Goal: Task Accomplishment & Management: Manage account settings

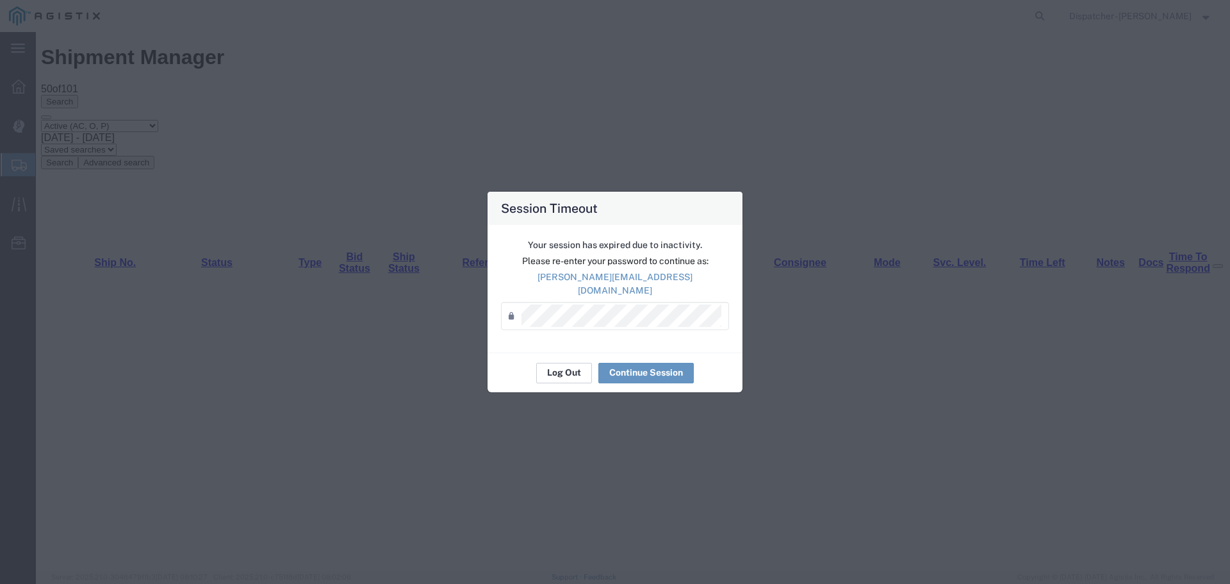
click at [566, 367] on button "Log Out" at bounding box center [564, 373] width 56 height 21
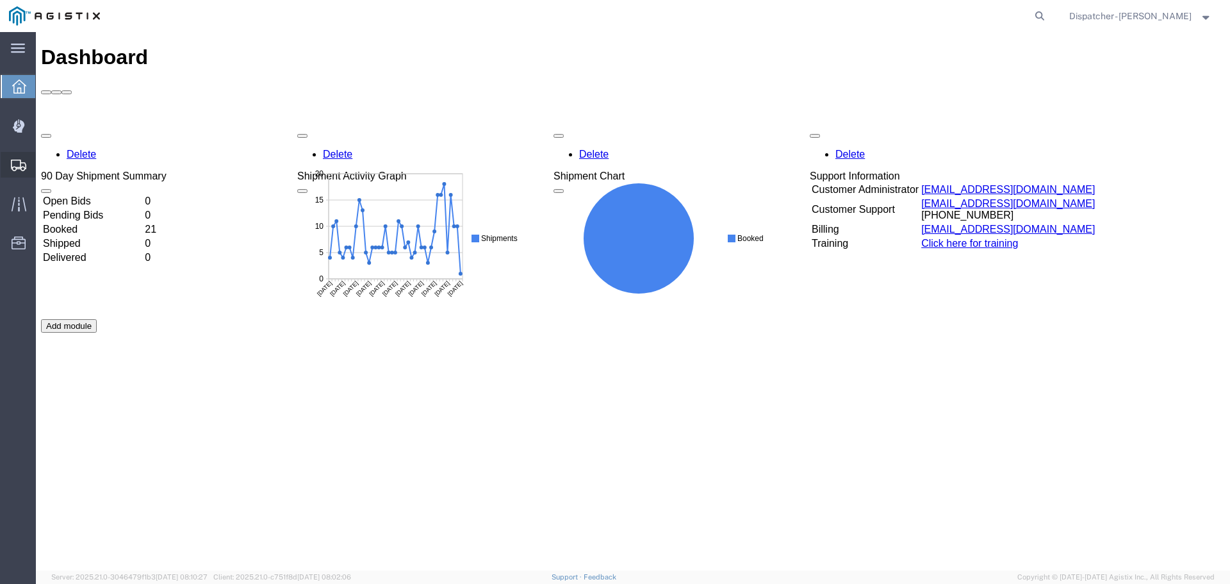
click at [44, 165] on span "Shipments" at bounding box center [39, 165] width 9 height 26
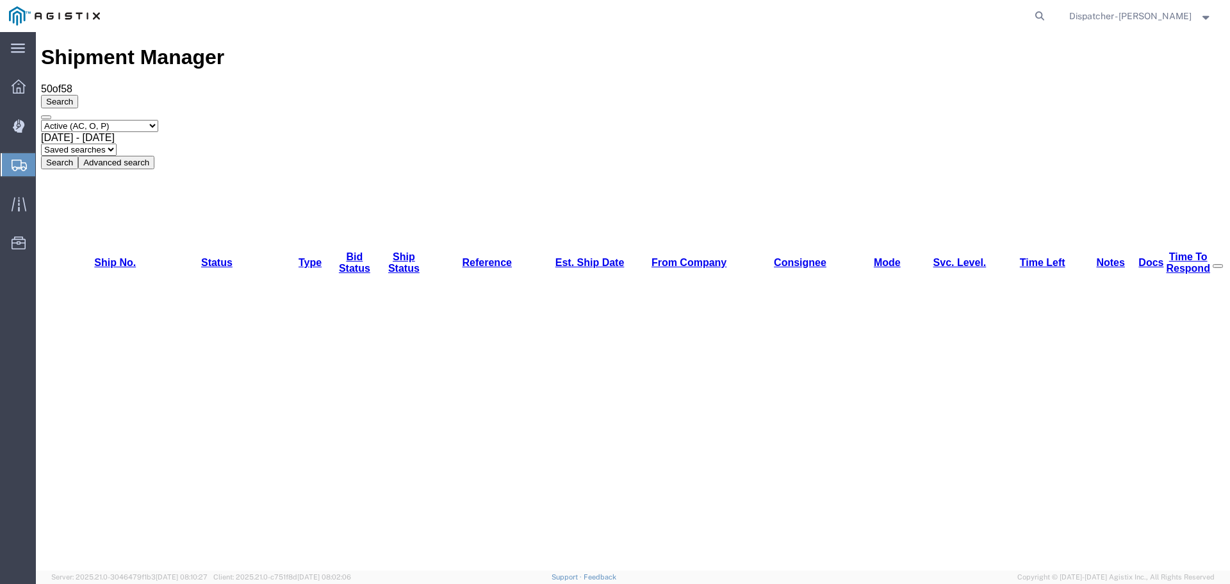
click at [213, 132] on div "[DATE] - [DATE]" at bounding box center [633, 138] width 1184 height 12
click at [78, 156] on button "Search" at bounding box center [59, 162] width 37 height 13
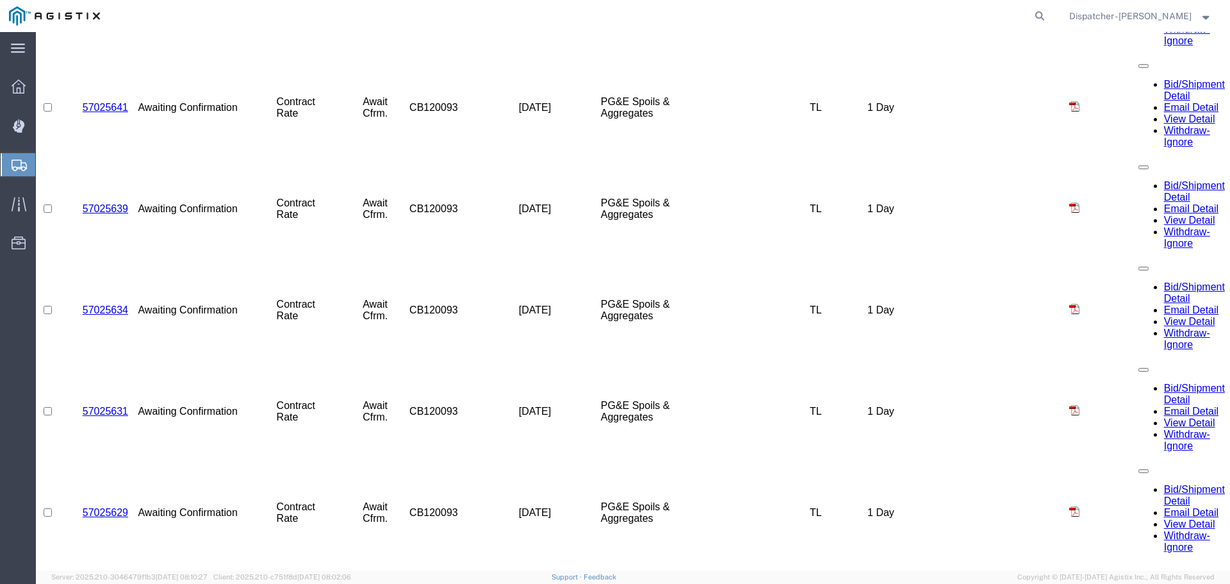
scroll to position [1746, 0]
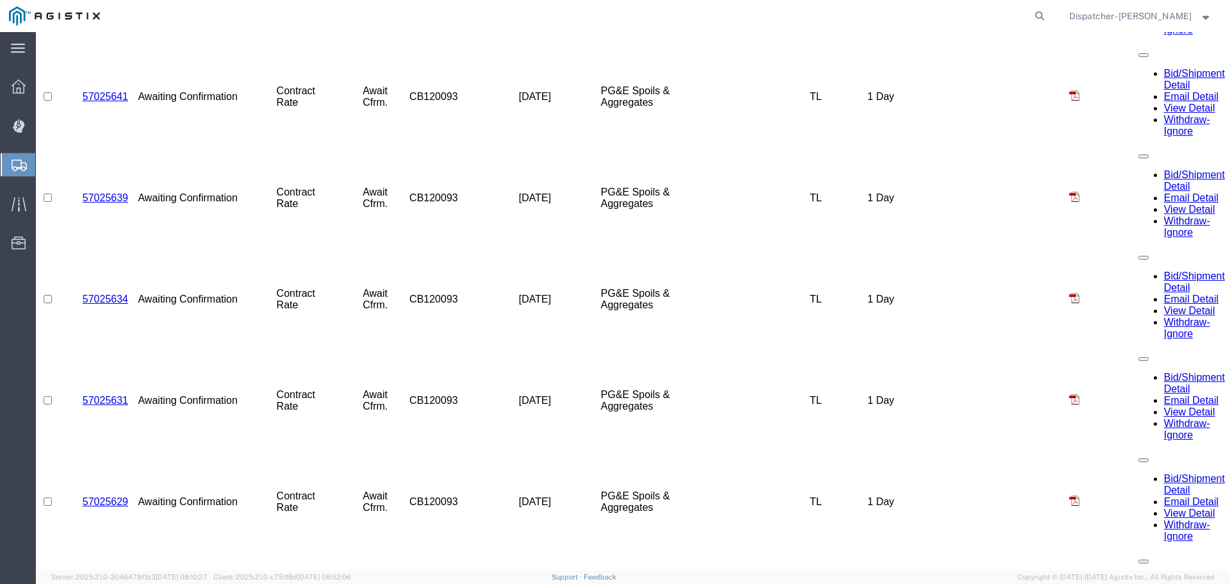
select select "ALL"
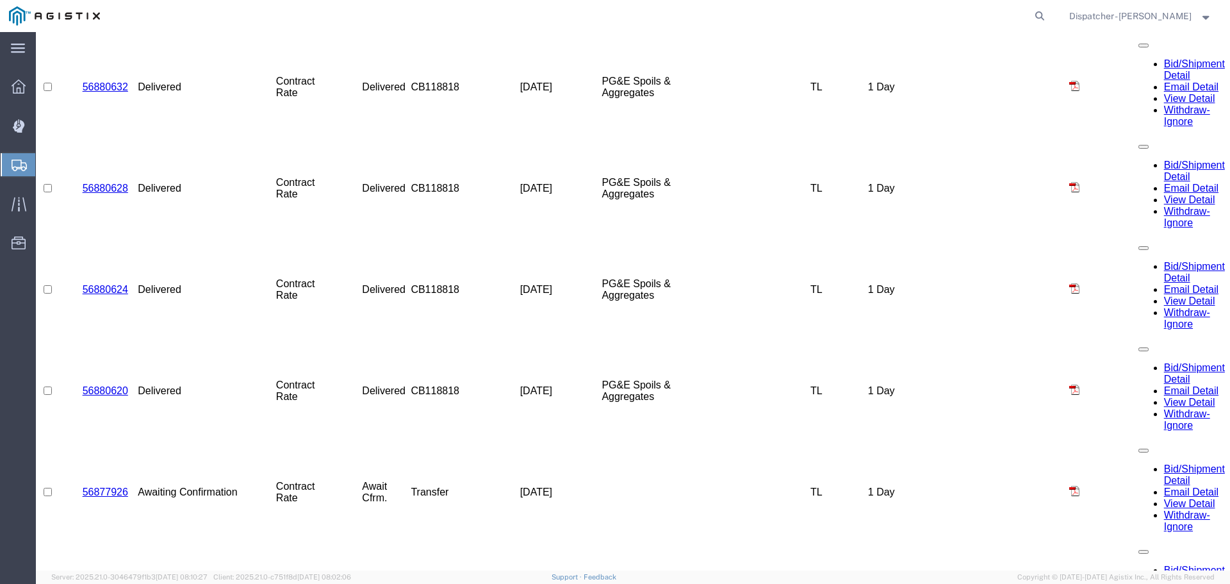
scroll to position [3935, 0]
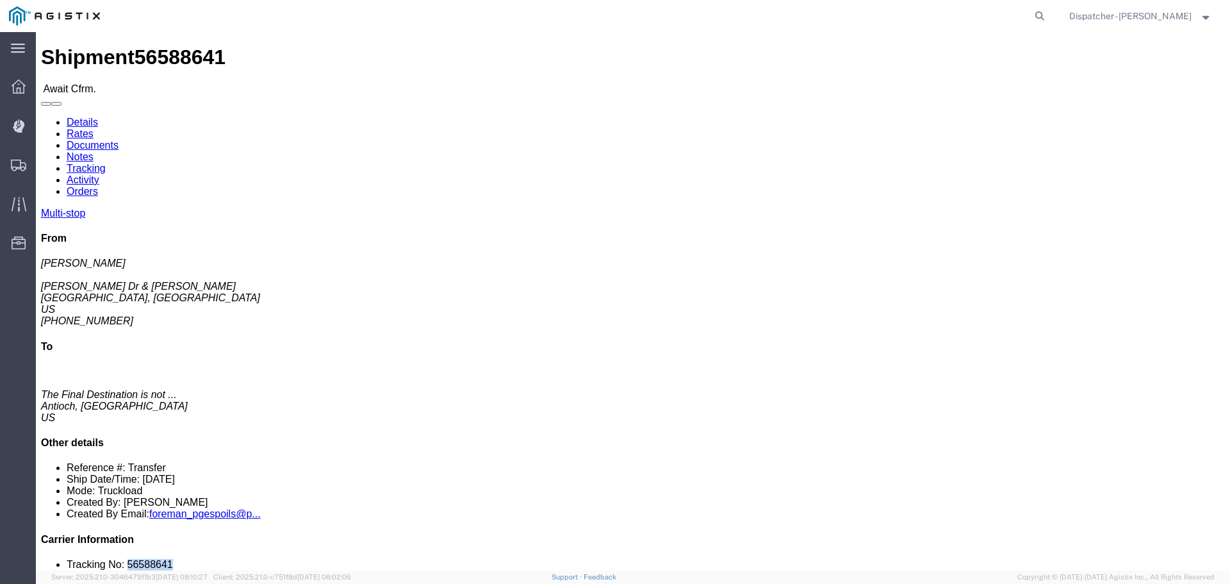
drag, startPoint x: 1057, startPoint y: 391, endPoint x: 1005, endPoint y: 391, distance: 51.3
click li "Tracking No: 56588641"
copy li "56588641"
click link "Tracking"
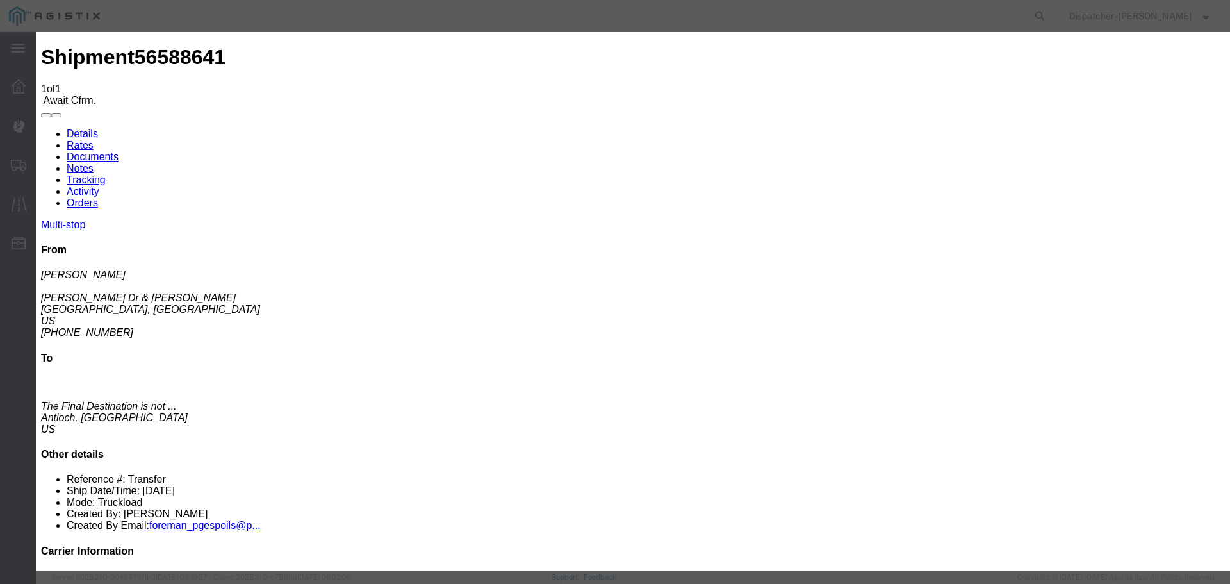
type input "[DATE]"
type input "9:00 PM"
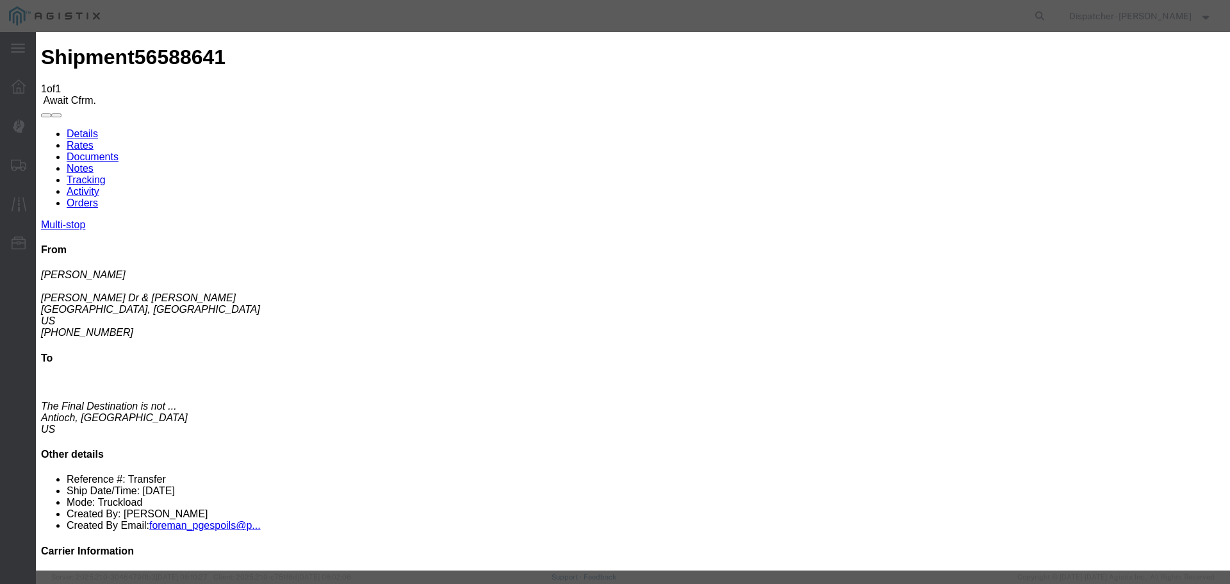
type input "[DATE]"
type input "8:00 AM"
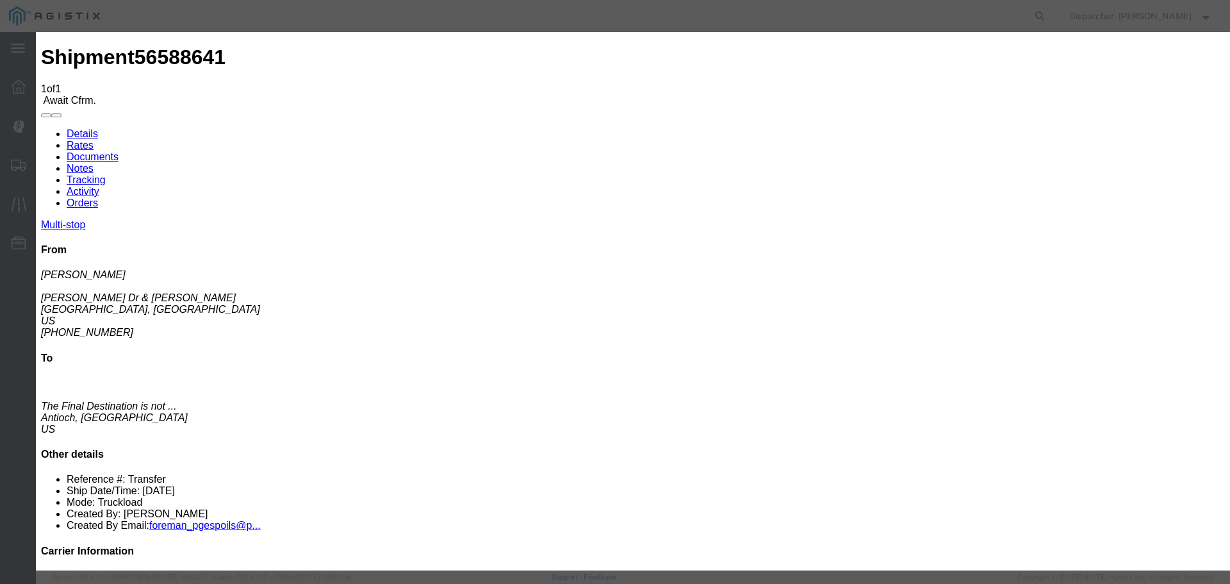
select select "{"pickupDeliveryInfoId": "122468280","pickupOrDelivery": "P","stopNum": "1","lo…"
select select "CA"
type input "[GEOGRAPHIC_DATA]"
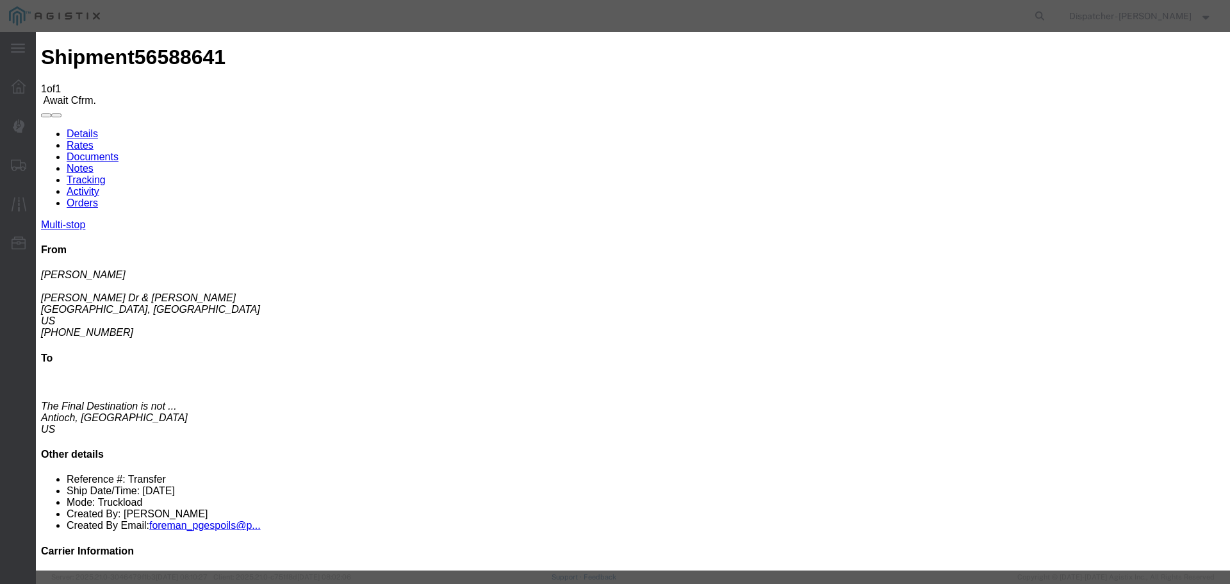
select select "ARVPULOC"
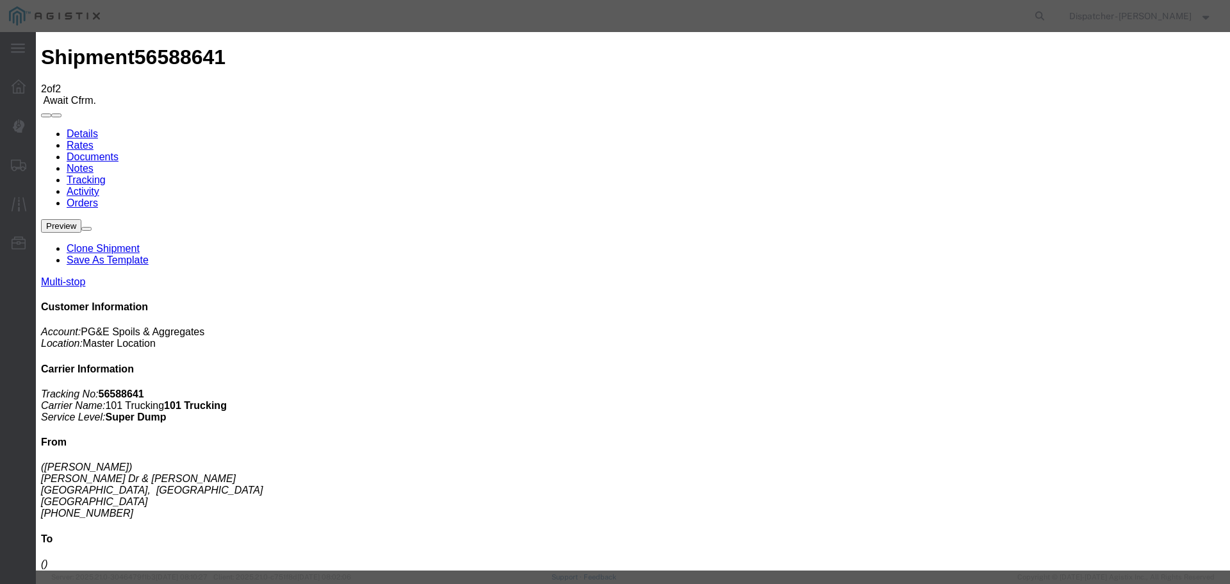
type input "[DATE]"
type input "9:00 PM"
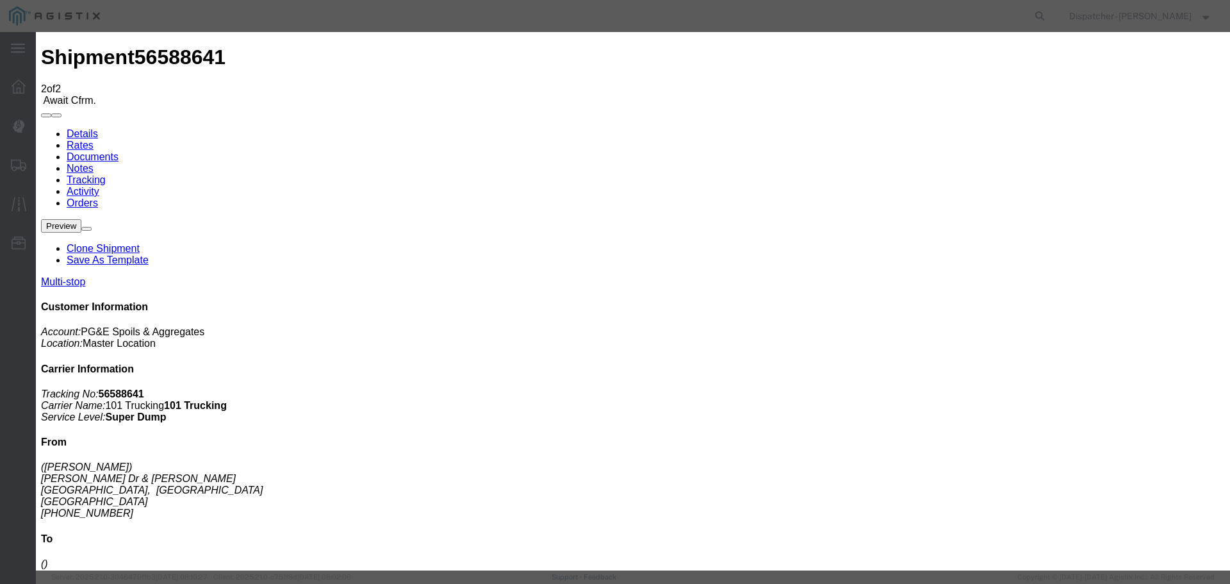
type input "[DATE]"
type input "1:30 PM"
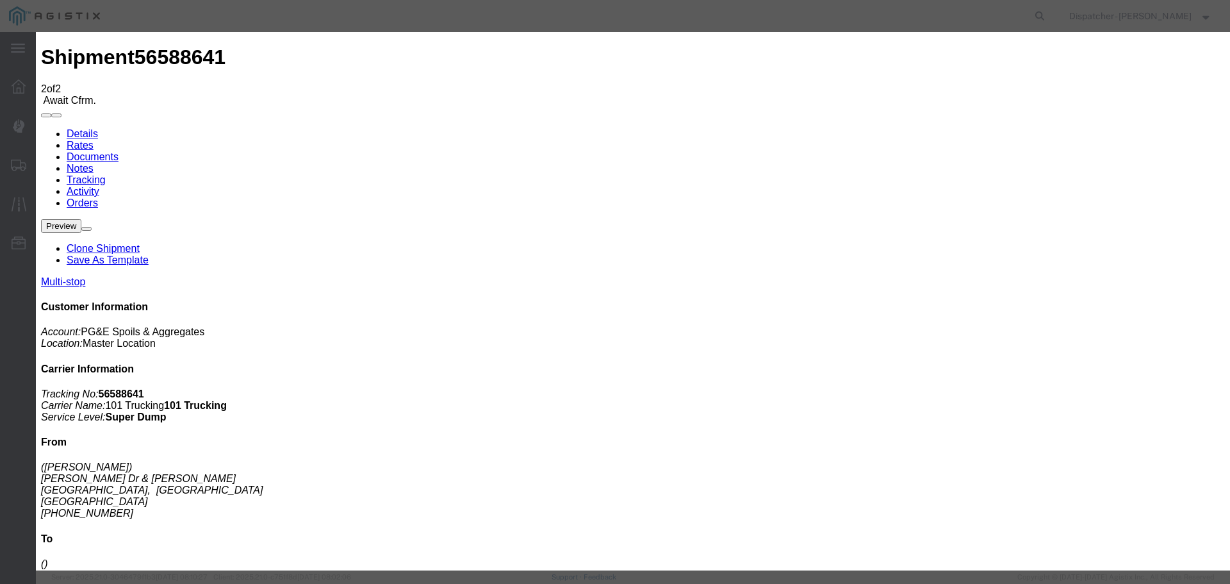
select select "{"pickupDeliveryInfoId": "122468280","pickupOrDelivery": "P","stopNum": "1","lo…"
select select "CA"
type input "[GEOGRAPHIC_DATA]"
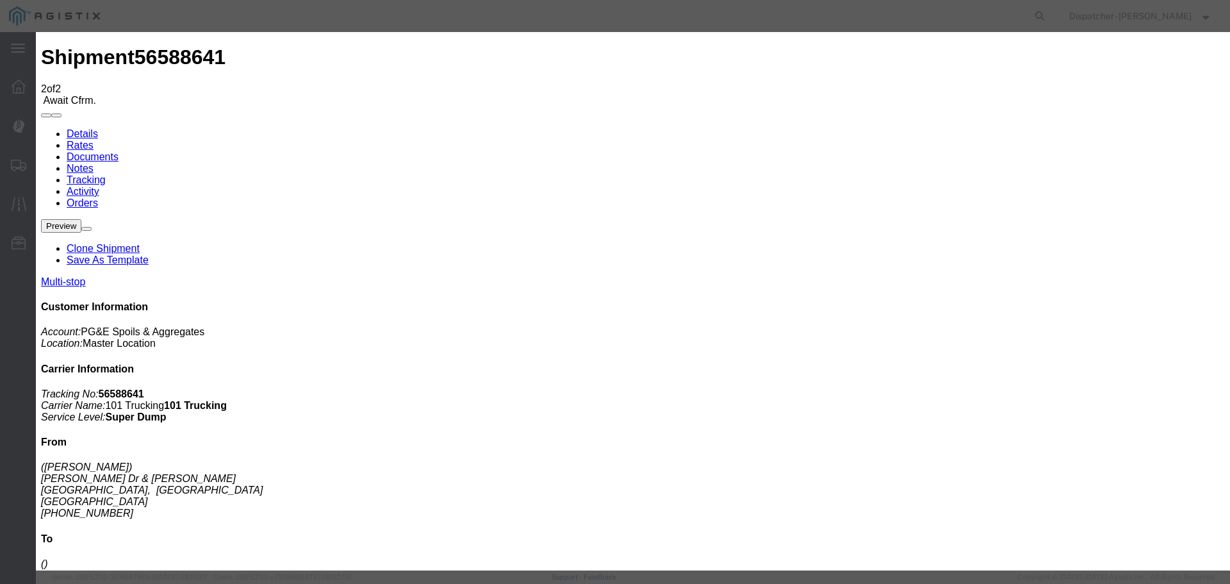
select select "DPTPULOC"
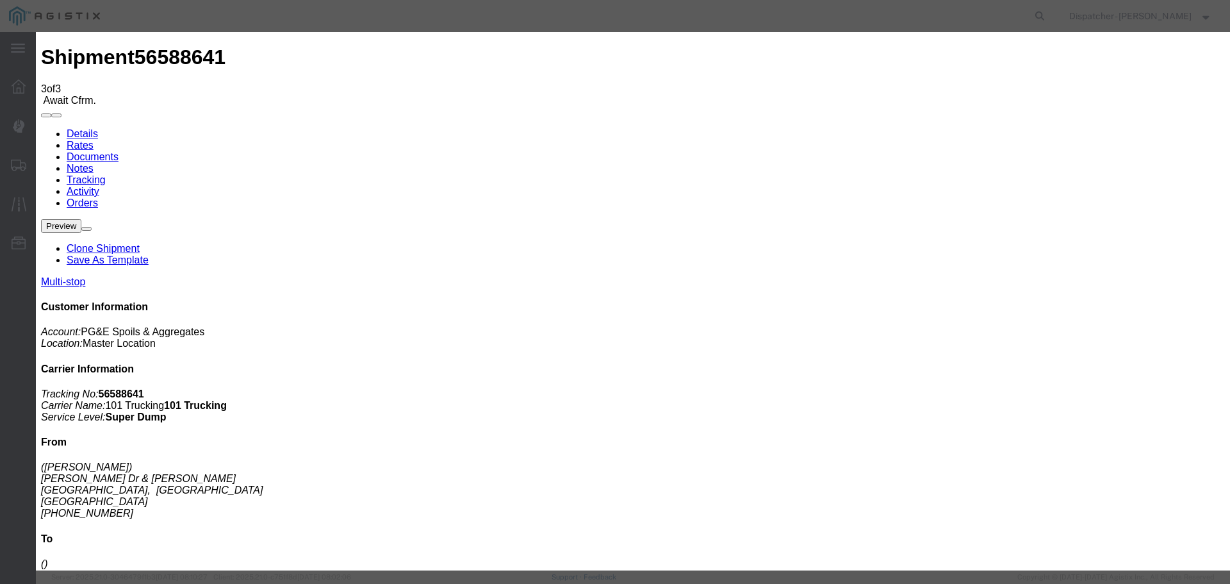
type input "[DATE]"
type input "9:00 PM"
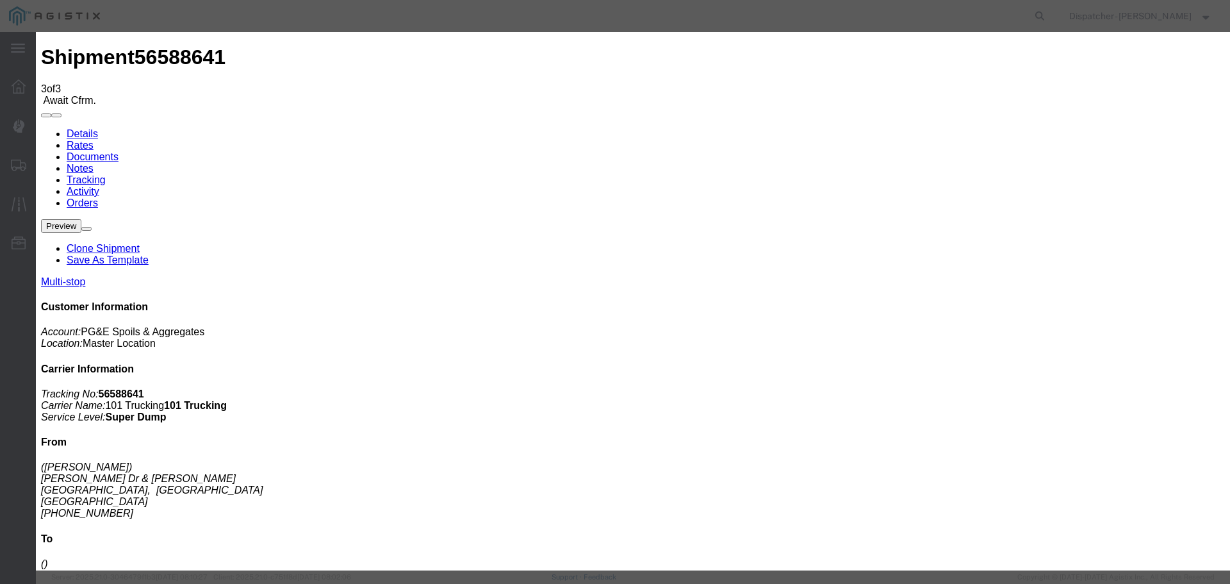
type input "[DATE]"
type input "3:10 PM"
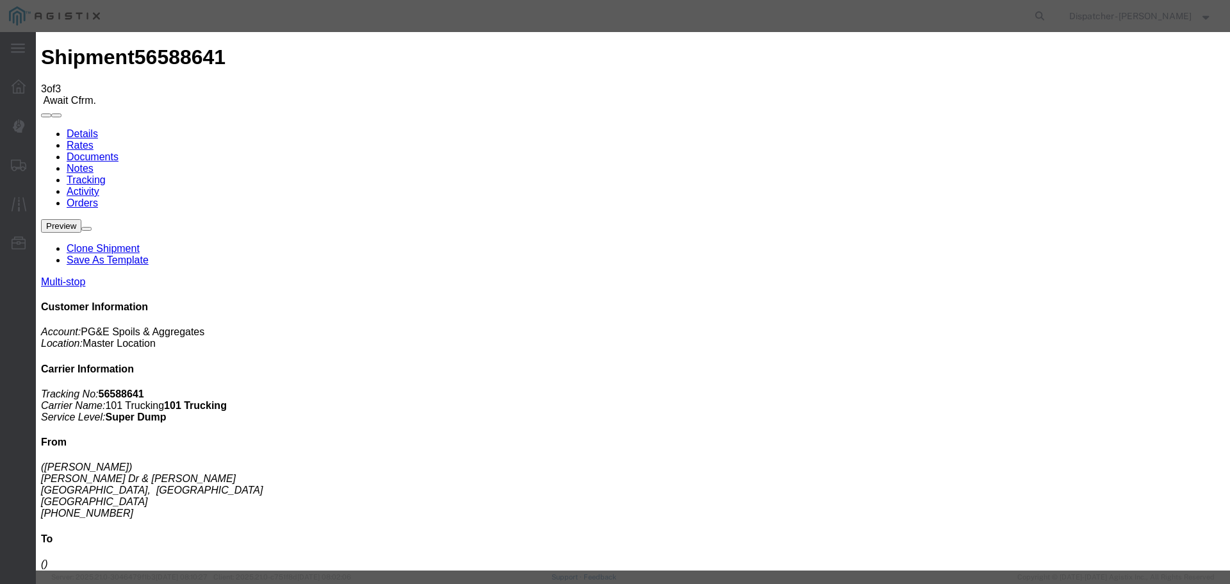
select select "{"pickupDeliveryInfoId": "122468281","pickupOrDelivery": "D","stopNum": "2","lo…"
select select "CA"
type input "Antioch"
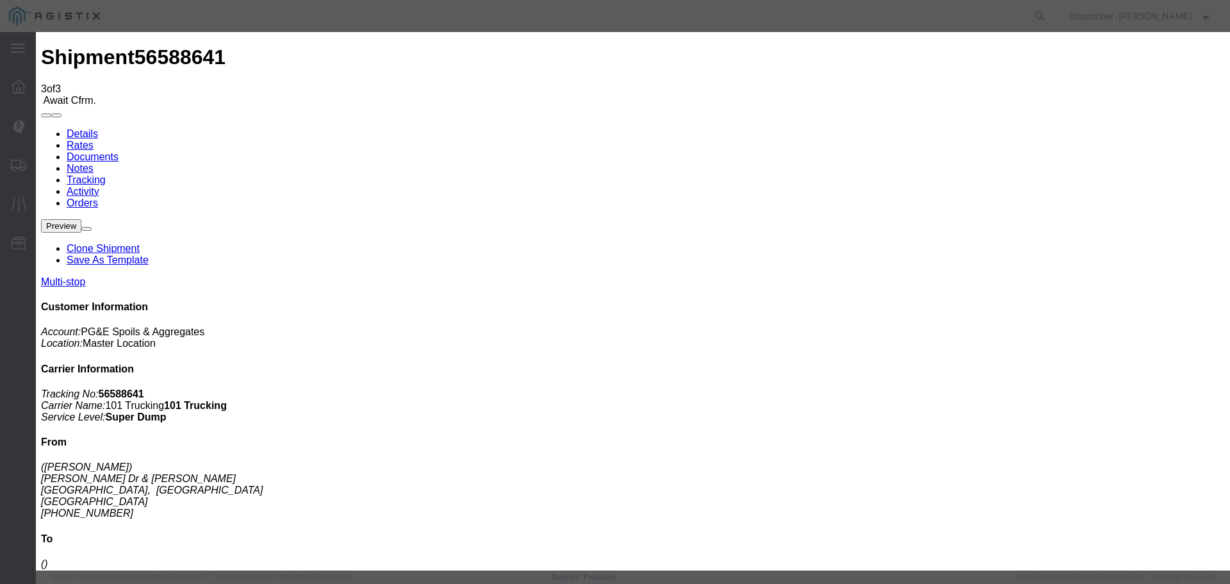
select select "ARVDLVLOC"
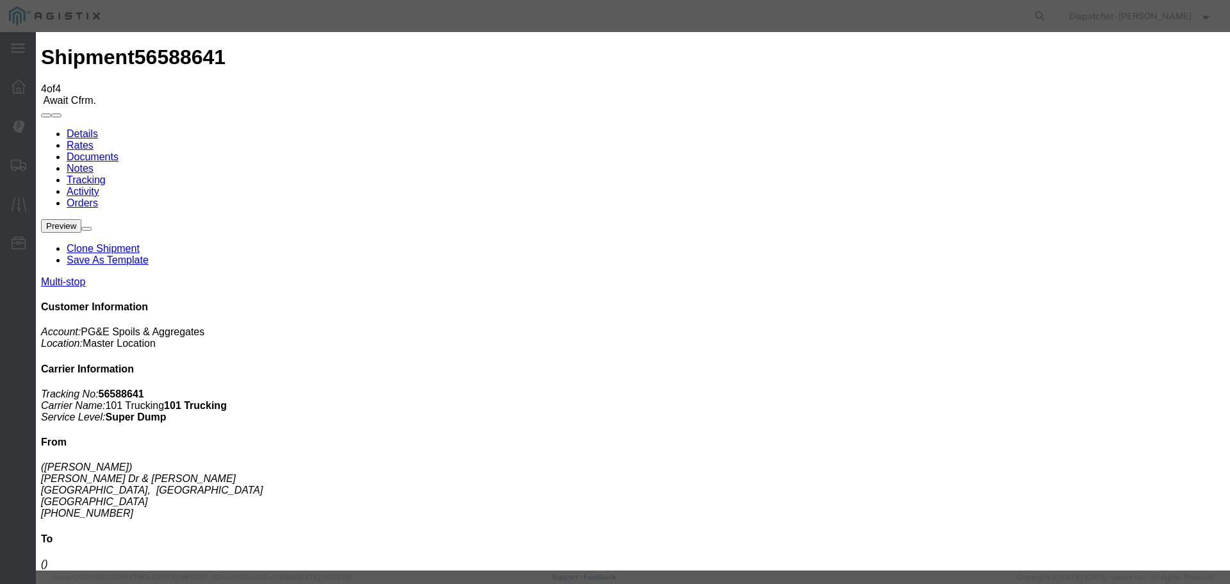
type input "[DATE]"
type input "9:00 PM"
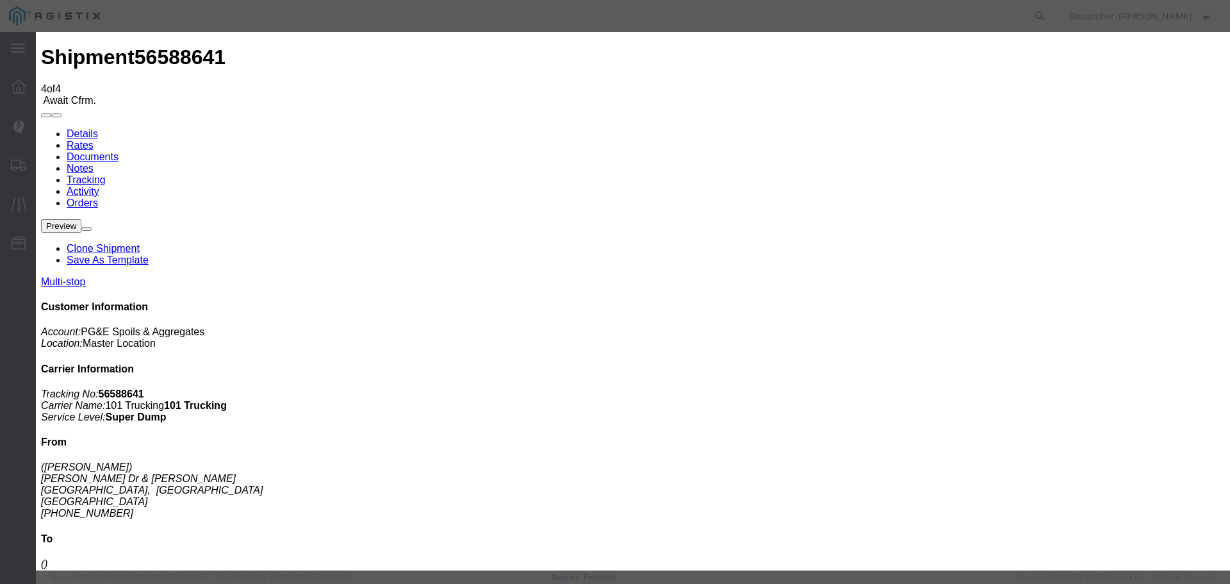
type input "[DATE]"
type input "3:45 PM"
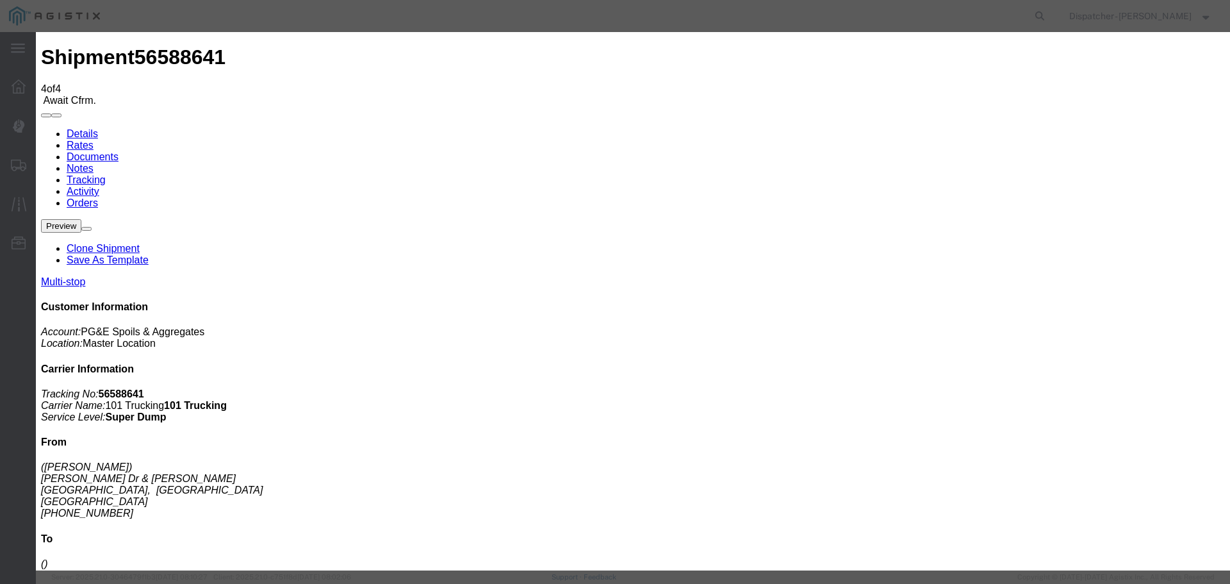
select select "{"pickupDeliveryInfoId": "122468281","pickupOrDelivery": "D","stopNum": "2","lo…"
select select "CA"
type input "Antioch"
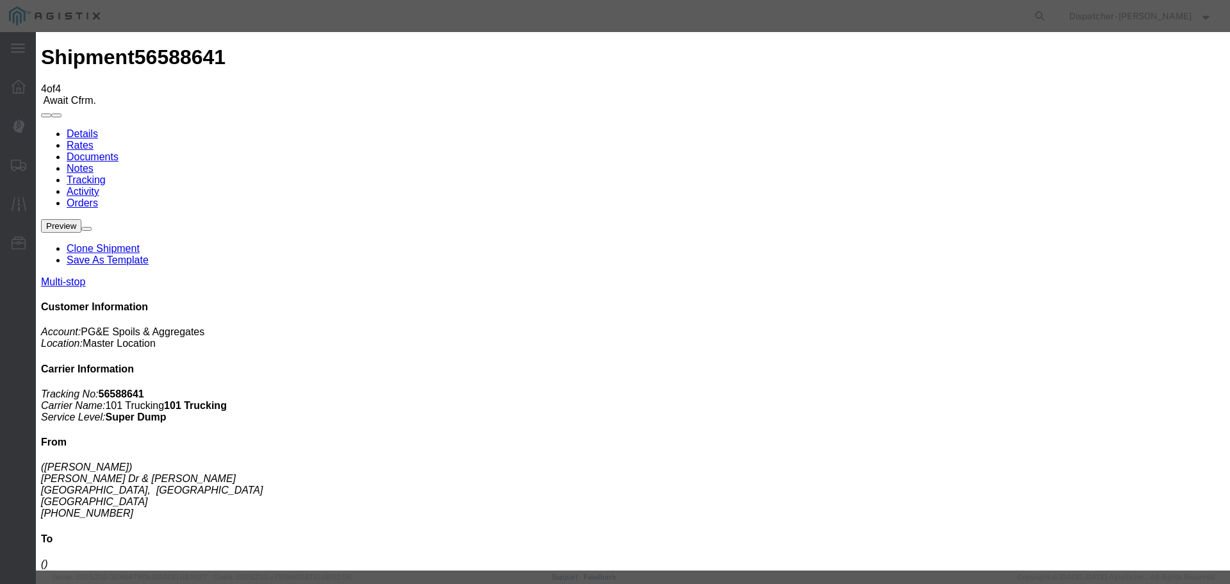
select select "DELIVRED"
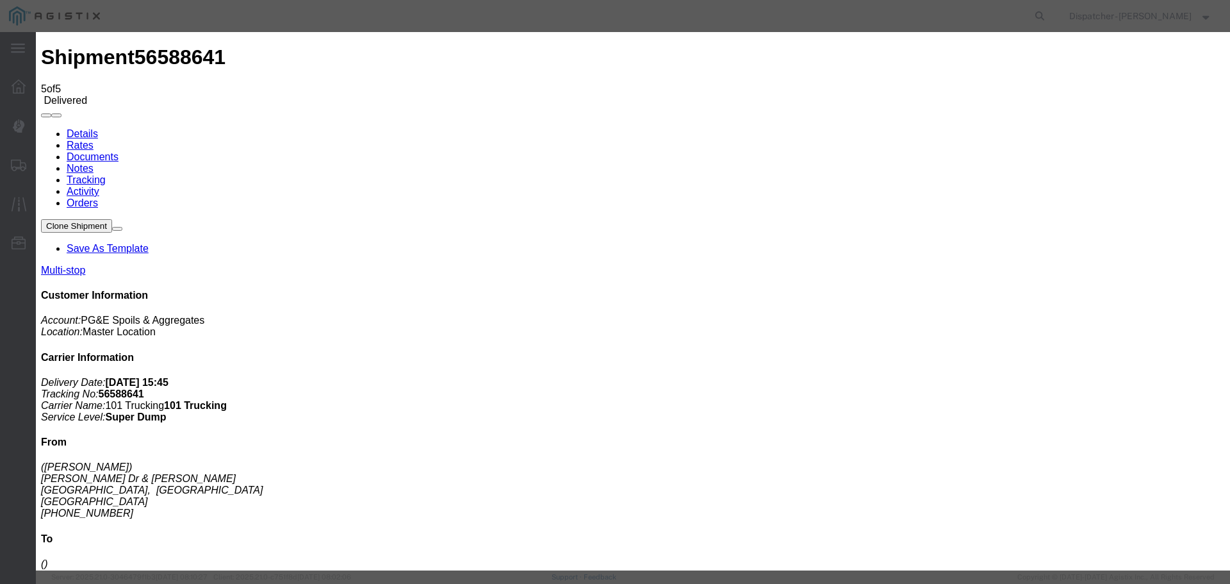
type input "[DATE]"
type input "9:00 PM"
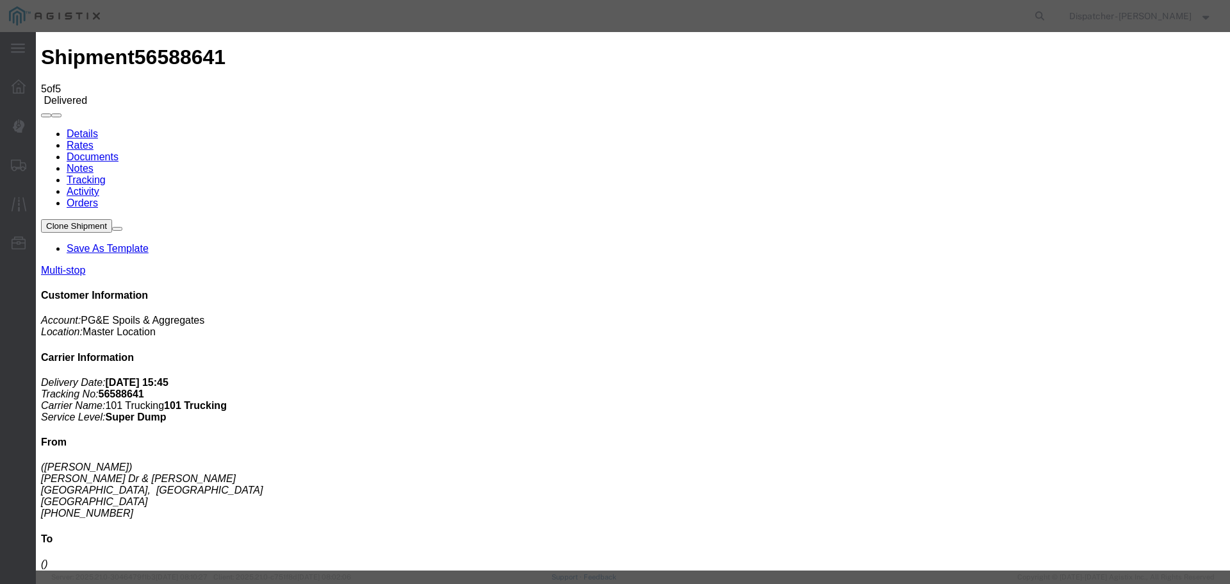
type input "[DATE]"
type input "5:30 PM"
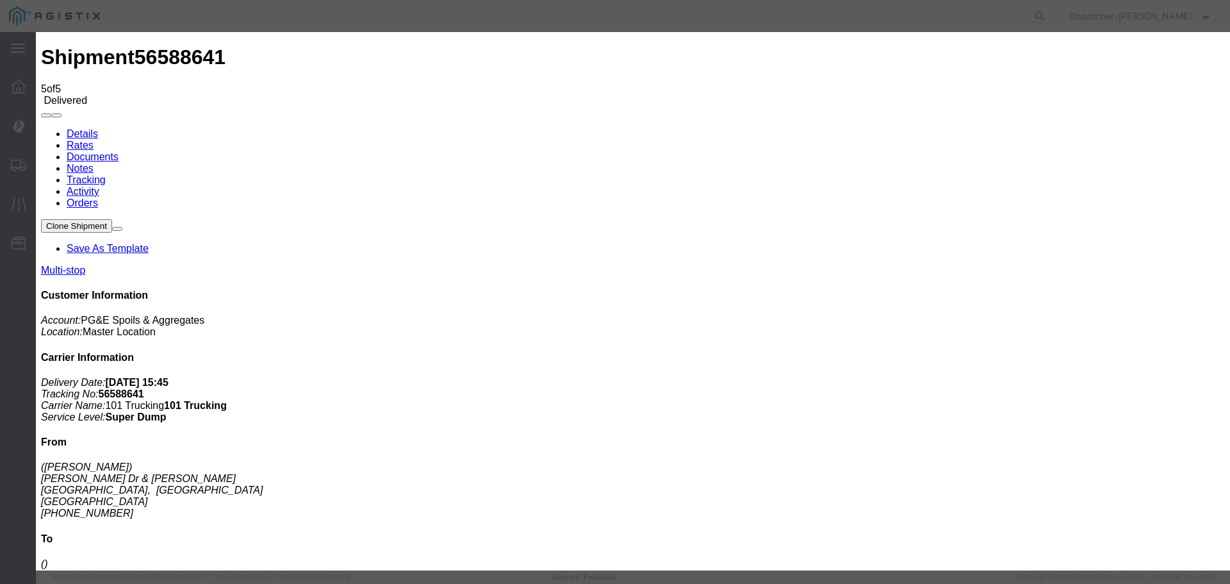
select select "{"pickupDeliveryInfoId": "122468280","pickupOrDelivery": "P","stopNum": "1","lo…"
select select "CA"
type input "[GEOGRAPHIC_DATA]"
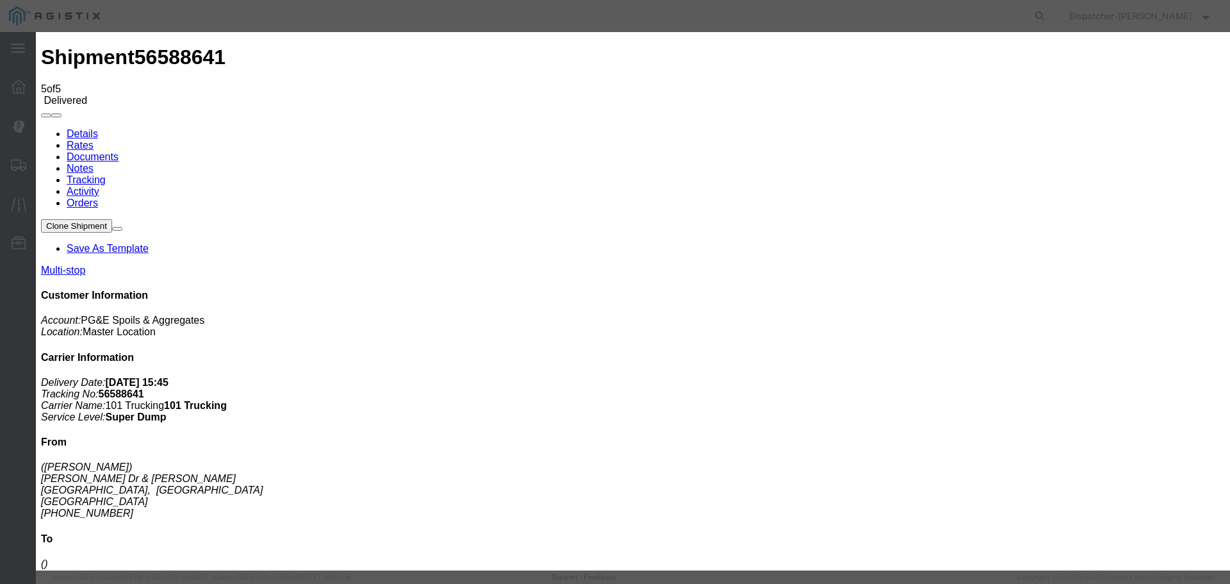
select select "ARVPULOC"
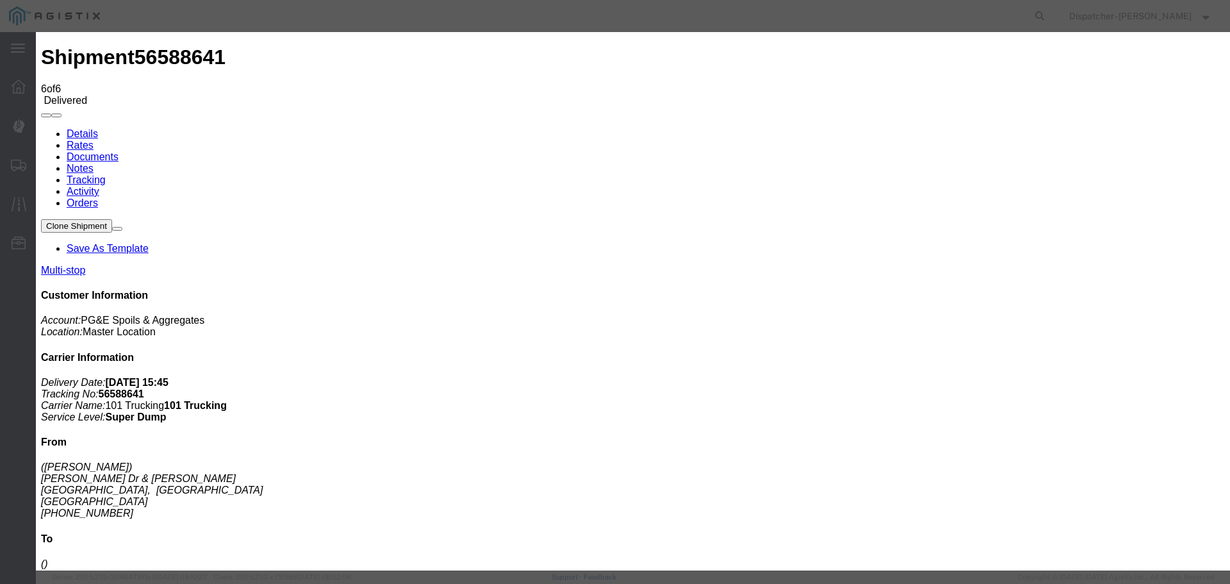
type input "[DATE]"
type input "9:00 PM"
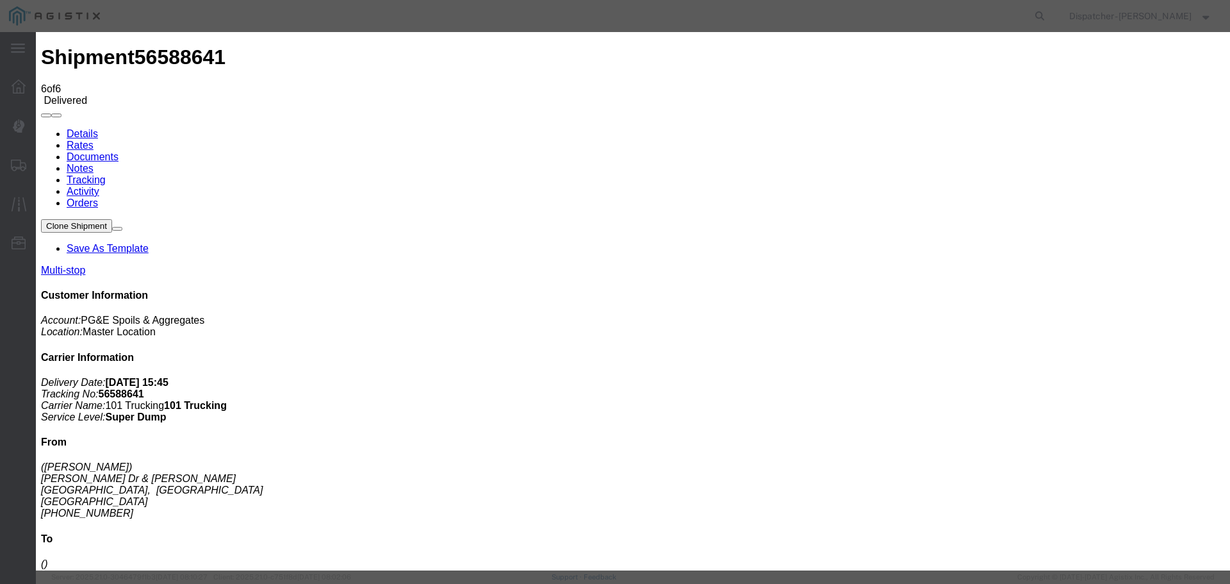
type input "[DATE]"
type input "5:30 PM"
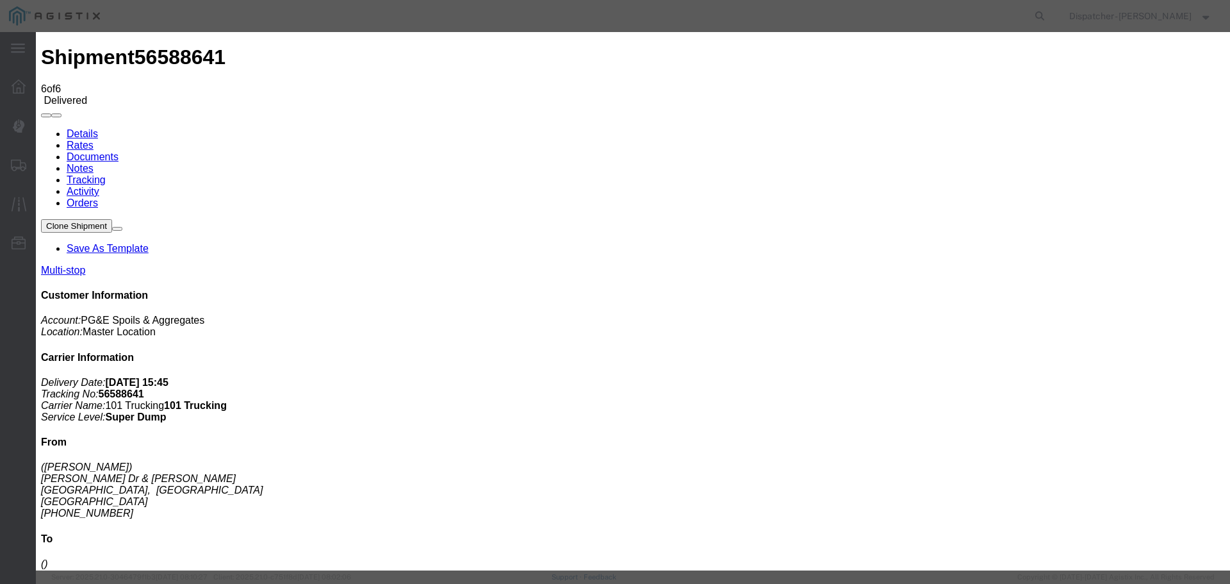
select select "{"pickupDeliveryInfoId": "122468280","pickupOrDelivery": "P","stopNum": "1","lo…"
select select "CA"
type input "[GEOGRAPHIC_DATA]"
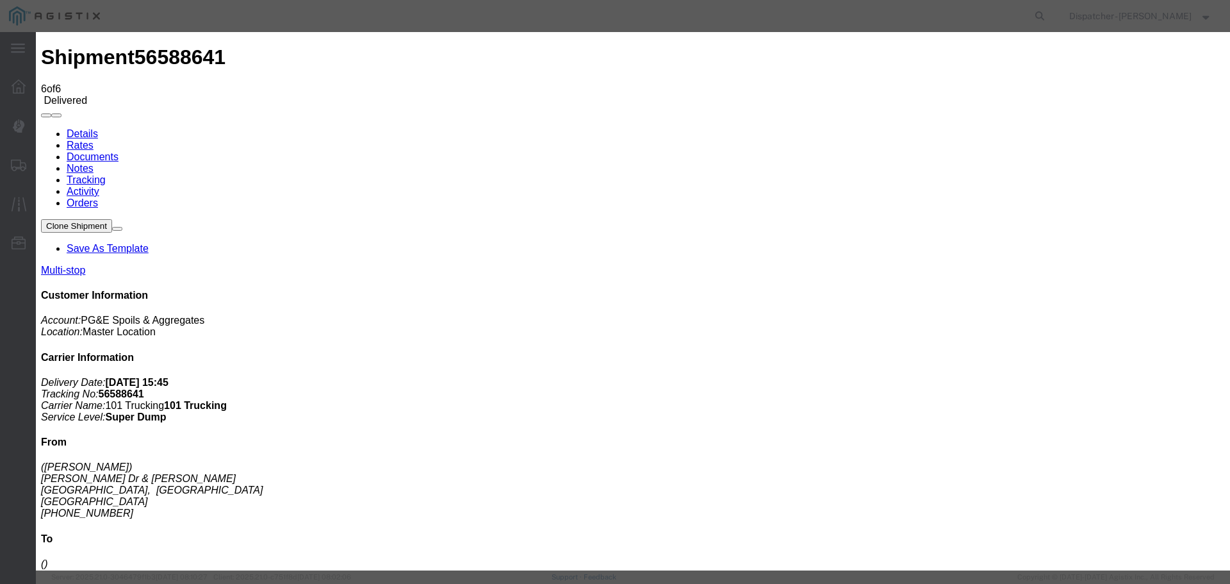
select select "BREAKSTART"
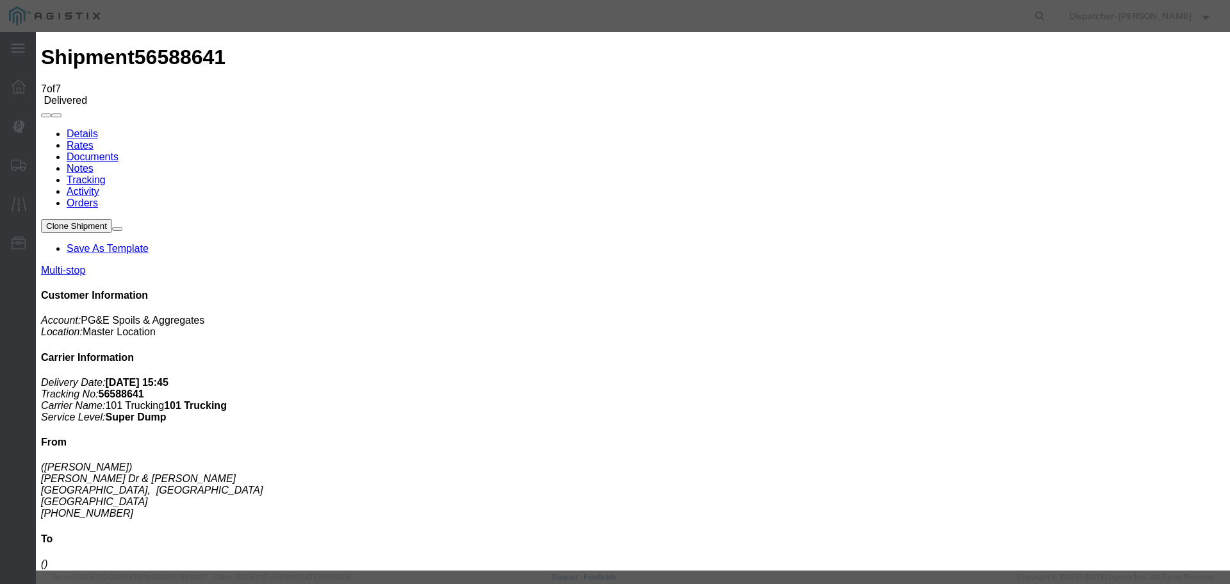
type input "[DATE]"
type input "9:00 PM"
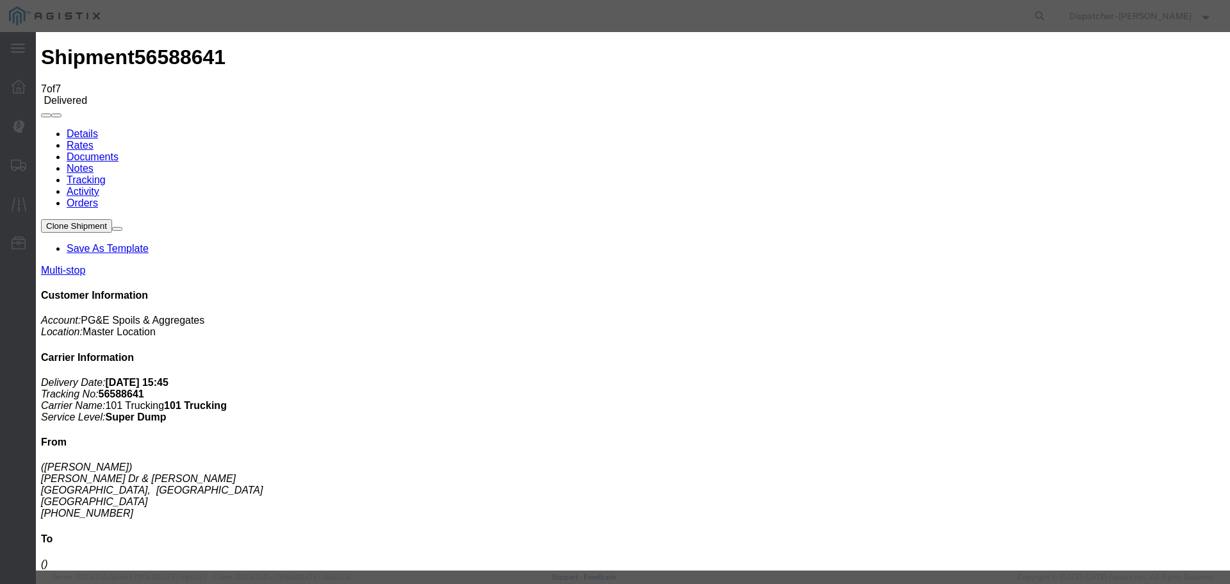
type input "[DATE]"
type input "6:00 PM"
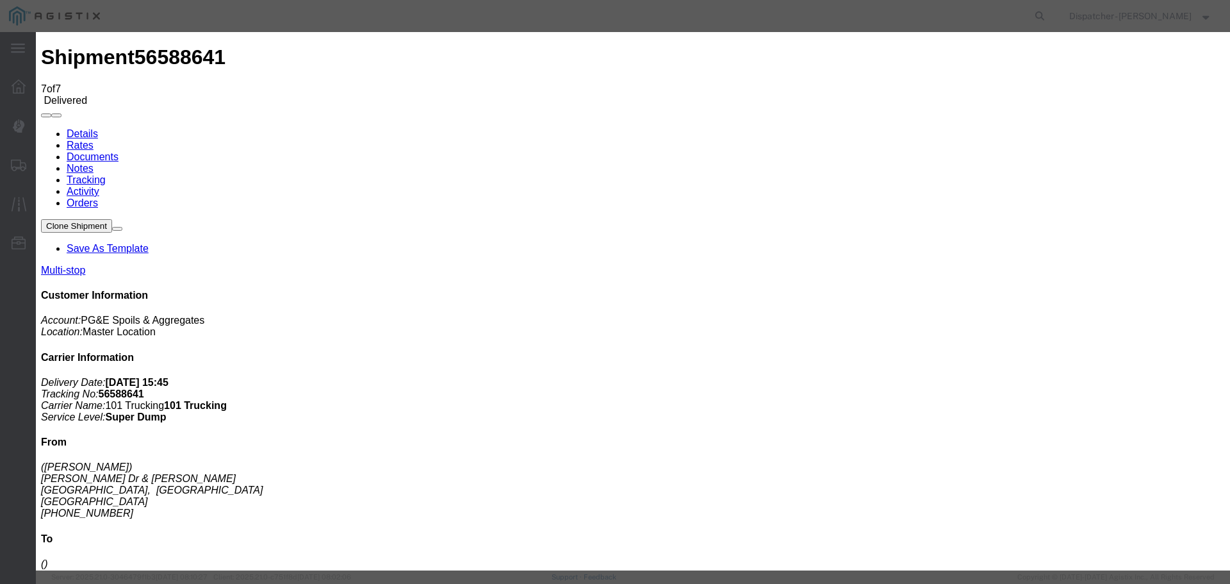
select select "{"pickupDeliveryInfoId": "122468280","pickupOrDelivery": "P","stopNum": "1","lo…"
select select "CA"
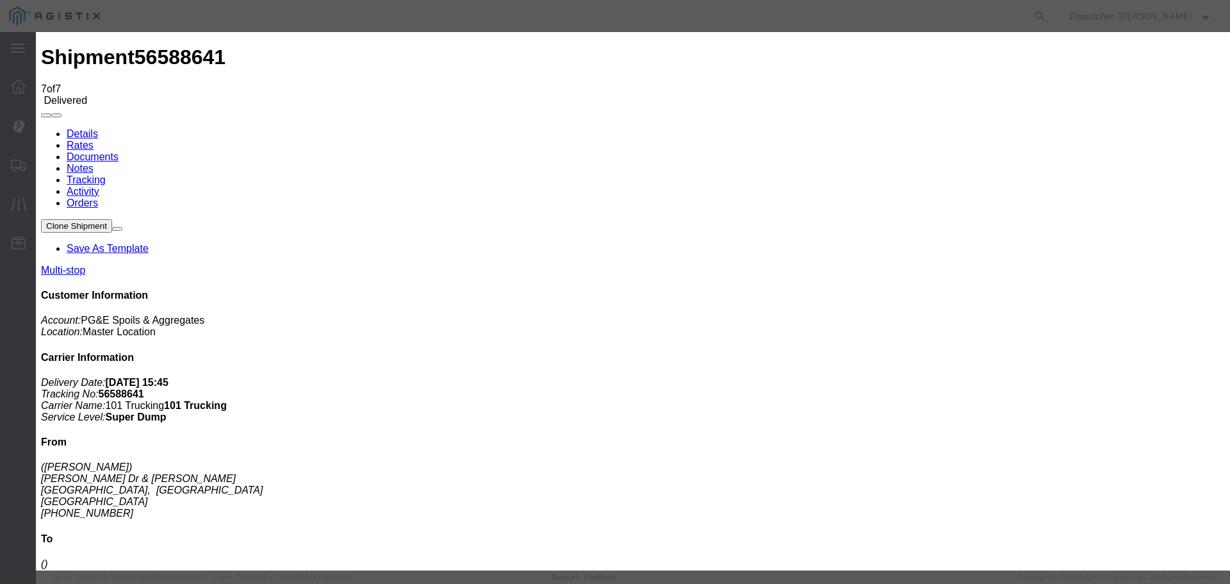
type input "[GEOGRAPHIC_DATA]"
select select "BREAKSTOP"
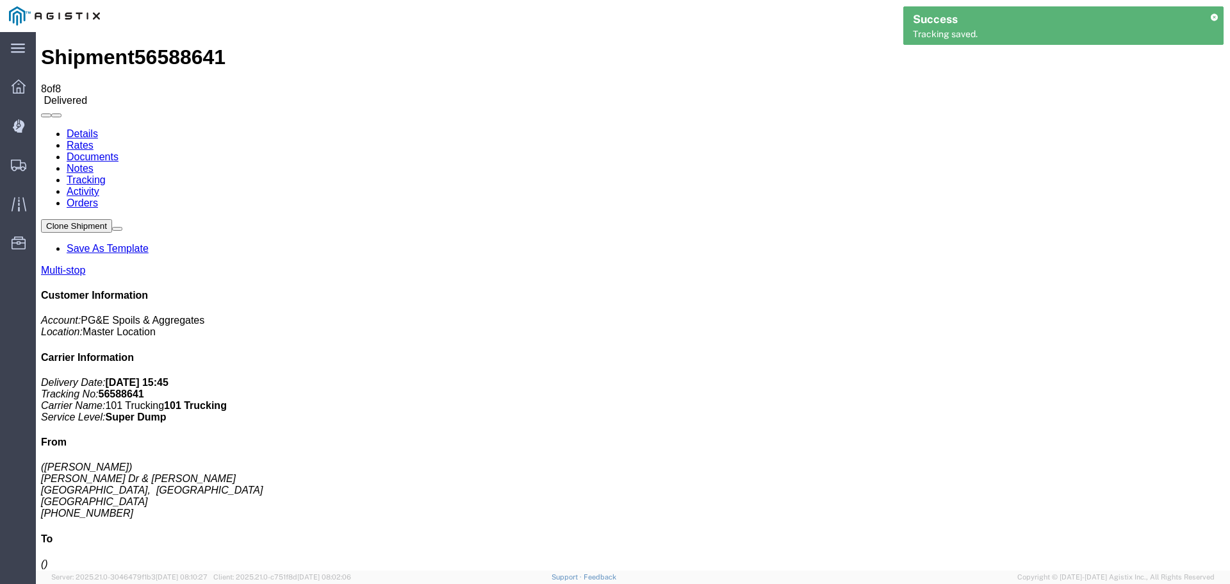
click at [94, 163] on link "Notes" at bounding box center [80, 168] width 27 height 11
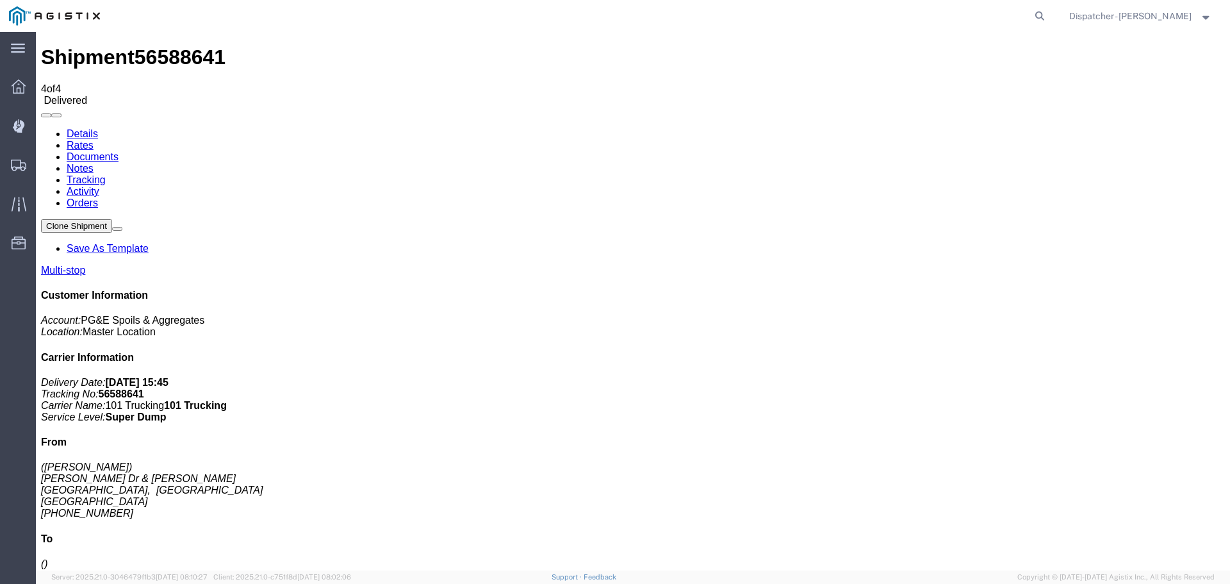
click at [119, 151] on link "Documents" at bounding box center [93, 156] width 52 height 11
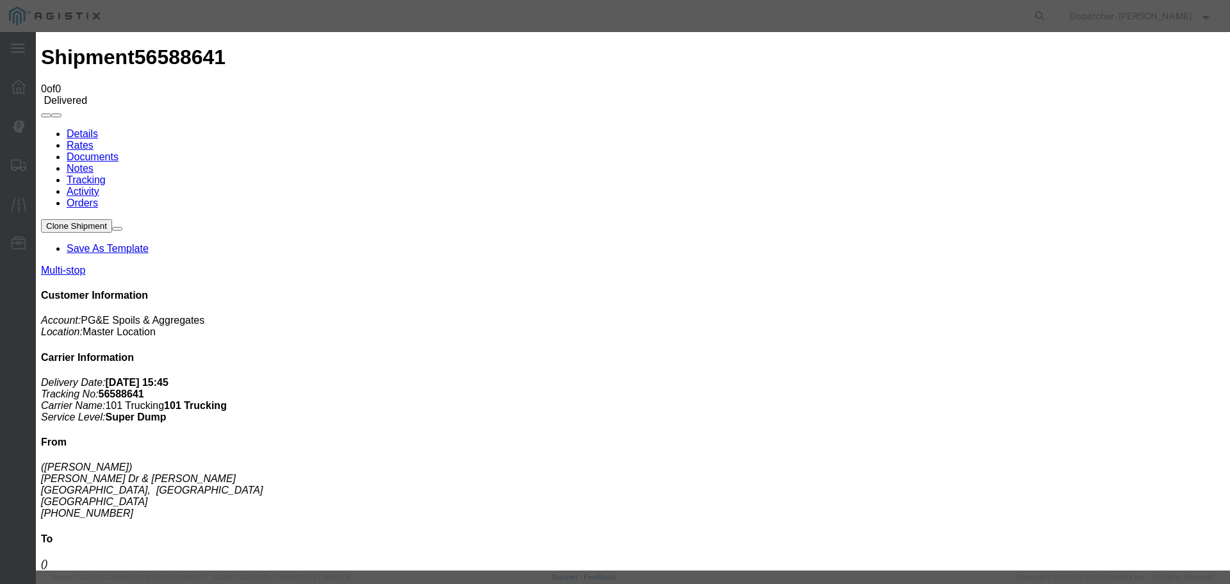
type input "Truck and Scale Tags"
type input "C:\fakepath\Truck and Scale Tags 56588641.pdf"
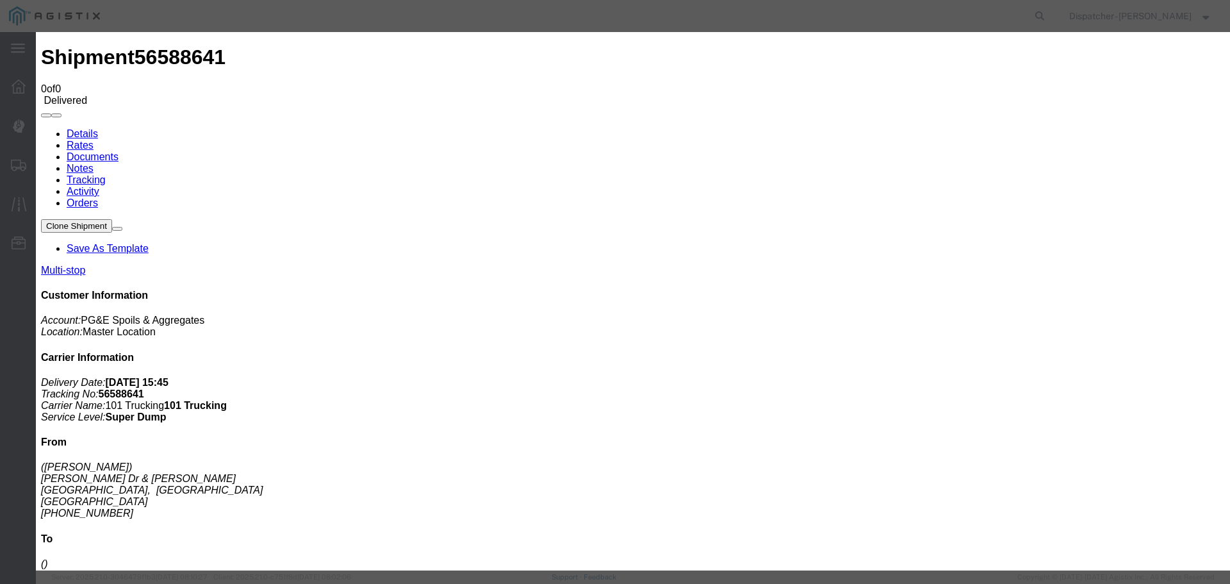
select select
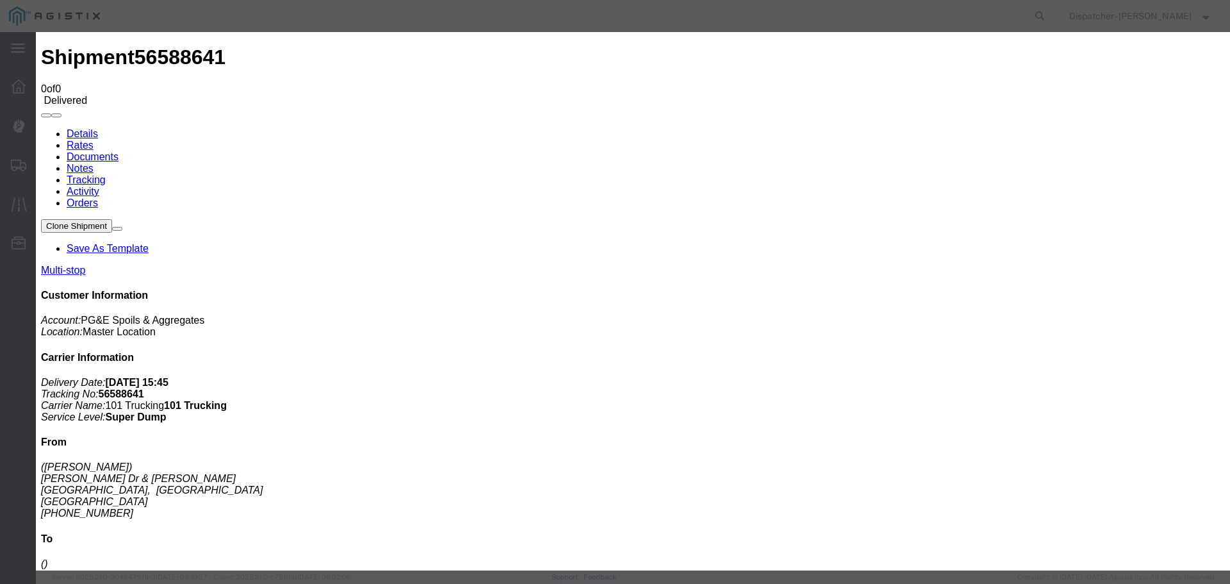
type input "Truck and Scale Tags"
type input "C:\fakepath\Truck and Scale Tags 56588641.pdf"
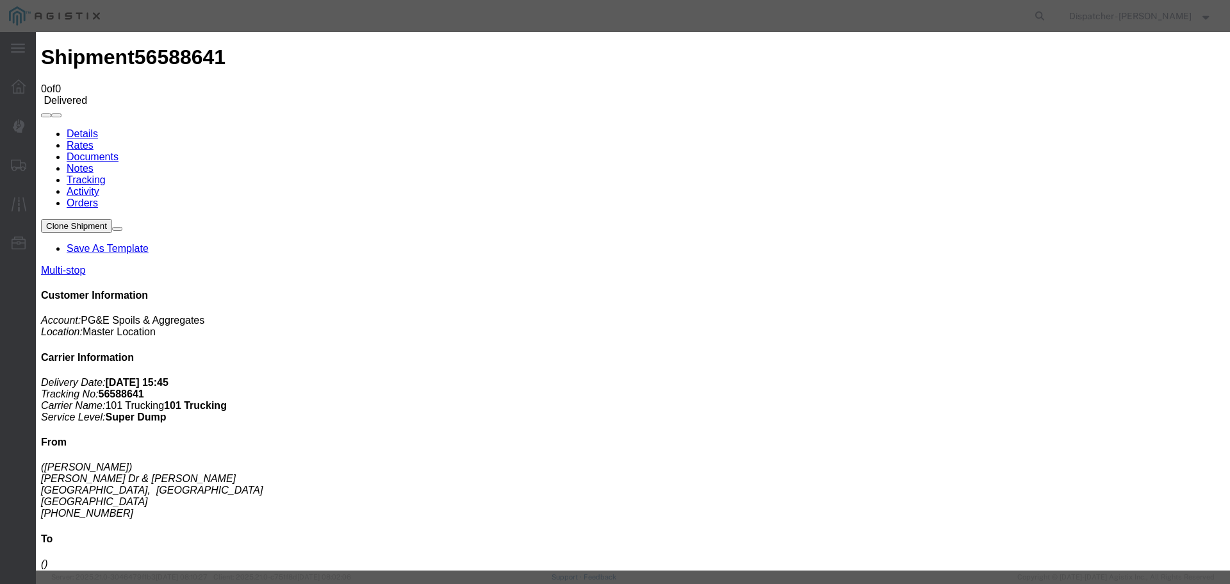
select select
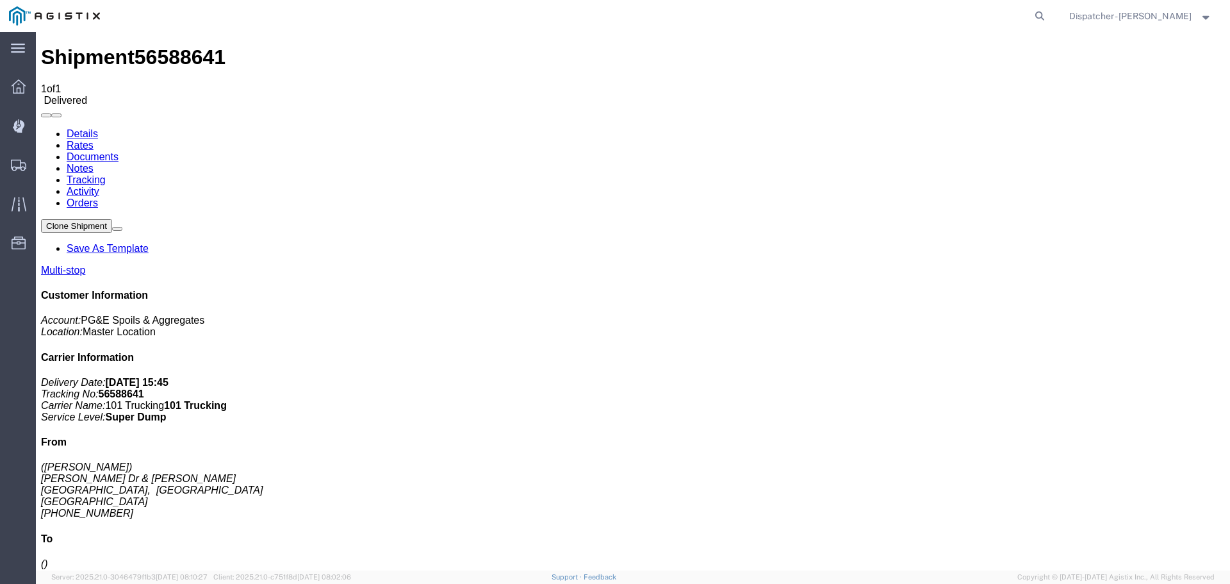
click at [44, 167] on span "Shipments" at bounding box center [39, 165] width 9 height 26
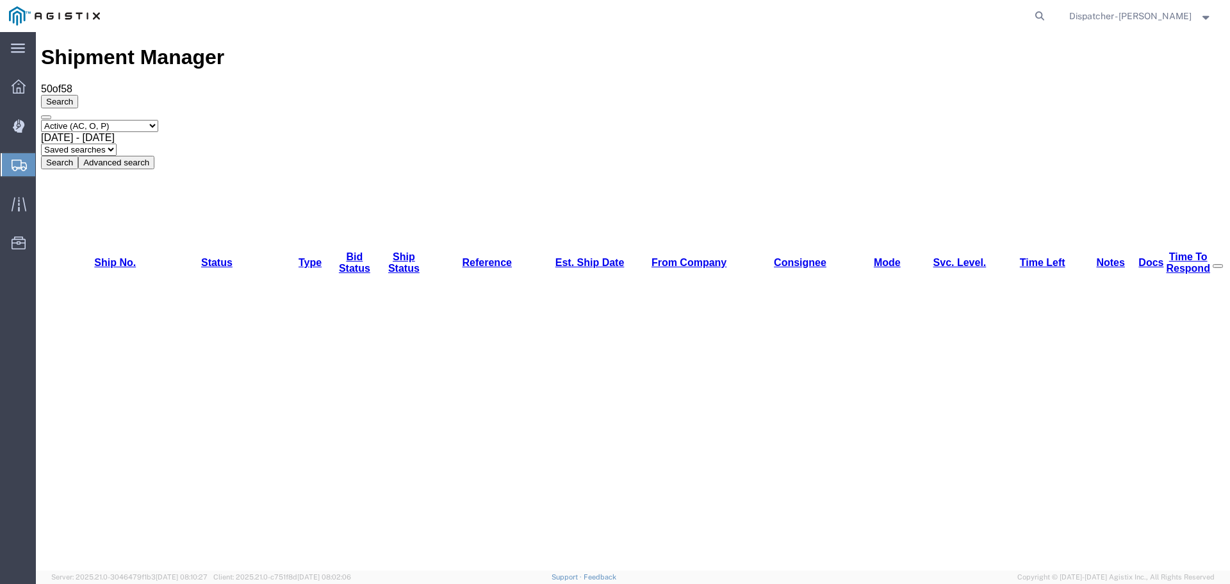
click at [115, 132] on span "[DATE] - [DATE]" at bounding box center [78, 137] width 74 height 11
click at [78, 156] on button "Search" at bounding box center [59, 162] width 37 height 13
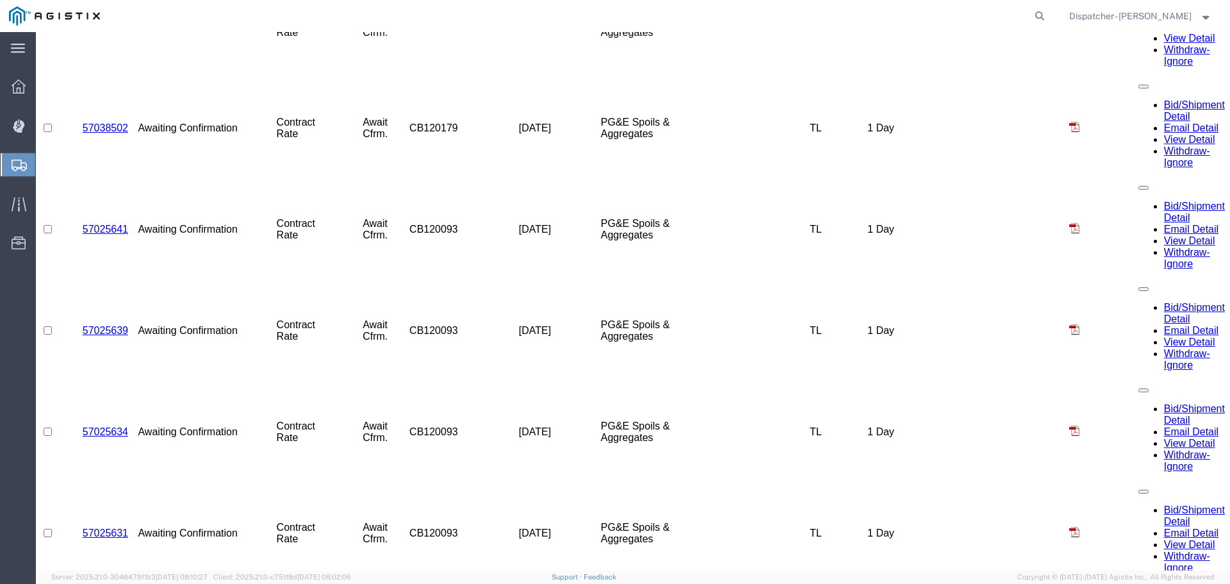
scroll to position [1746, 0]
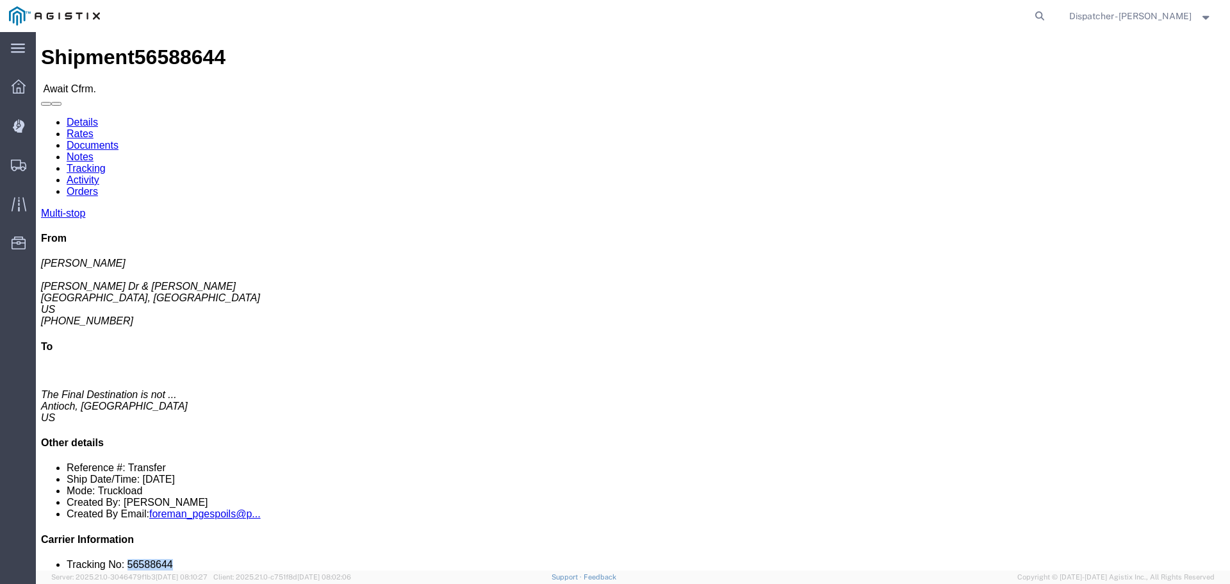
drag, startPoint x: 1048, startPoint y: 381, endPoint x: 1008, endPoint y: 387, distance: 40.2
click li "Tracking No: 56588644"
copy li "56588644"
click link "Tracking"
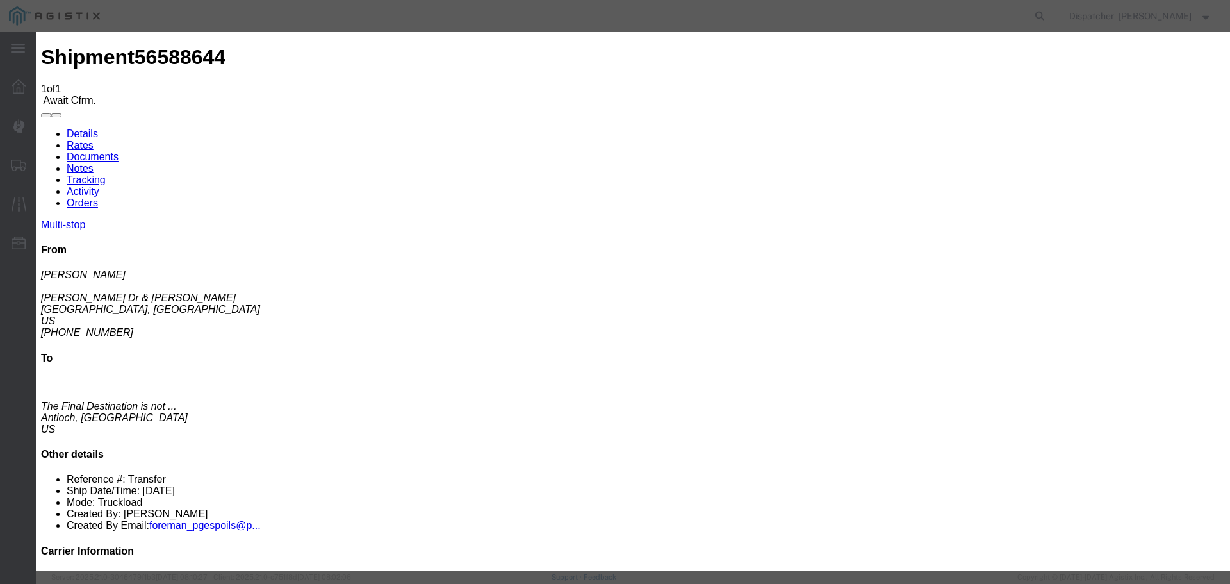
type input "[DATE]"
type input "10:00 PM"
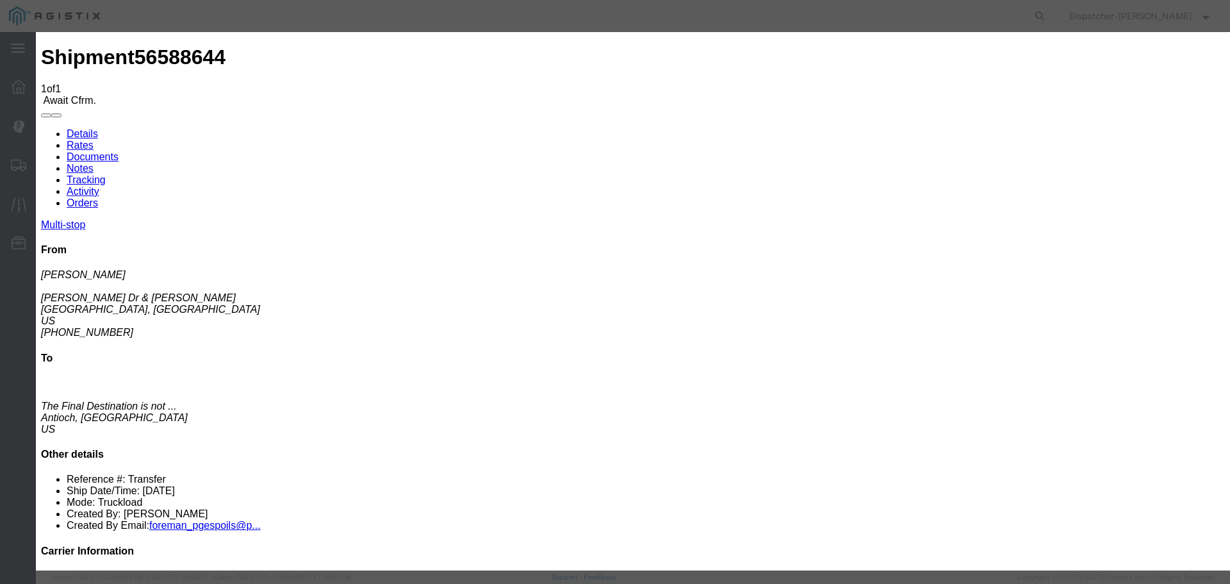
type input "[DATE]"
type input "8:00 AM"
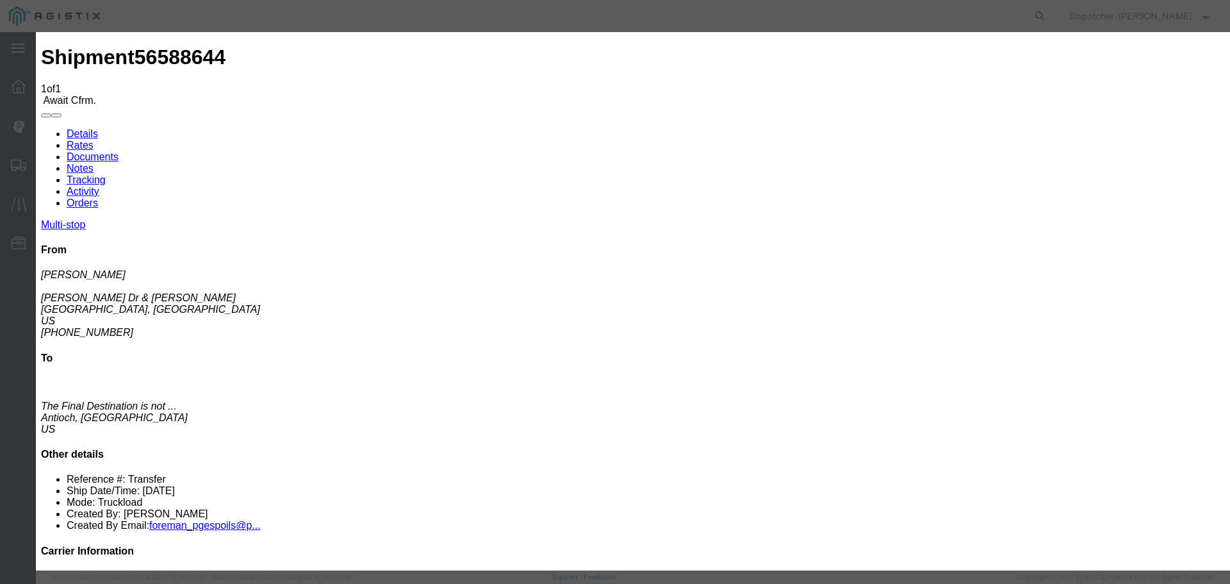
select select "{"pickupDeliveryInfoId": "122468287","pickupOrDelivery": "P","stopNum": "1","lo…"
select select "CA"
type input "[GEOGRAPHIC_DATA]"
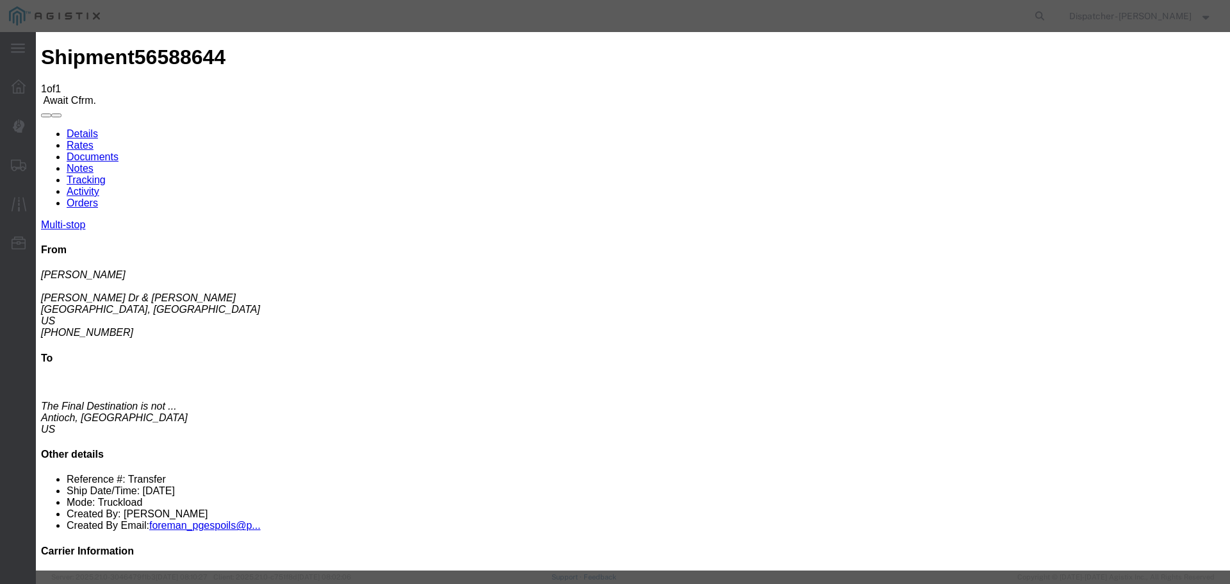
select select "ARVPULOC"
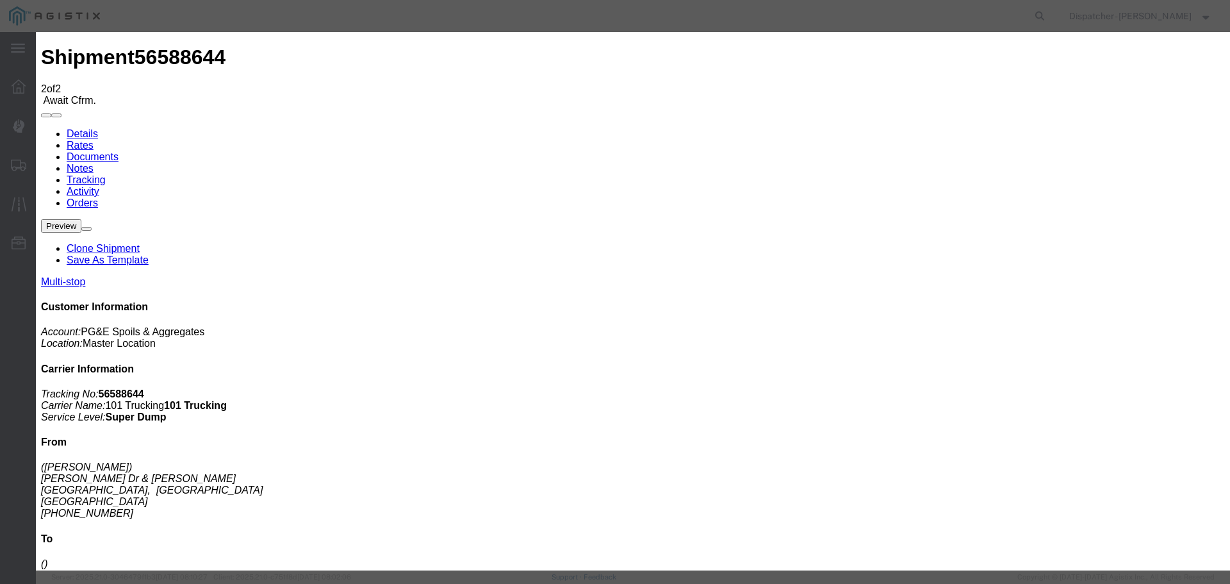
type input "[DATE]"
type input "10:00 PM"
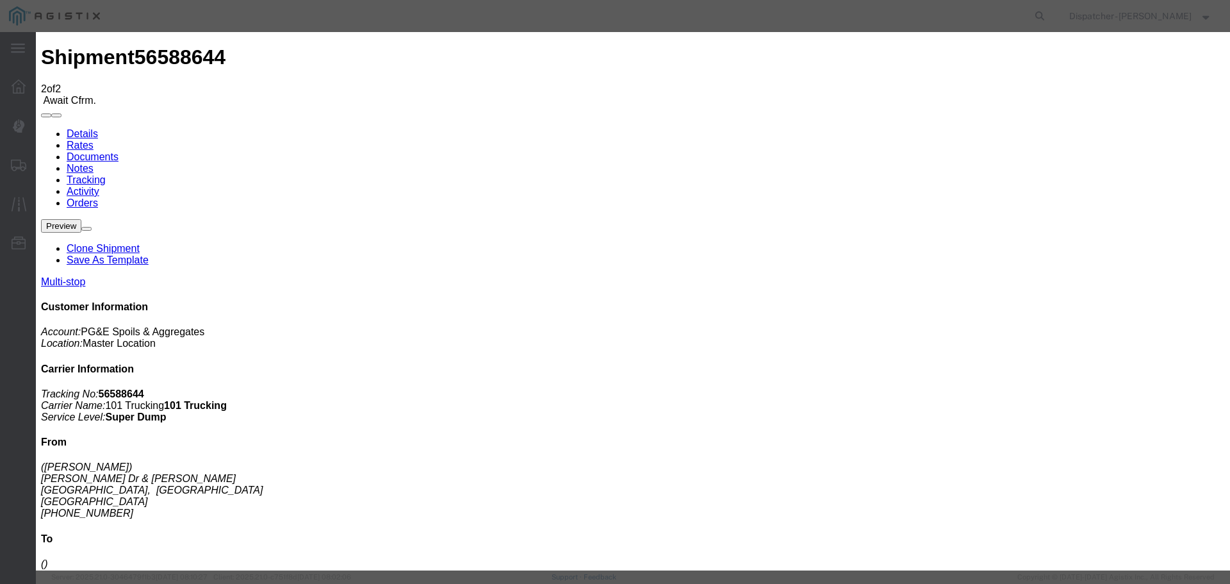
type input "[DATE]"
type input "1:45 PM"
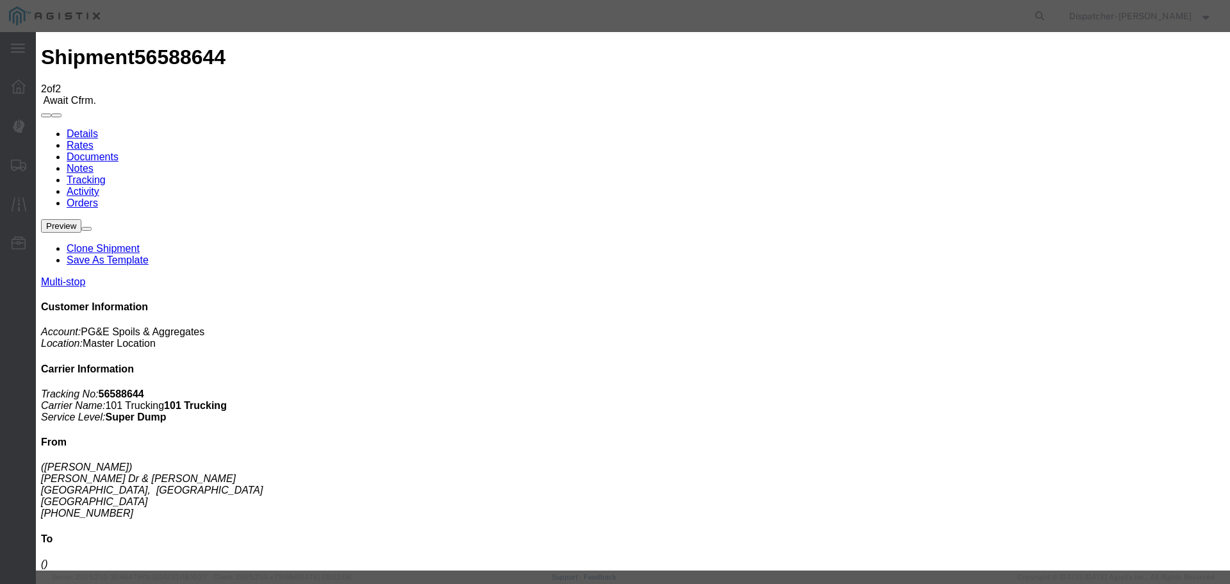
select select "{"pickupDeliveryInfoId": "122468287","pickupOrDelivery": "P","stopNum": "1","lo…"
select select "CA"
type input "[GEOGRAPHIC_DATA]"
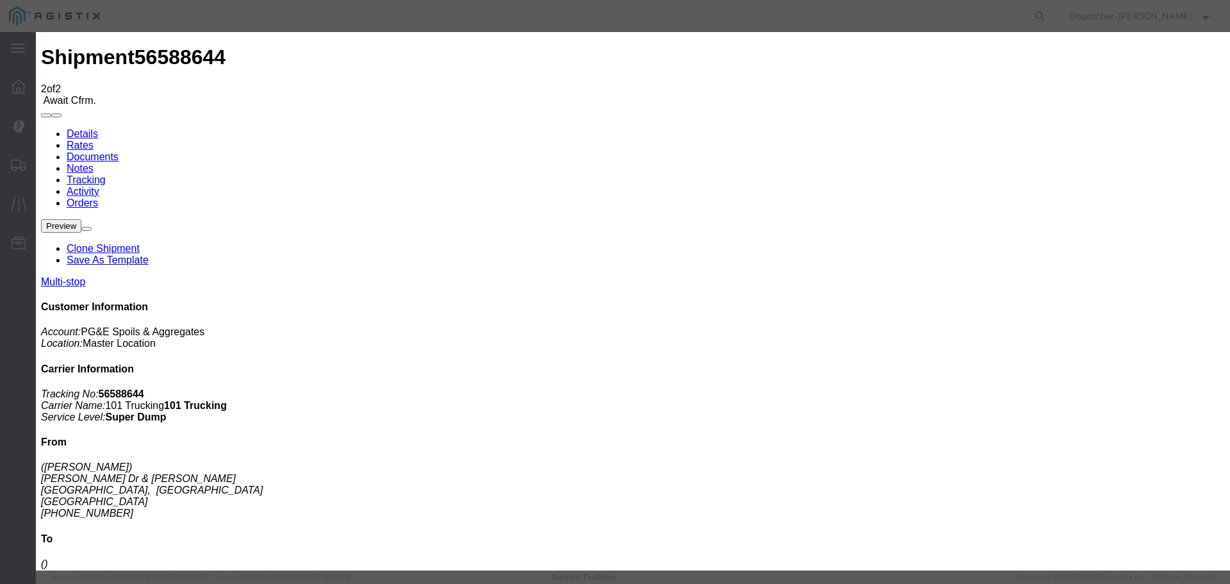
select select "DPTPULOC"
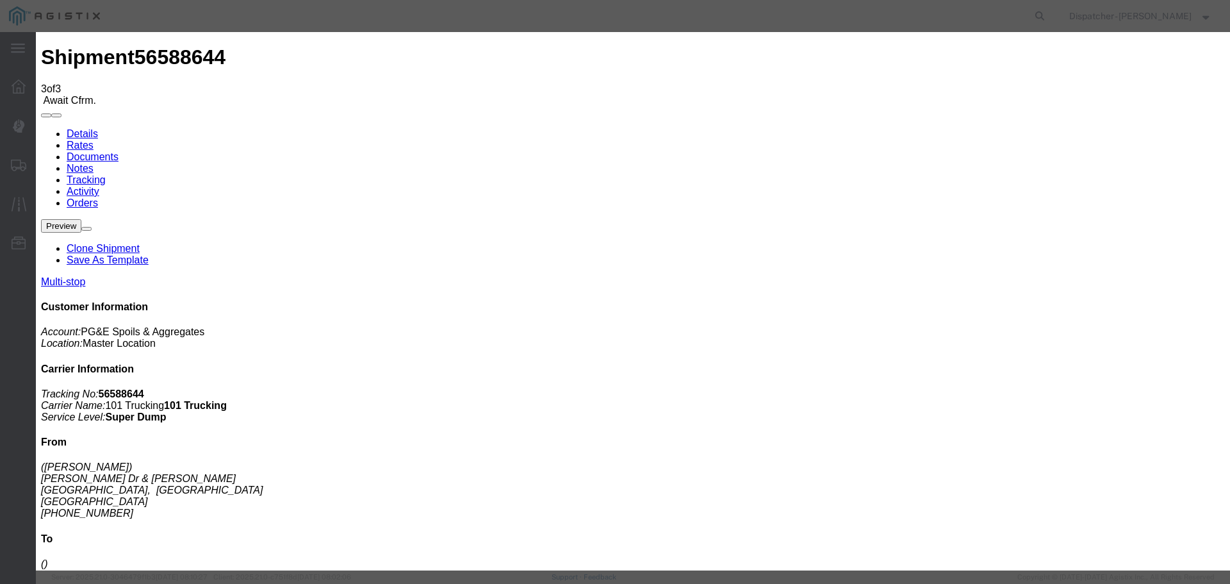
type input "[DATE]"
type input "10:00 PM"
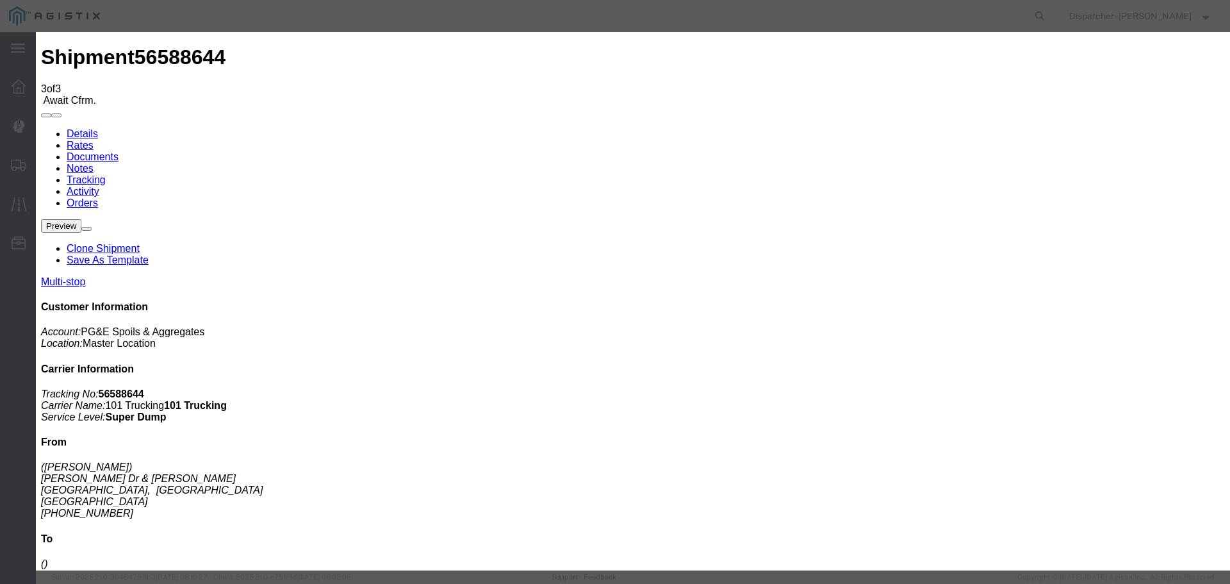
type input "[DATE]"
type input "3:25 PM"
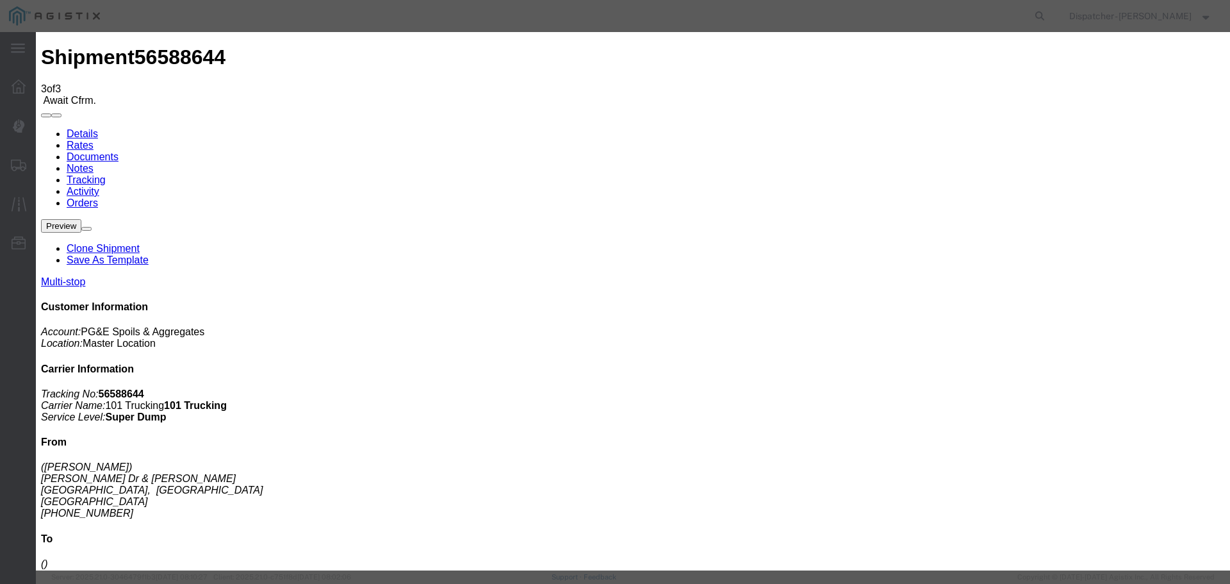
select select "{"pickupDeliveryInfoId": "122468288","pickupOrDelivery": "D","stopNum": "2","lo…"
select select "CA"
type input "Antioch"
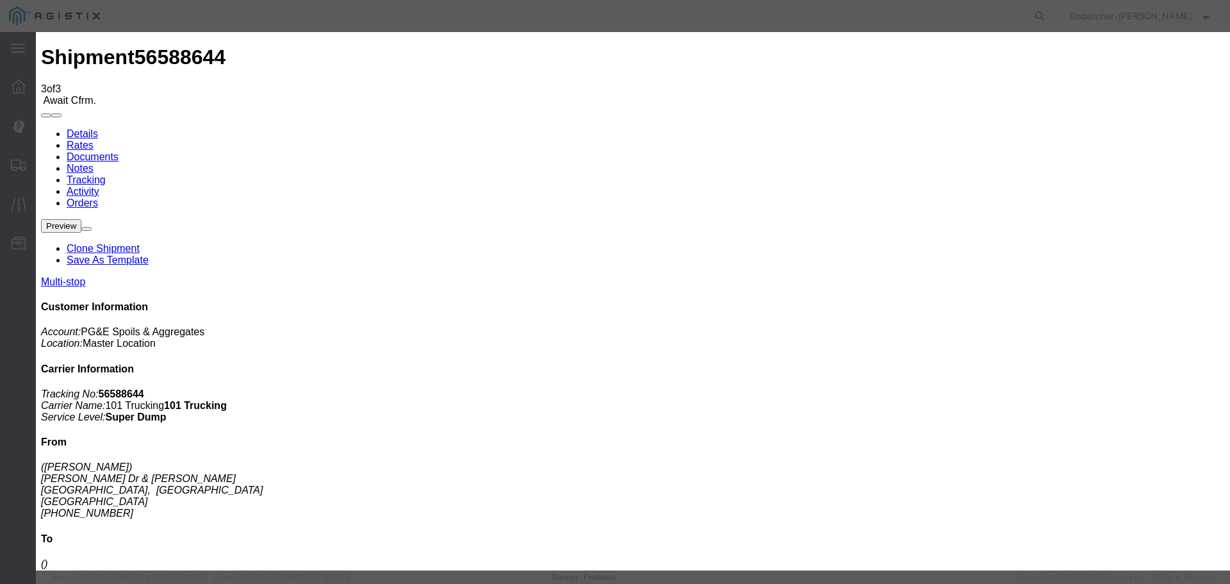
select select "ARVDLVLOC"
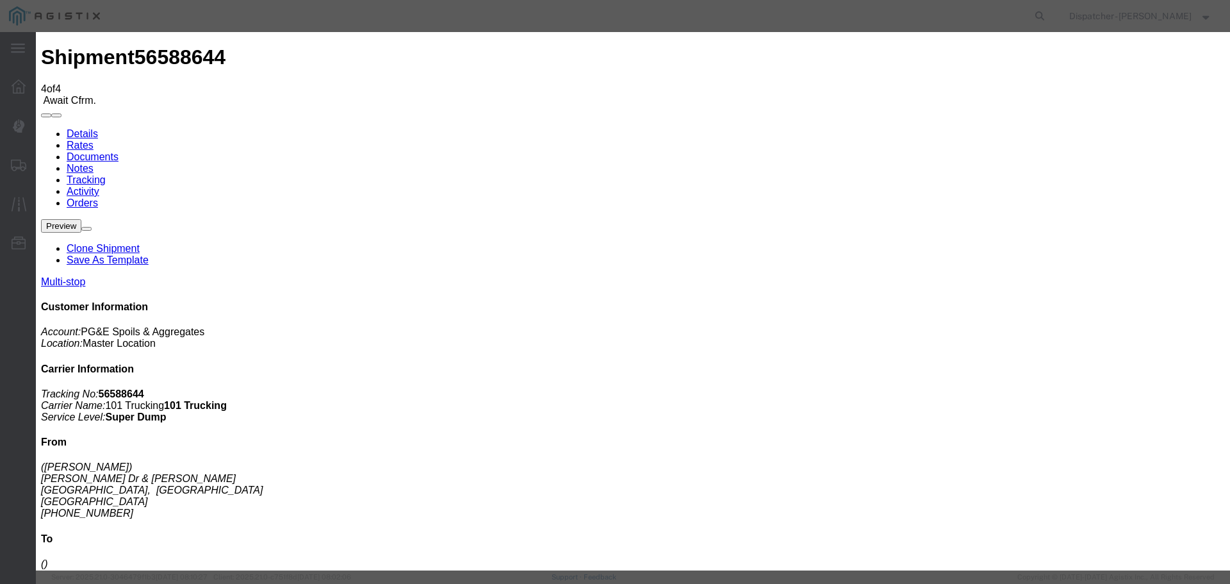
type input "[DATE]"
type input "10:00 PM"
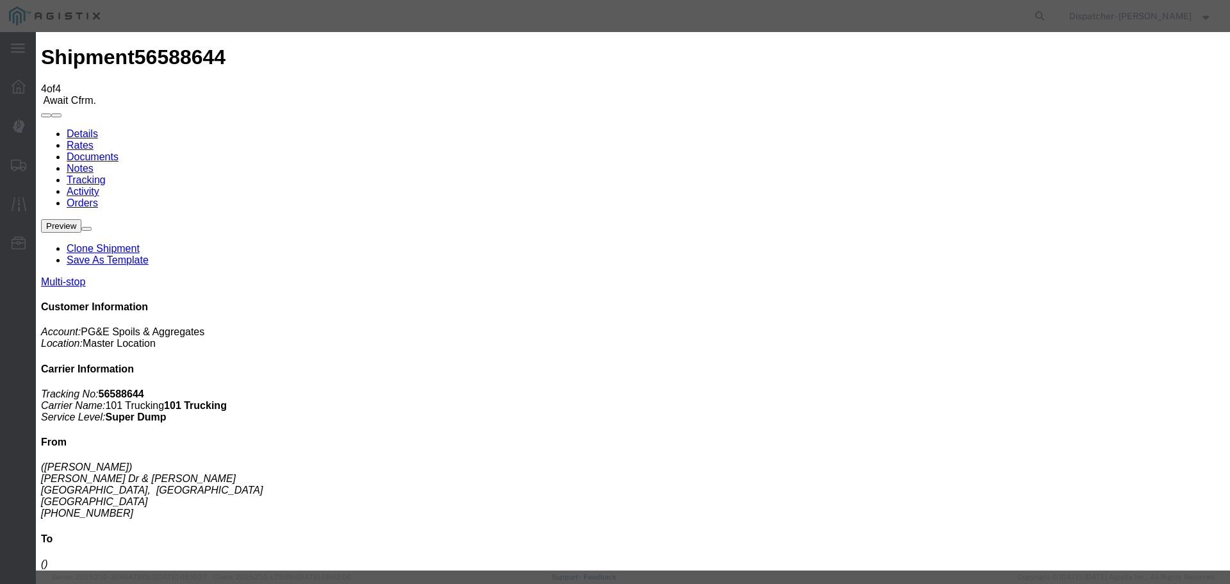
type input "[DATE]"
type input "4:00 PM"
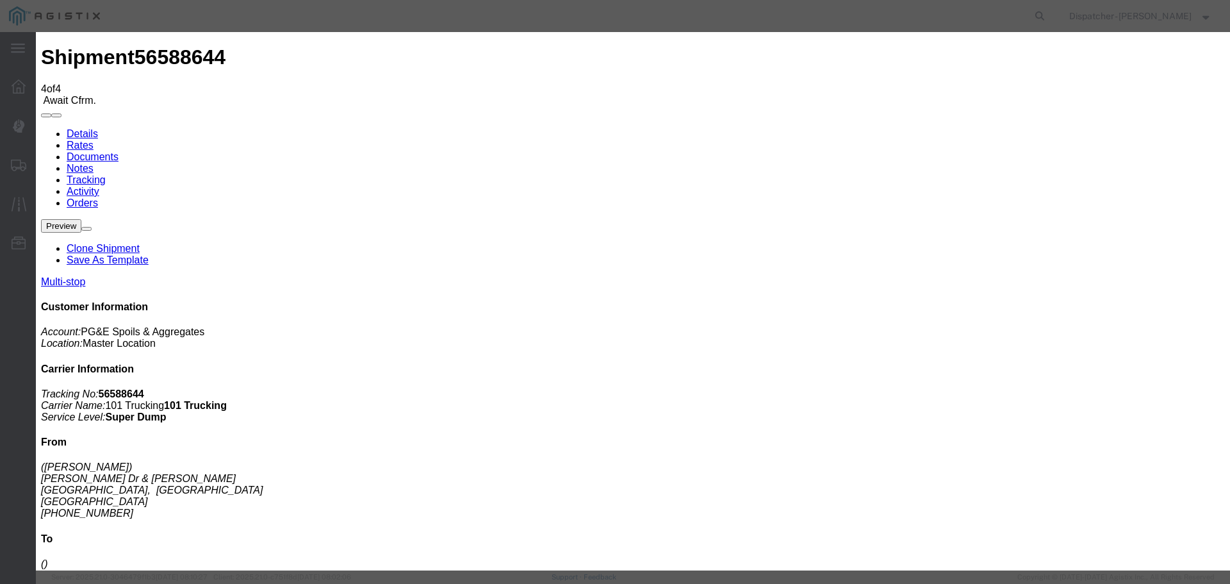
select select "{"pickupDeliveryInfoId": "122468288","pickupOrDelivery": "D","stopNum": "2","lo…"
select select "CA"
type input "Antioch"
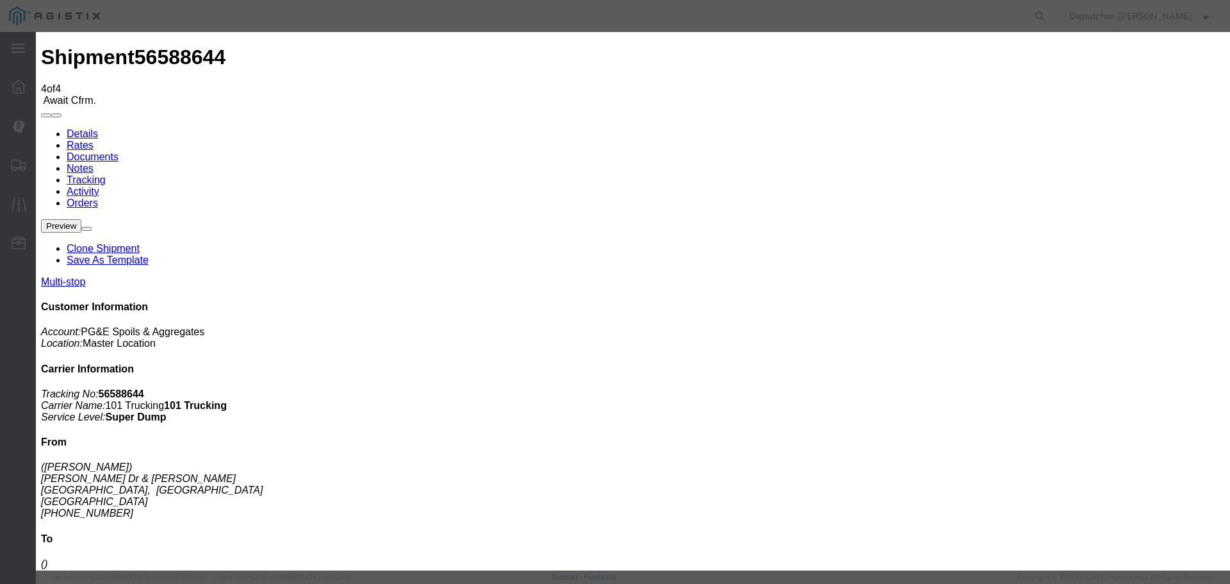
select select "DELIVRED"
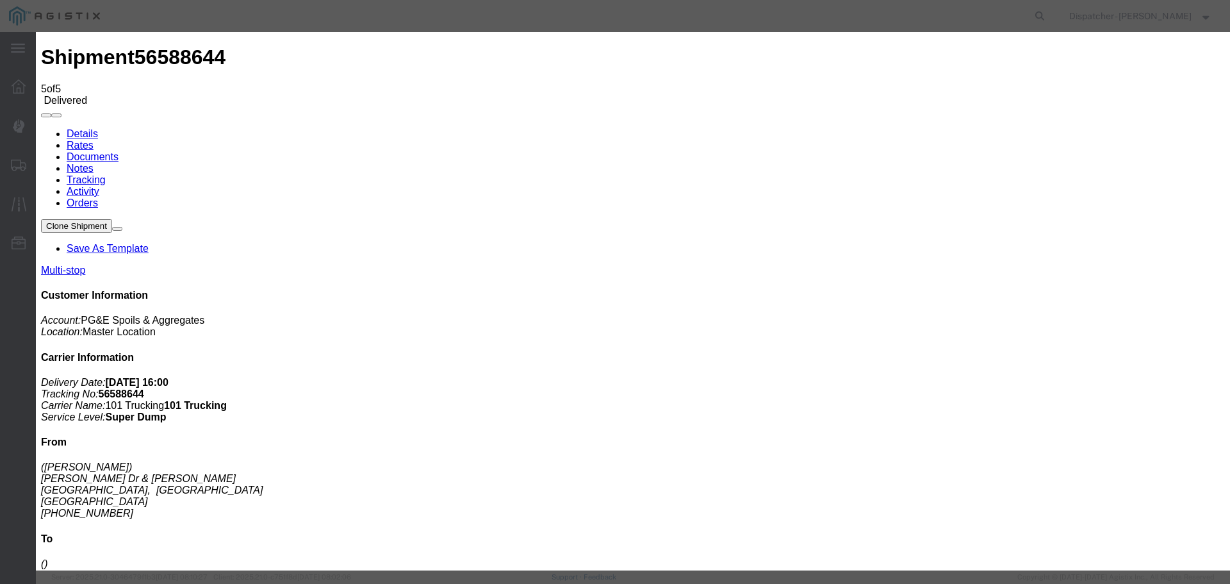
type input "[DATE]"
type input "10:00 PM"
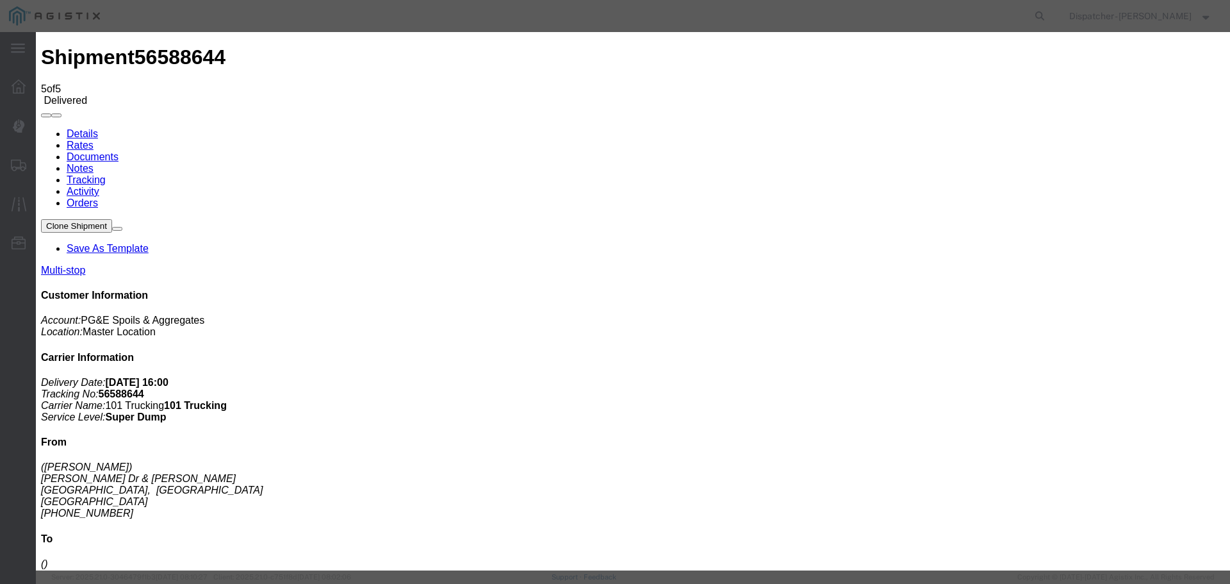
type input "[DATE]"
type input "5:45 PM"
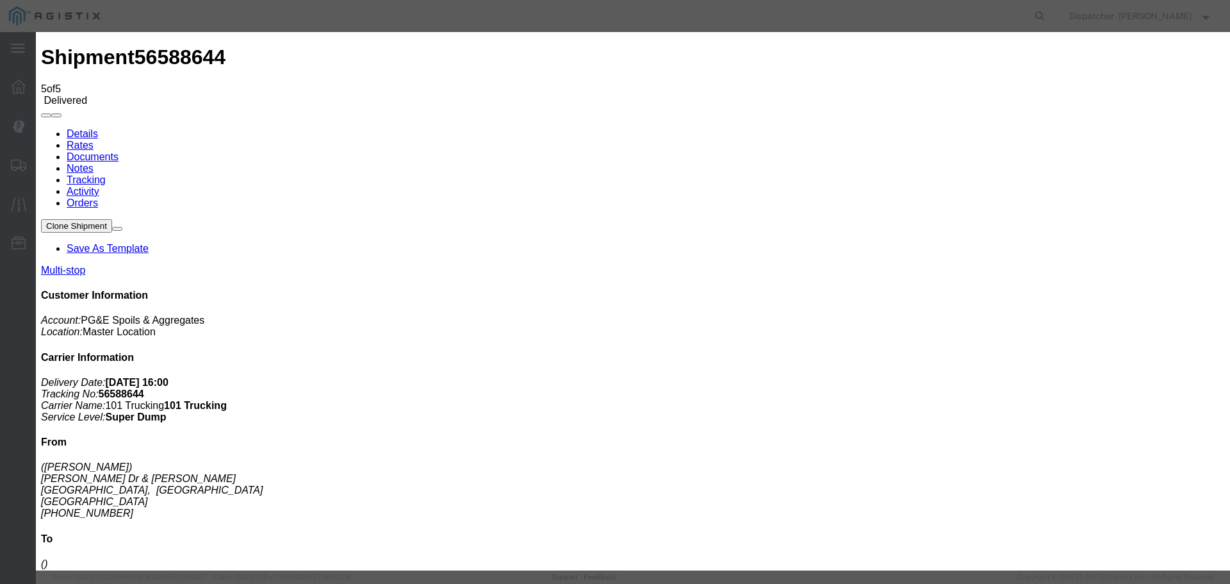
select select "{"pickupDeliveryInfoId": "122468287","pickupOrDelivery": "P","stopNum": "1","lo…"
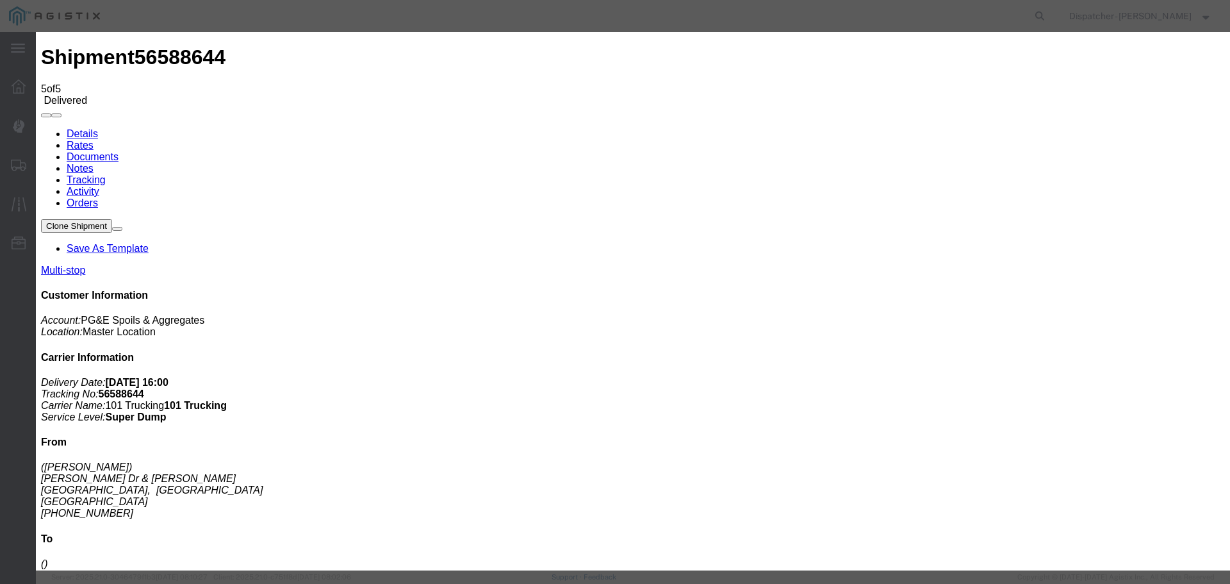
select select "CA"
type input "[GEOGRAPHIC_DATA]"
select select "ARVPULOC"
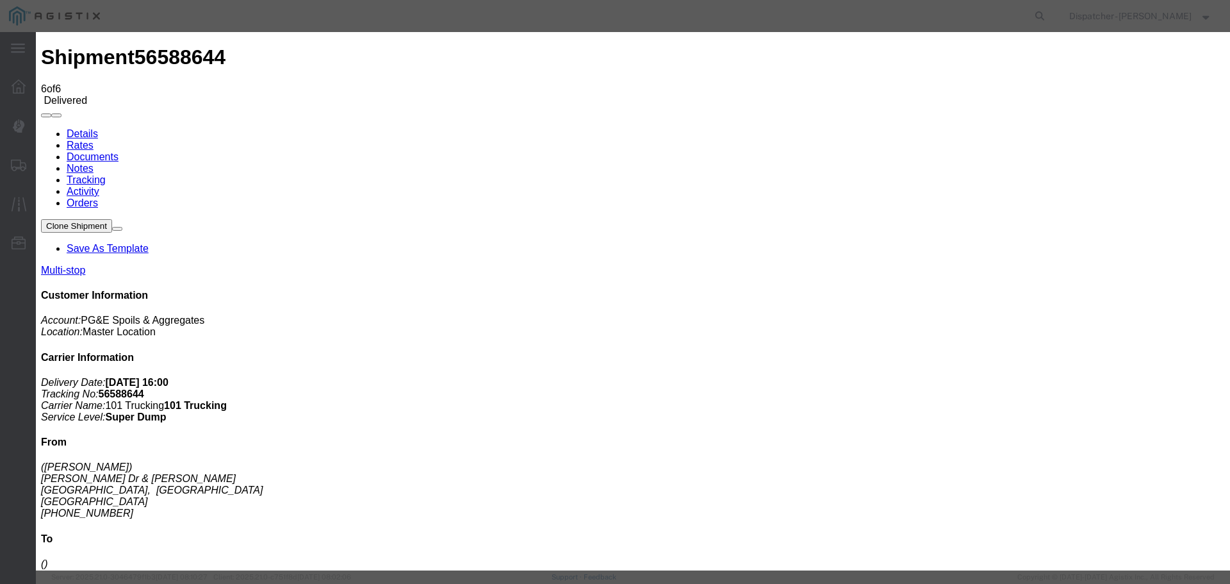
type input "[DATE]"
type input "10:00 PM"
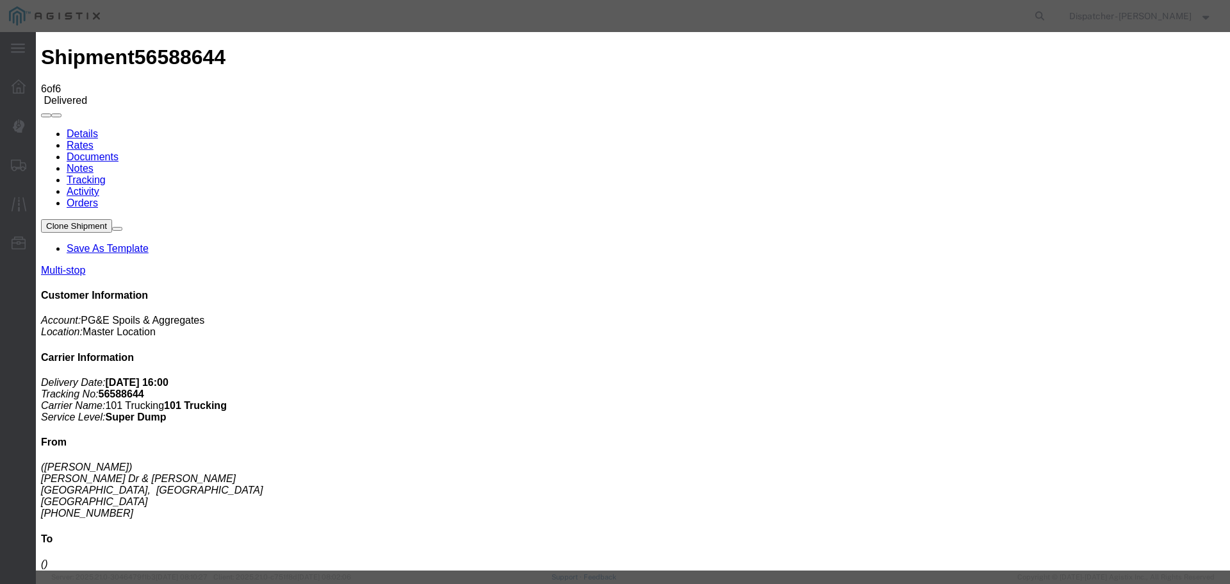
type input "[DATE]"
type input "5:45 PM"
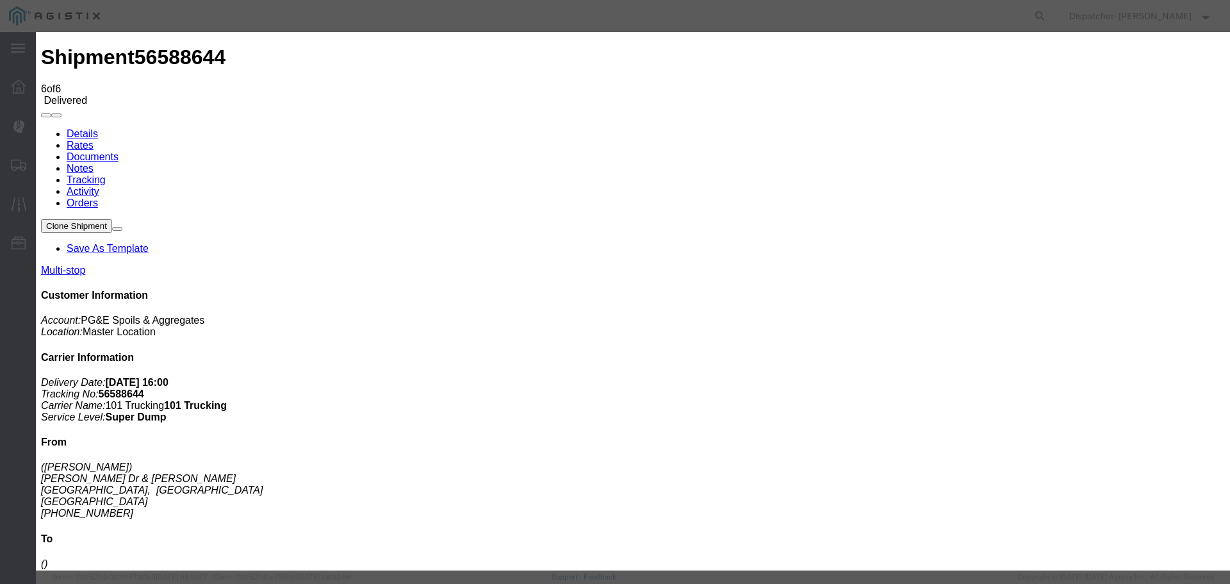
select select "{"pickupDeliveryInfoId": "122468287","pickupOrDelivery": "P","stopNum": "1","lo…"
select select "CA"
type input "[GEOGRAPHIC_DATA]"
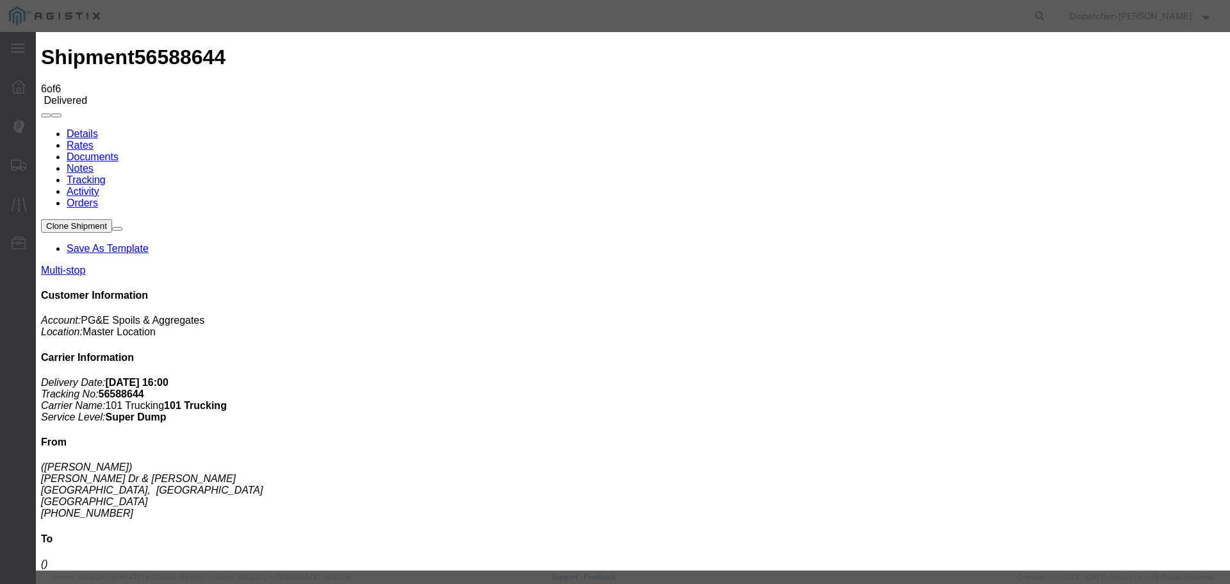
select select "BREAKSTART"
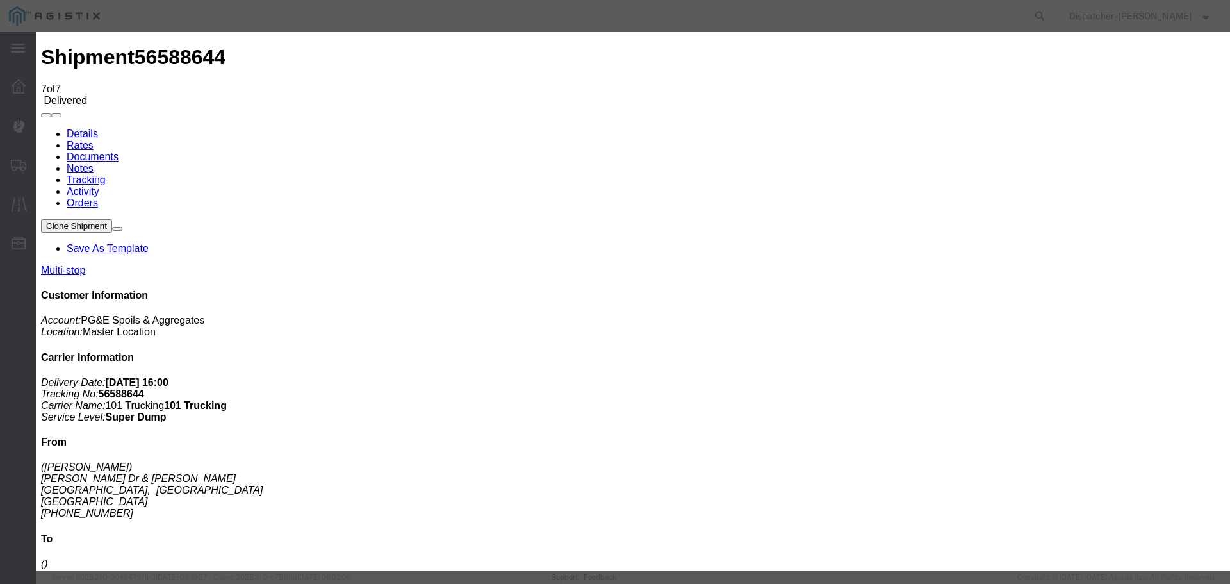
type input "[DATE]"
type input "10:00 PM"
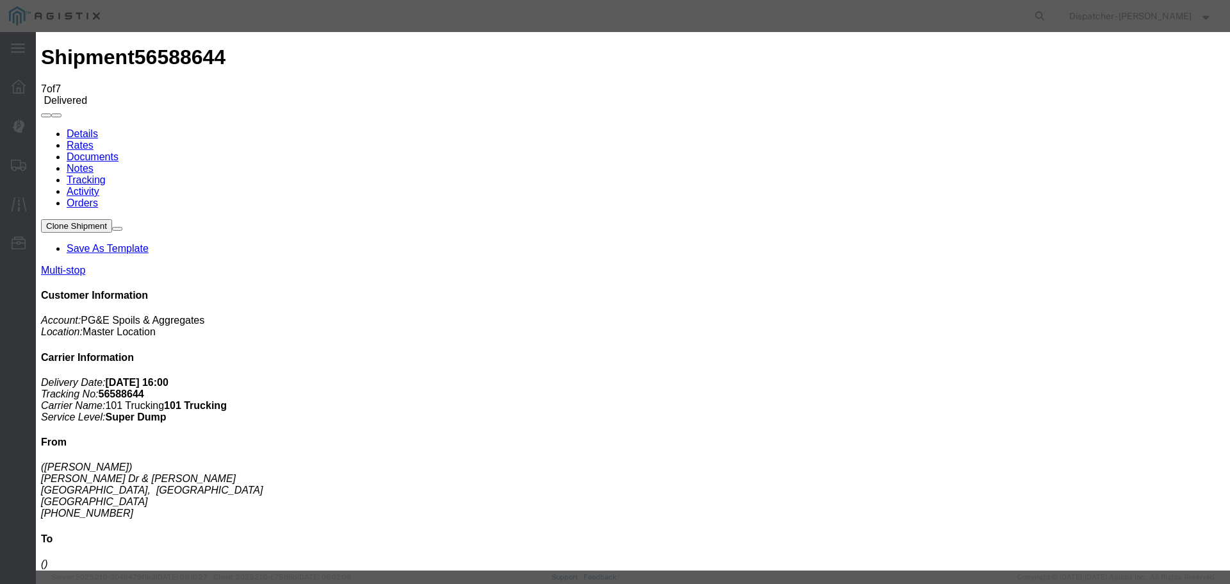
type input "[DATE]"
type input "6:15 PM"
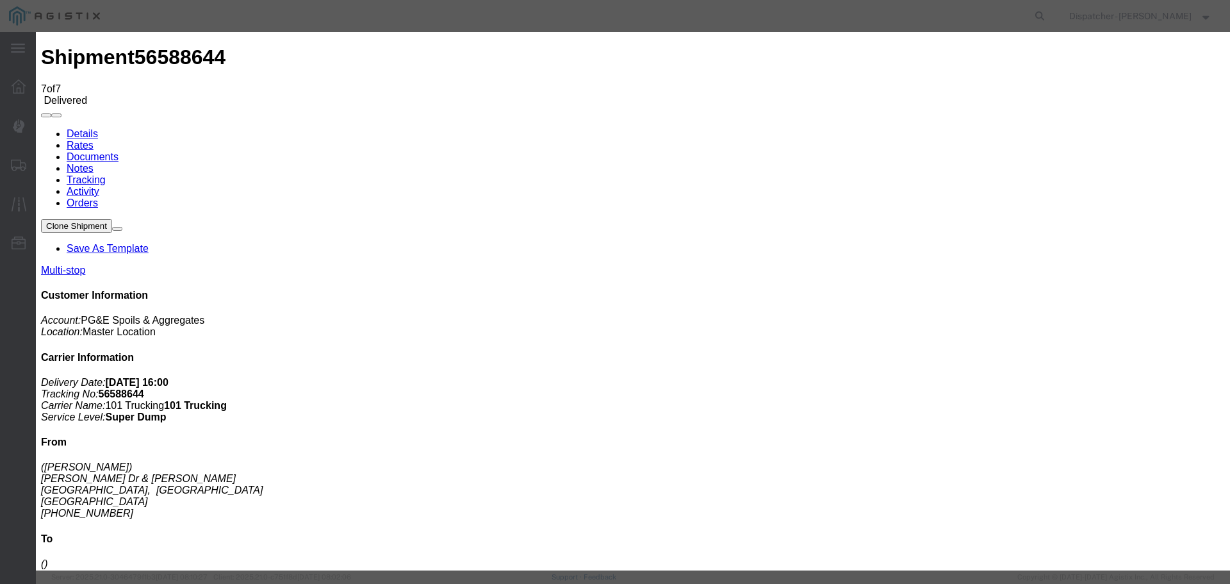
select select "{"pickupDeliveryInfoId": "122468287","pickupOrDelivery": "P","stopNum": "1","lo…"
select select "CA"
type input "[GEOGRAPHIC_DATA]"
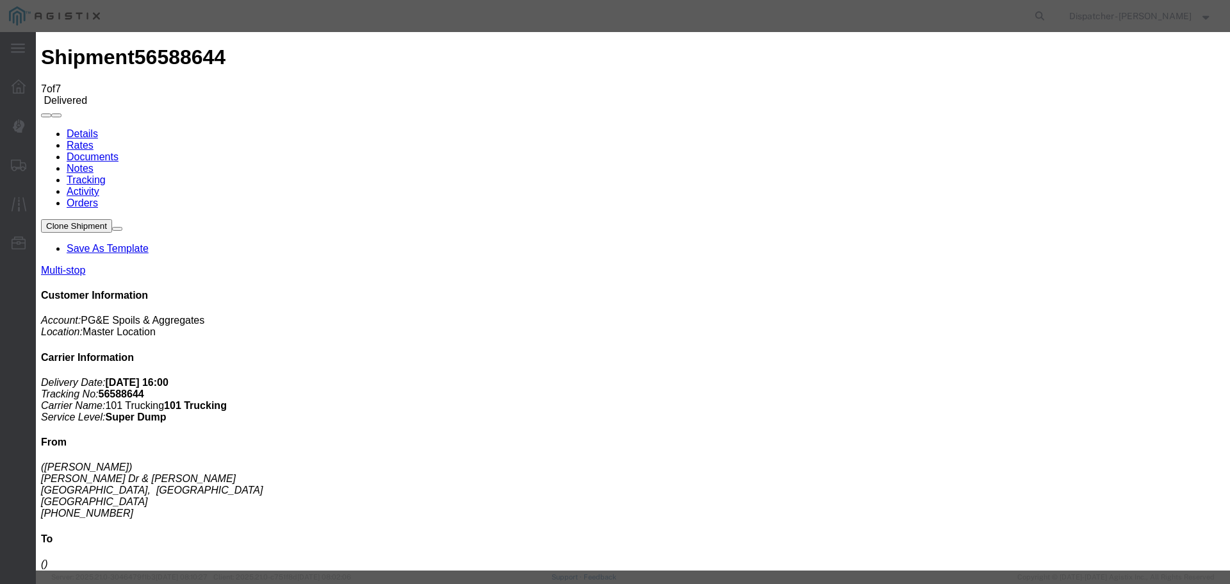
select select "BREAKSTOP"
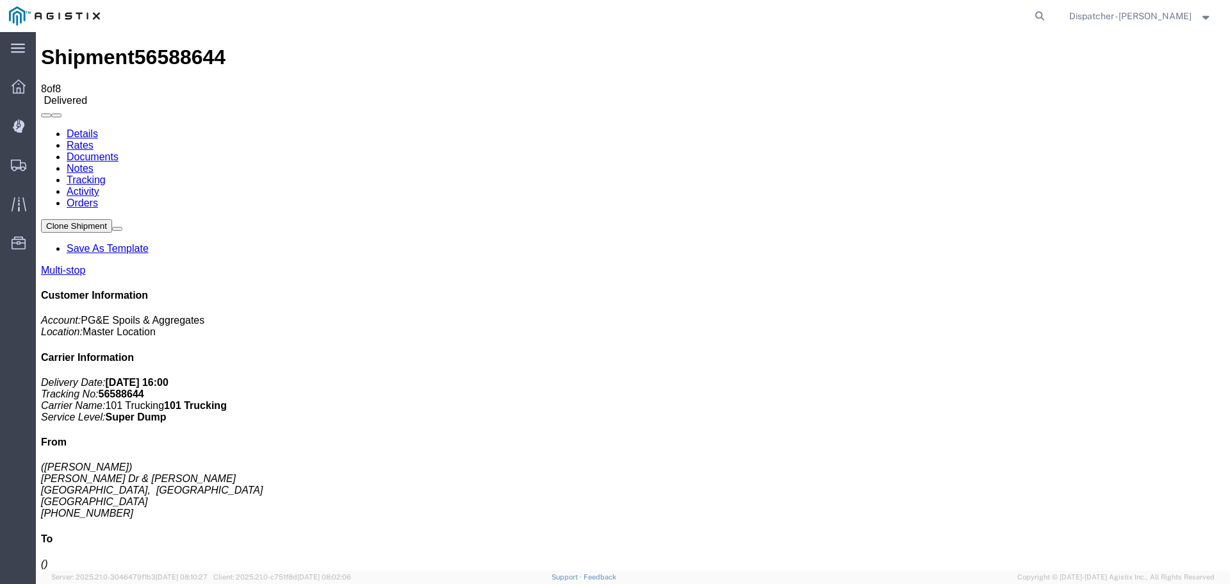
click at [94, 163] on link "Notes" at bounding box center [80, 168] width 27 height 11
click at [119, 151] on link "Documents" at bounding box center [93, 156] width 52 height 11
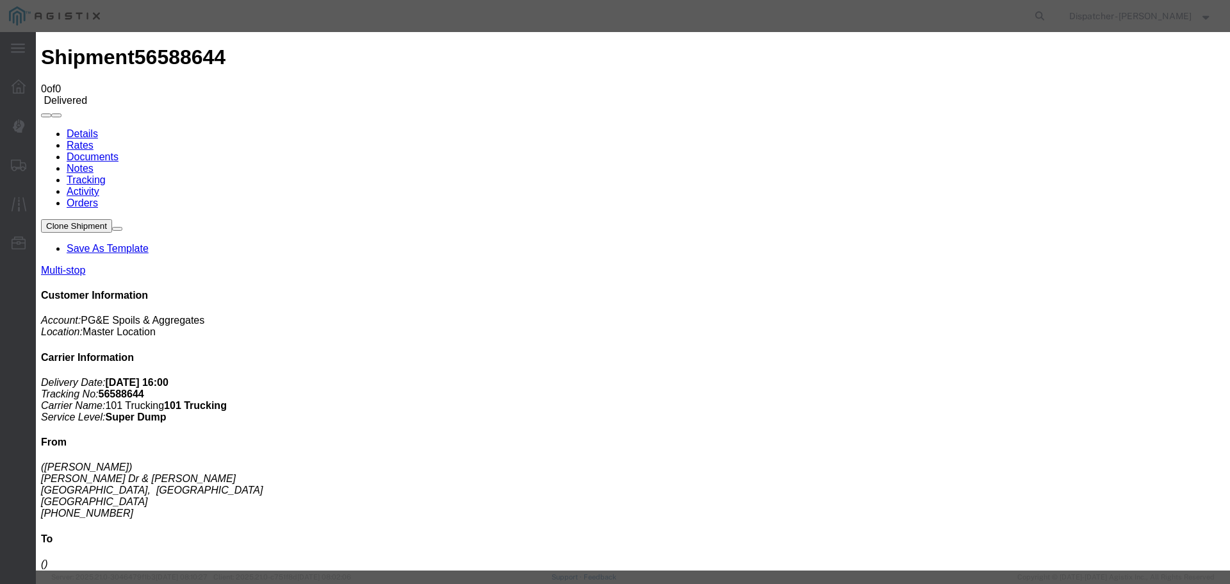
type input "Truck and Scale Tags"
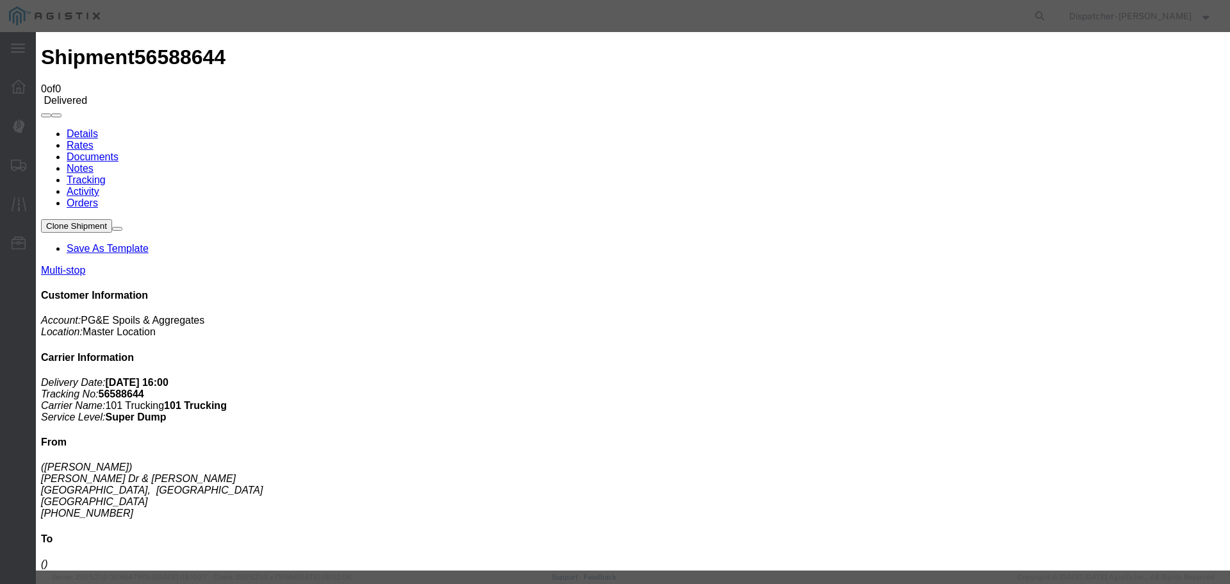
type input "C:\fakepath\Truck and Scale Tags 56588644.pdf"
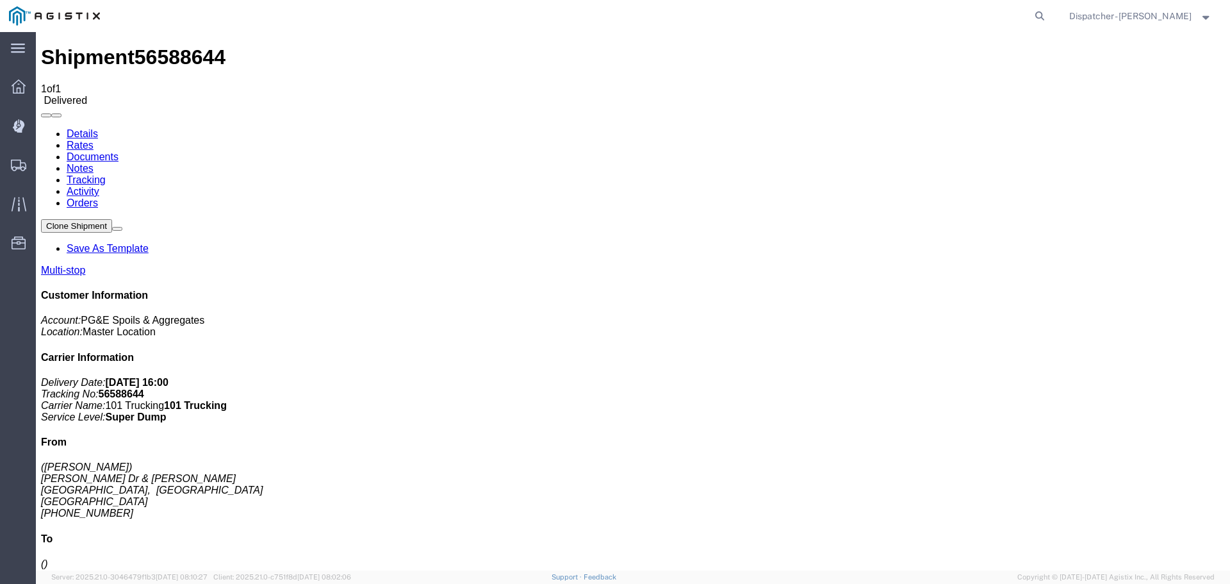
click at [44, 163] on span "Shipments" at bounding box center [39, 165] width 9 height 26
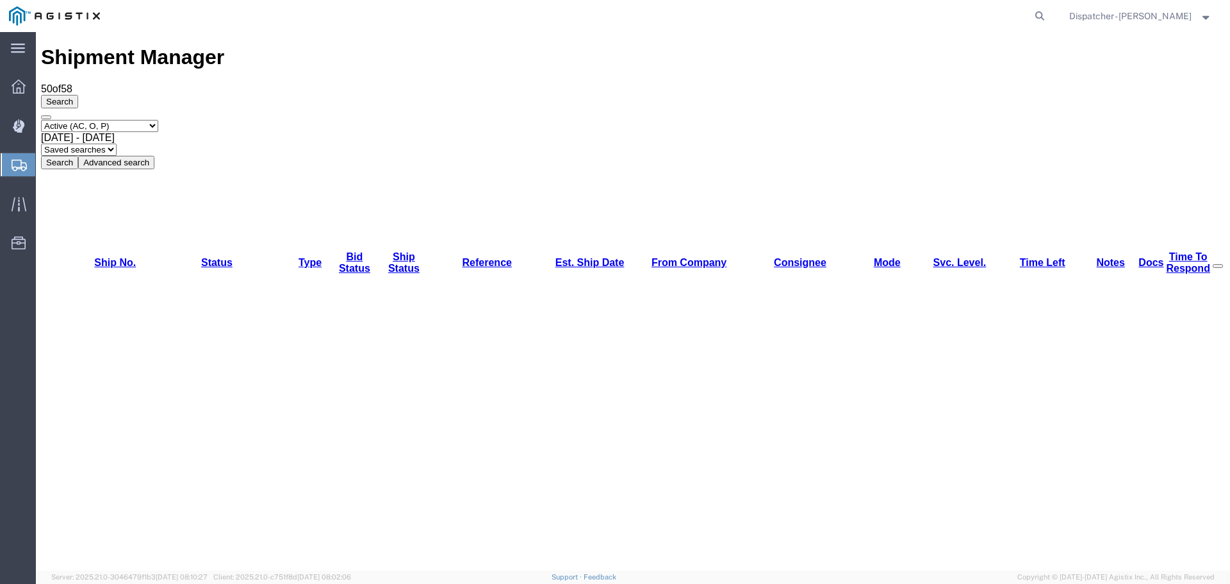
click at [115, 132] on span "[DATE] - [DATE]" at bounding box center [78, 137] width 74 height 11
click at [78, 156] on button "Search" at bounding box center [59, 162] width 37 height 13
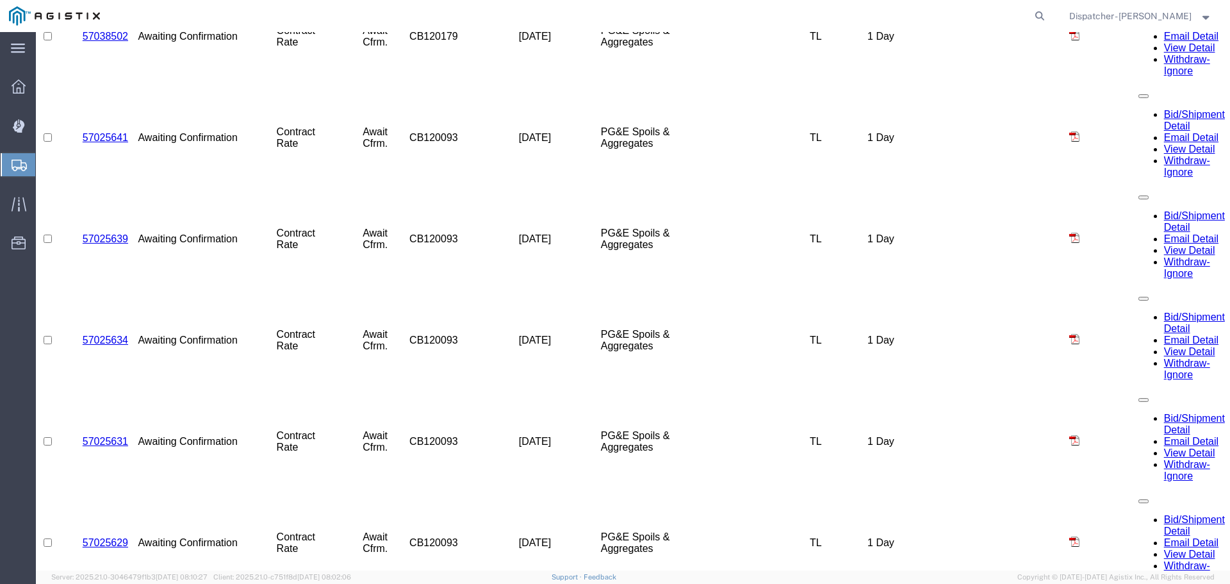
scroll to position [1725, 0]
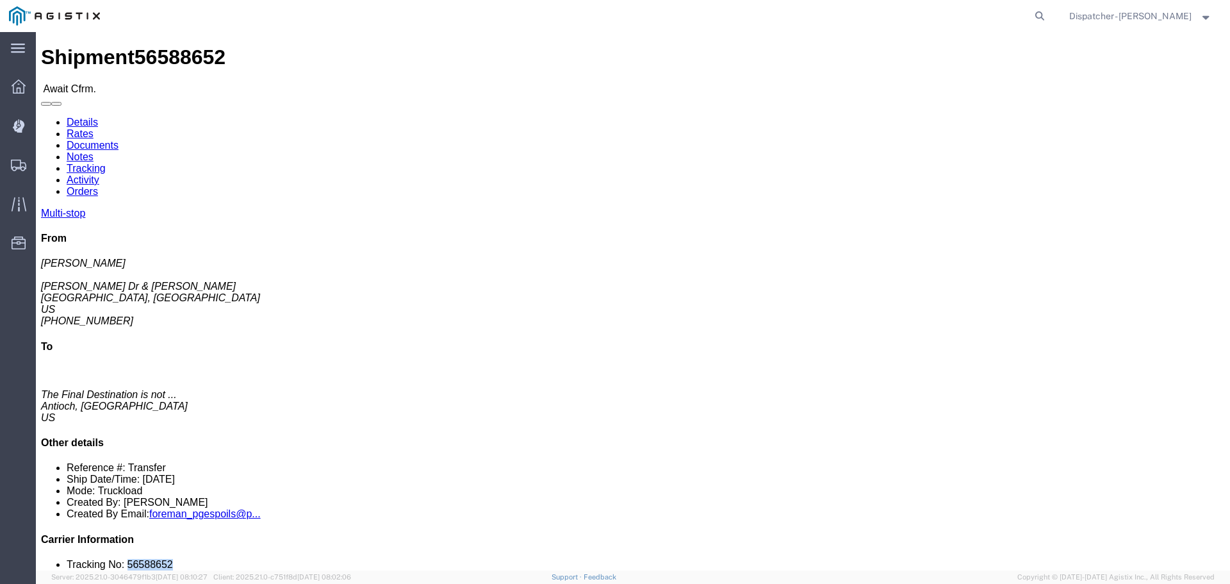
drag, startPoint x: 1046, startPoint y: 385, endPoint x: 1005, endPoint y: 379, distance: 41.5
click div "Multi-stop From [PERSON_NAME] Dr & [PERSON_NAME] Wy [GEOGRAPHIC_DATA], [GEOGRAP…"
copy li "56588652"
click link "Tracking"
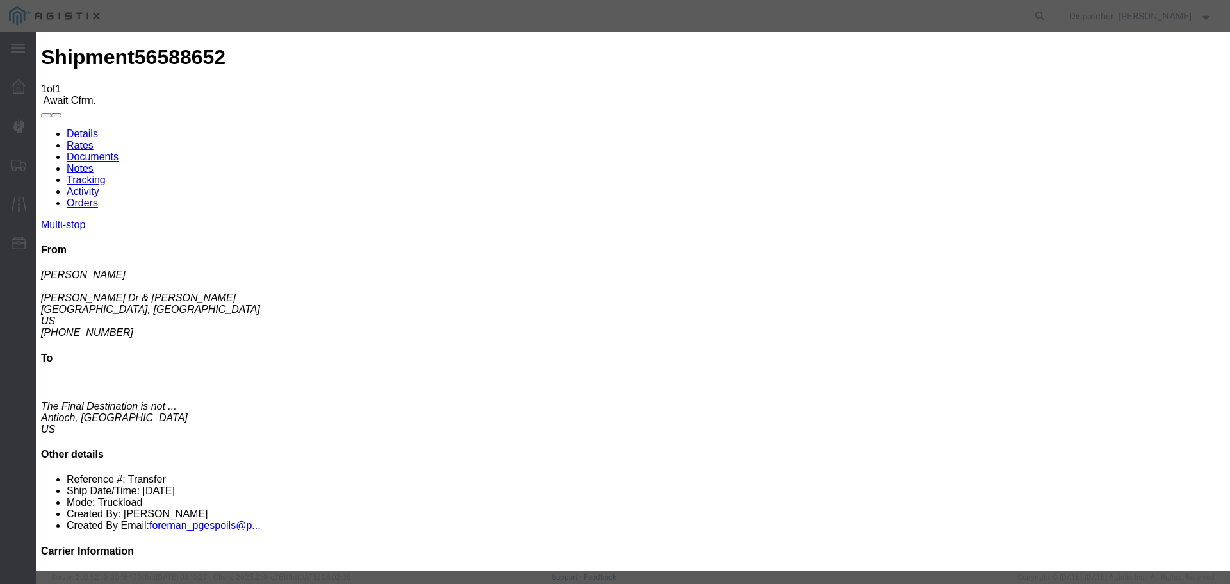
type input "[DATE]"
type input "10:00 PM"
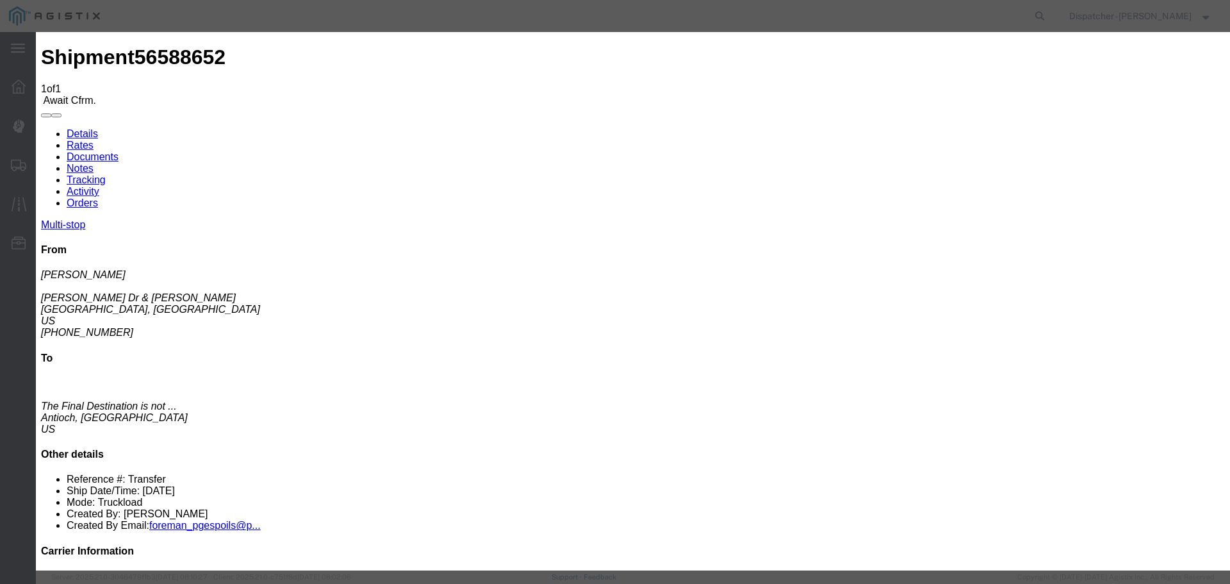
type input "[DATE]"
type input "8:00 AM"
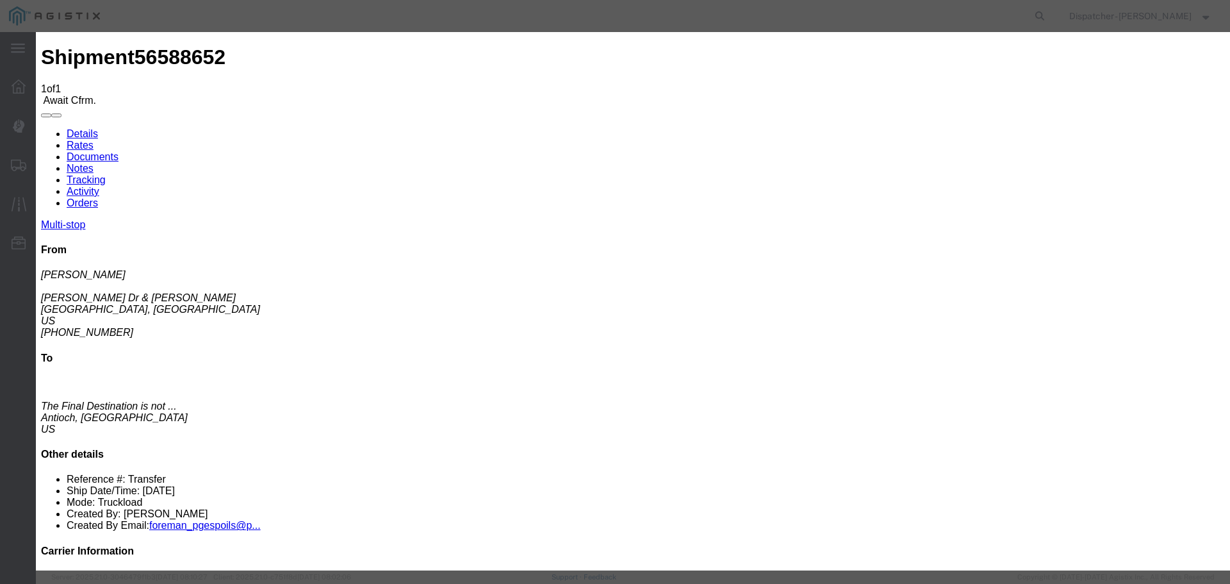
select select "{"pickupDeliveryInfoId": "122468304","pickupOrDelivery": "P","stopNum": "1","lo…"
select select "CA"
type input "[GEOGRAPHIC_DATA]"
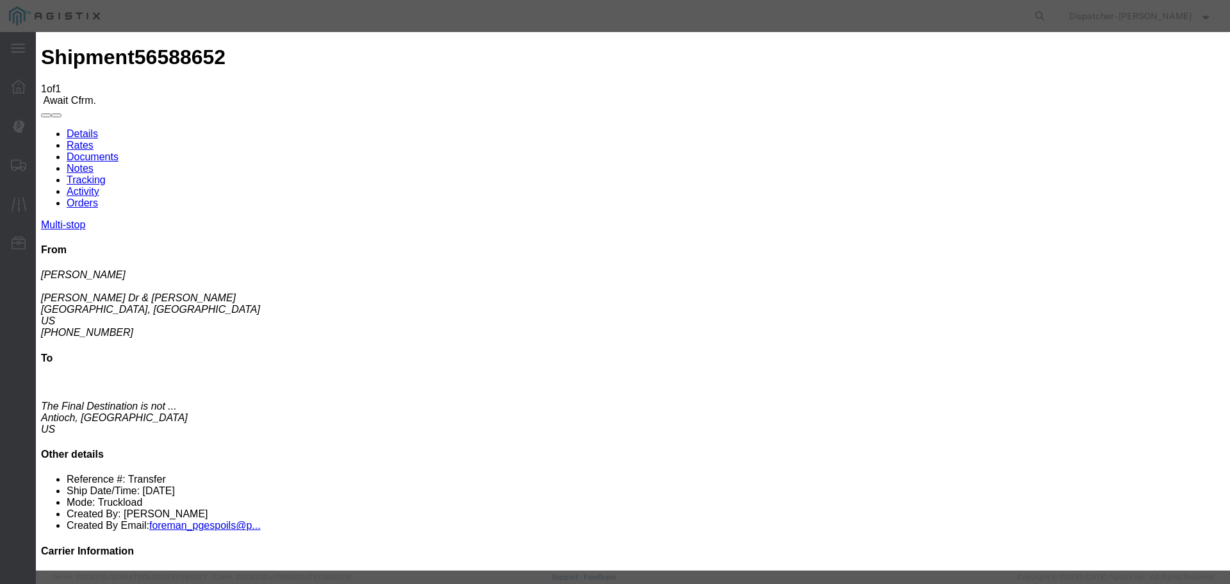
select select "ARVPULOC"
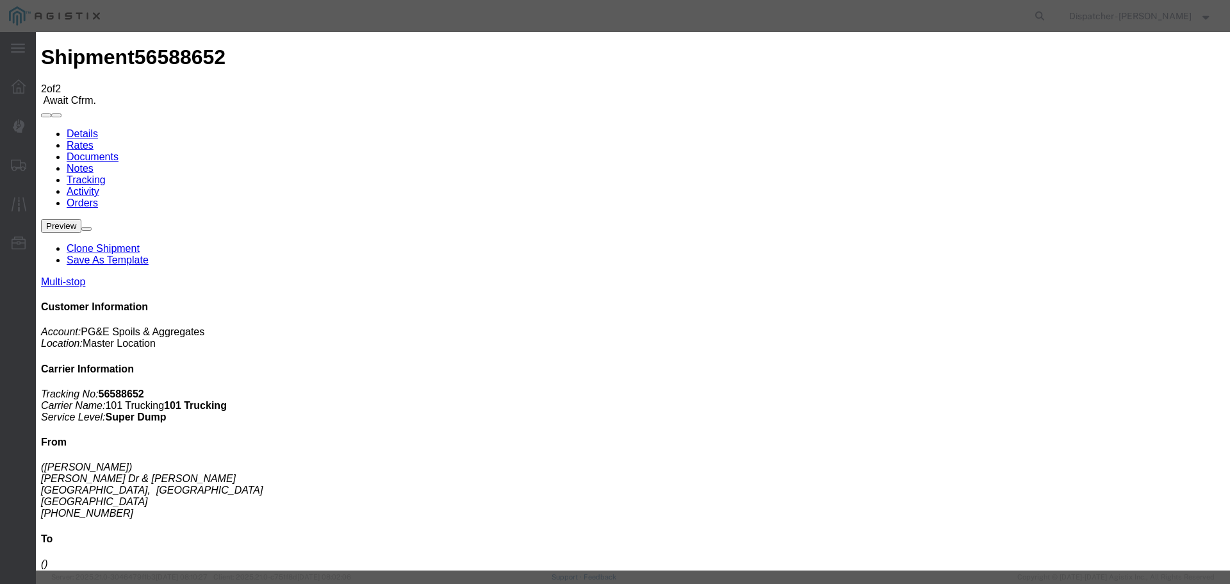
type input "[DATE]"
type input "10:00 PM"
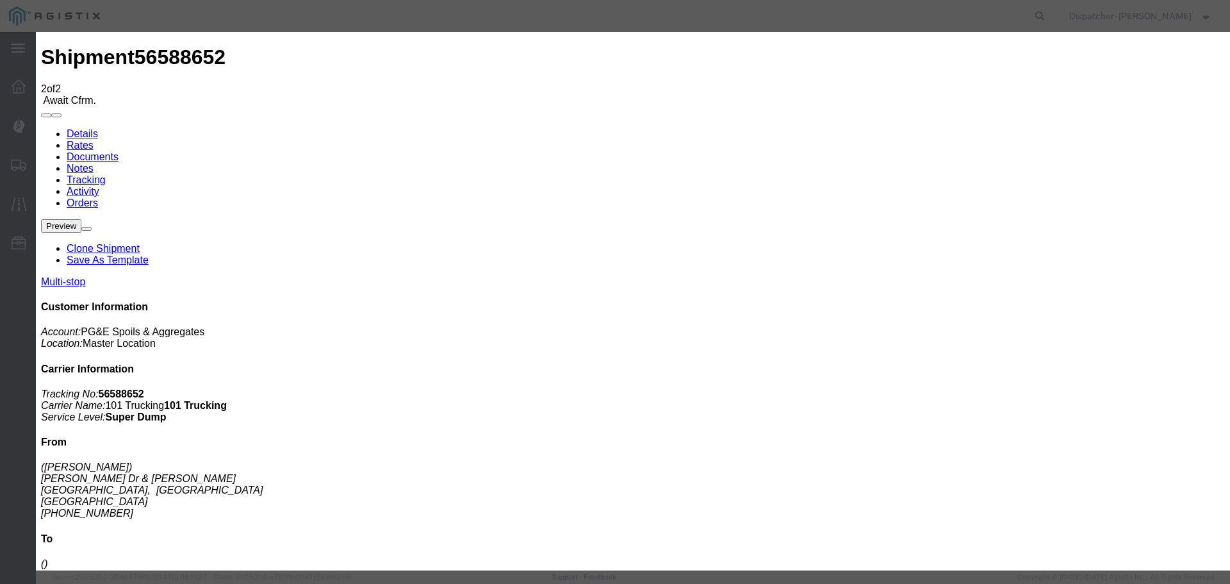
type input "[DATE]"
type input "12:05 PM"
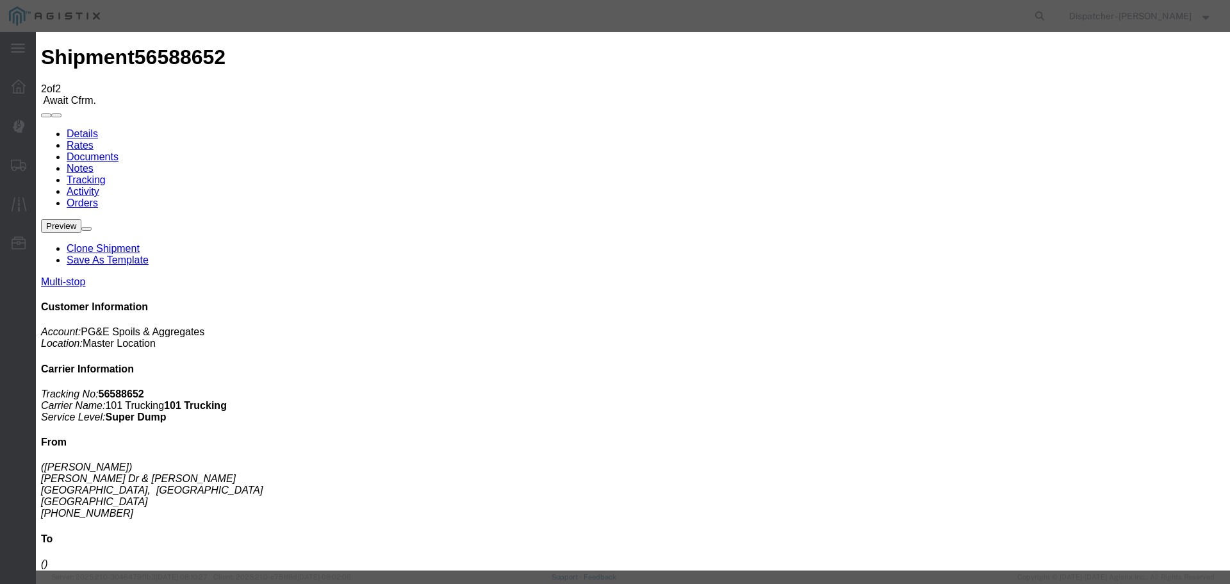
select select "{"pickupDeliveryInfoId": "122468304","pickupOrDelivery": "P","stopNum": "1","lo…"
select select "CA"
type input "[GEOGRAPHIC_DATA]"
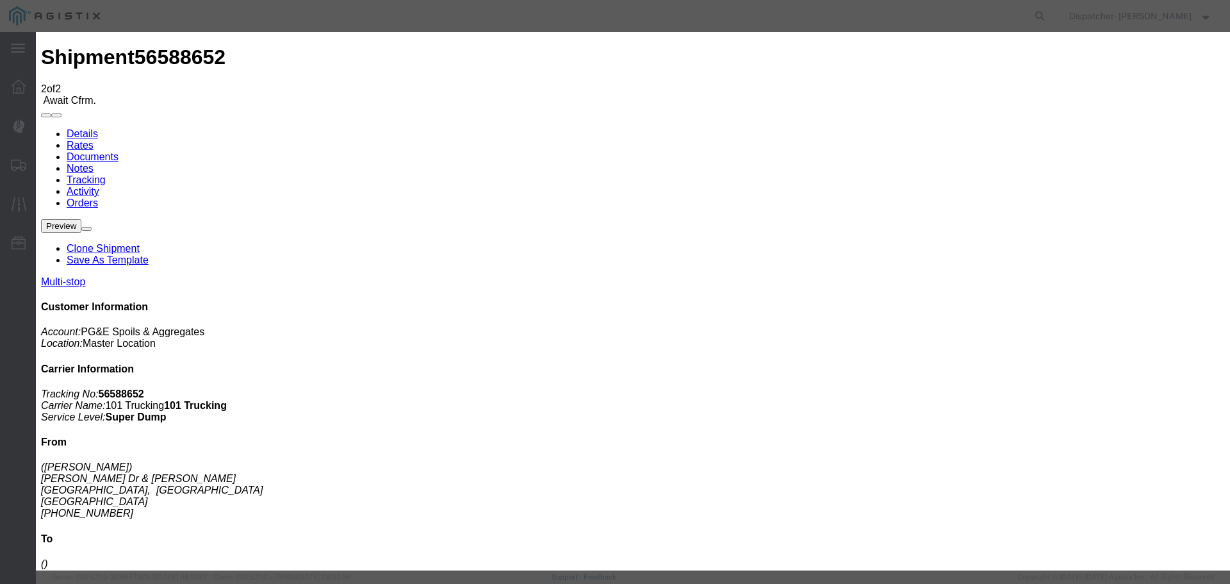
select select "DPTPULOC"
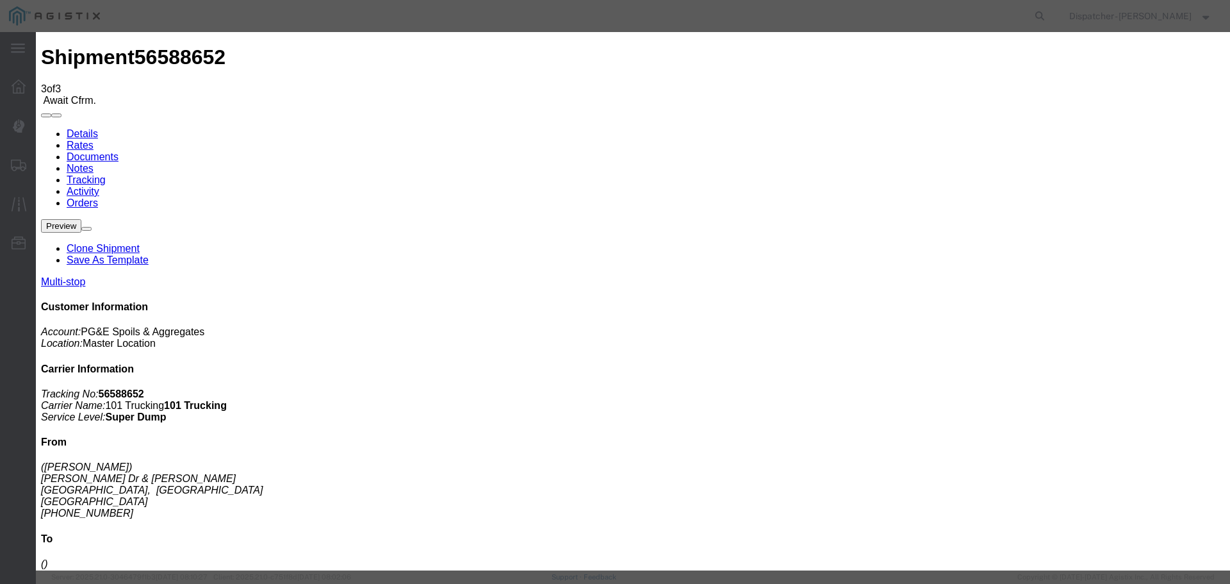
type input "[DATE]"
type input "10:00 PM"
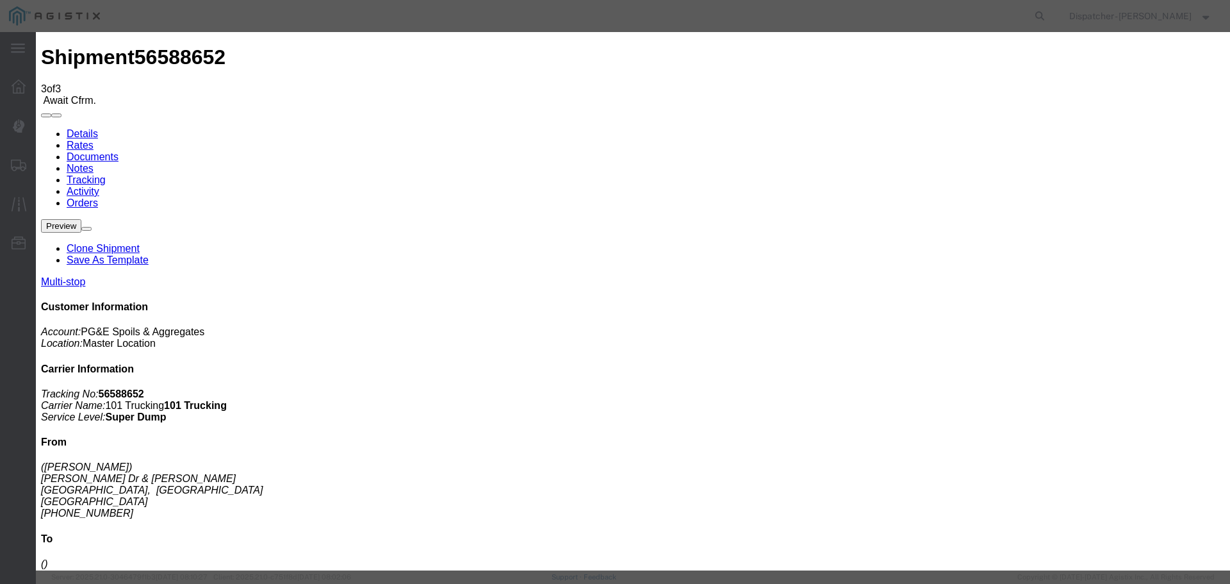
type input "[DATE]"
type input "1:45 PM"
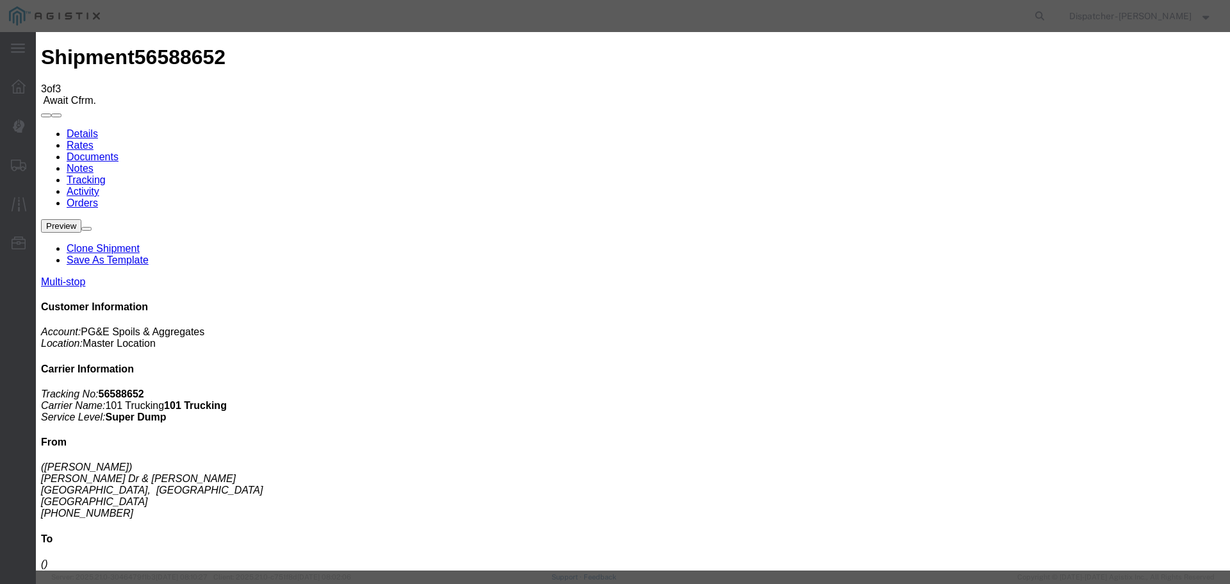
select select "{"pickupDeliveryInfoId": "122468305","pickupOrDelivery": "D","stopNum": "2","lo…"
select select "CA"
type input "Antioch"
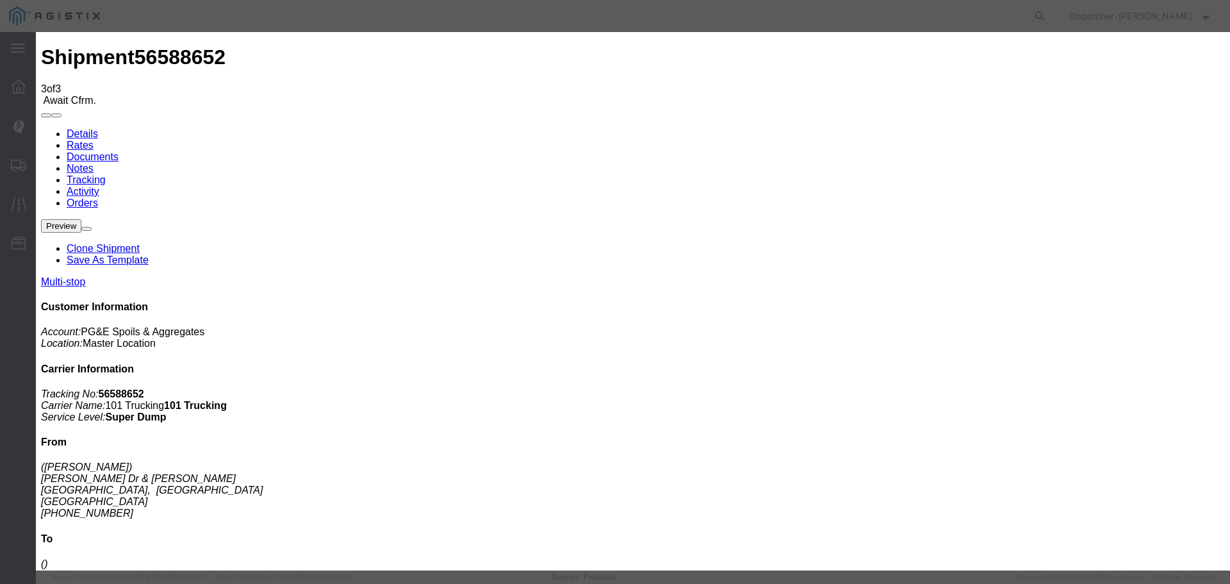
select select "ARVDLVLOC"
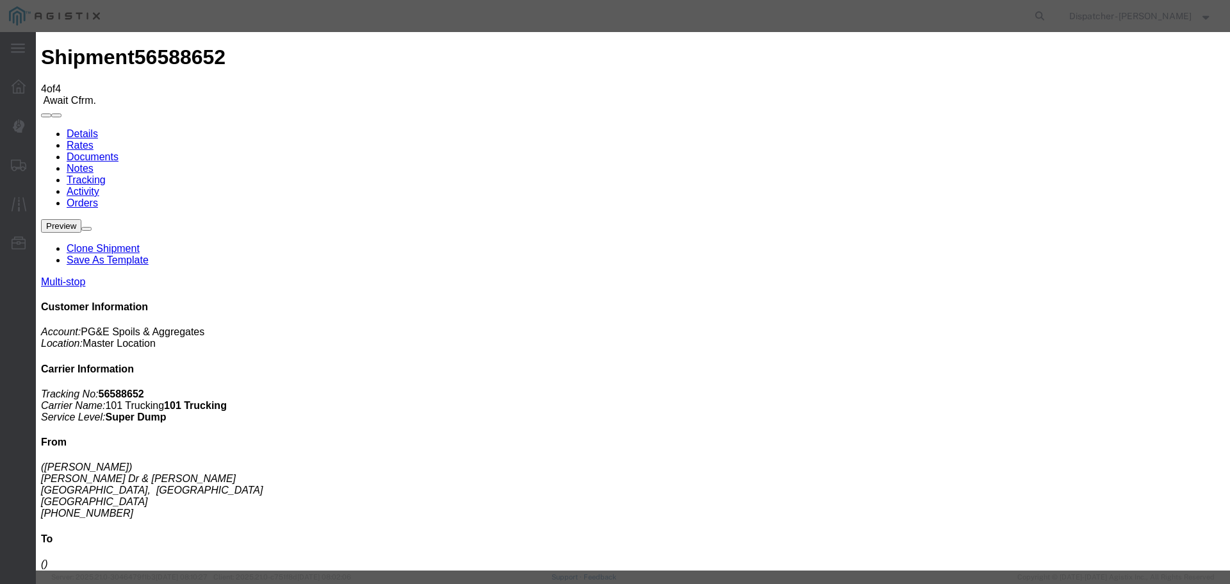
type input "[DATE]"
type input "10:00 PM"
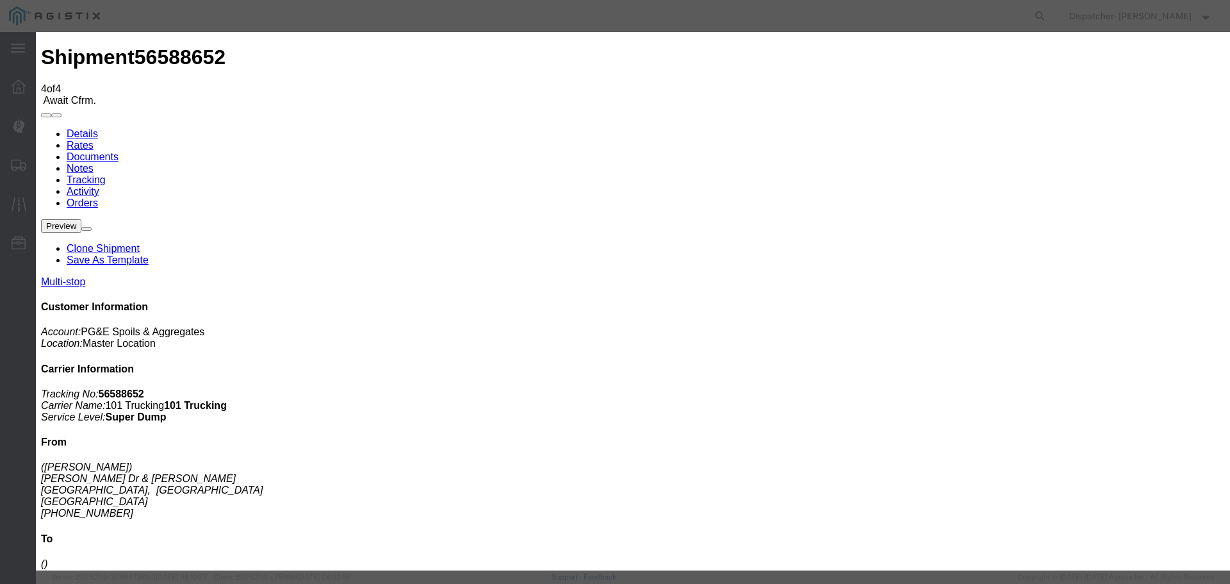
type input "[DATE]"
type input "2:20 PM"
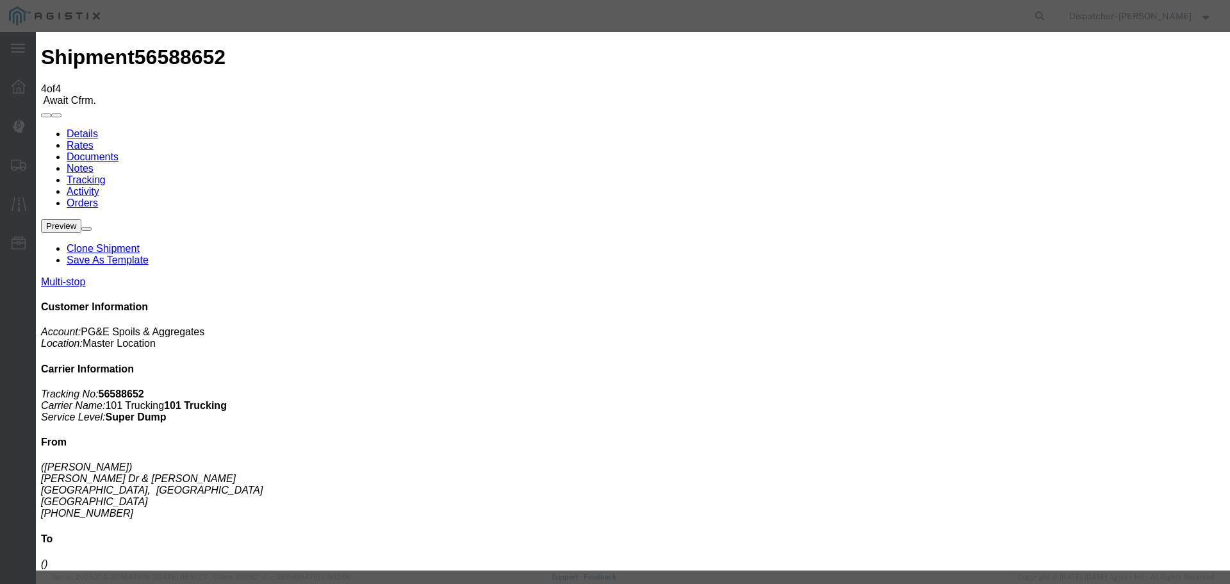
select select "{"pickupDeliveryInfoId": "122468305","pickupOrDelivery": "D","stopNum": "2","lo…"
select select "CA"
type input "Antioch"
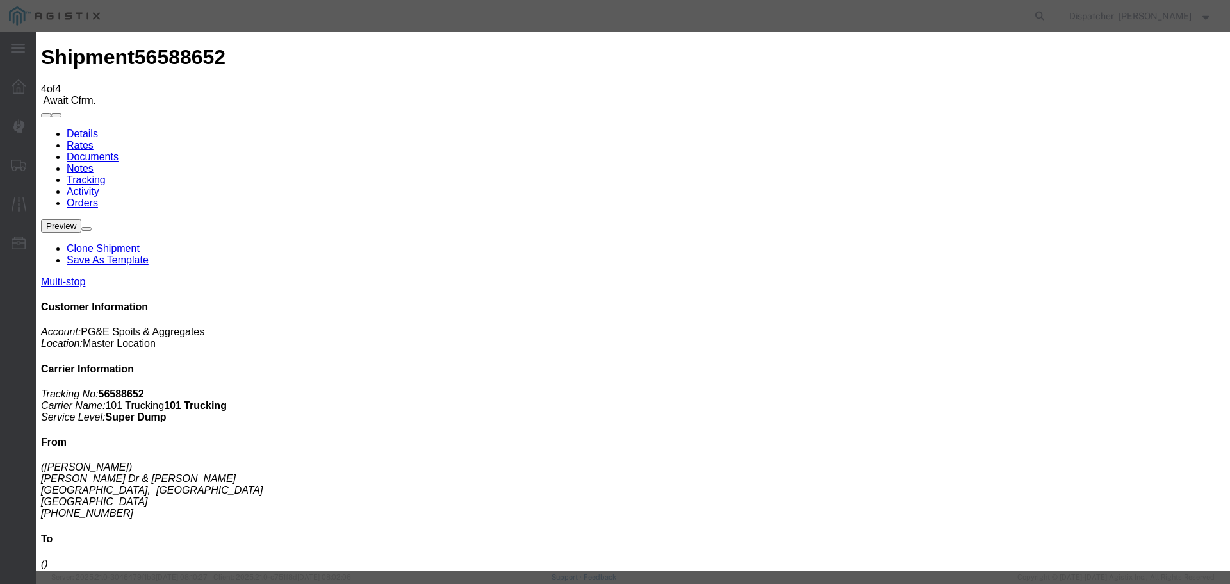
select select "DELIVRED"
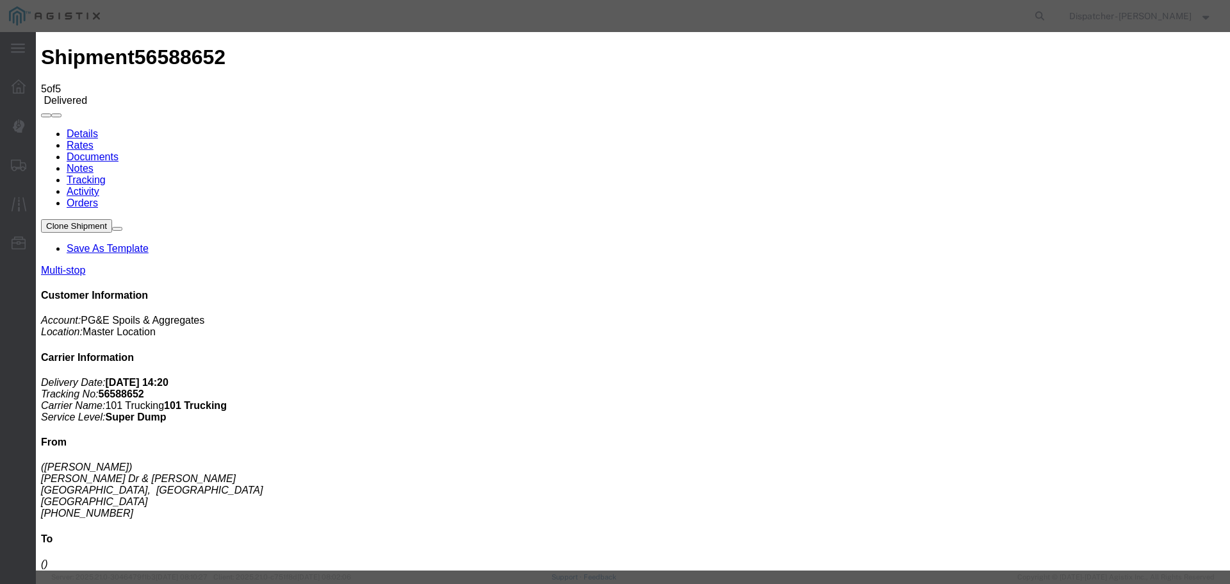
type input "[DATE]"
type input "10:00 PM"
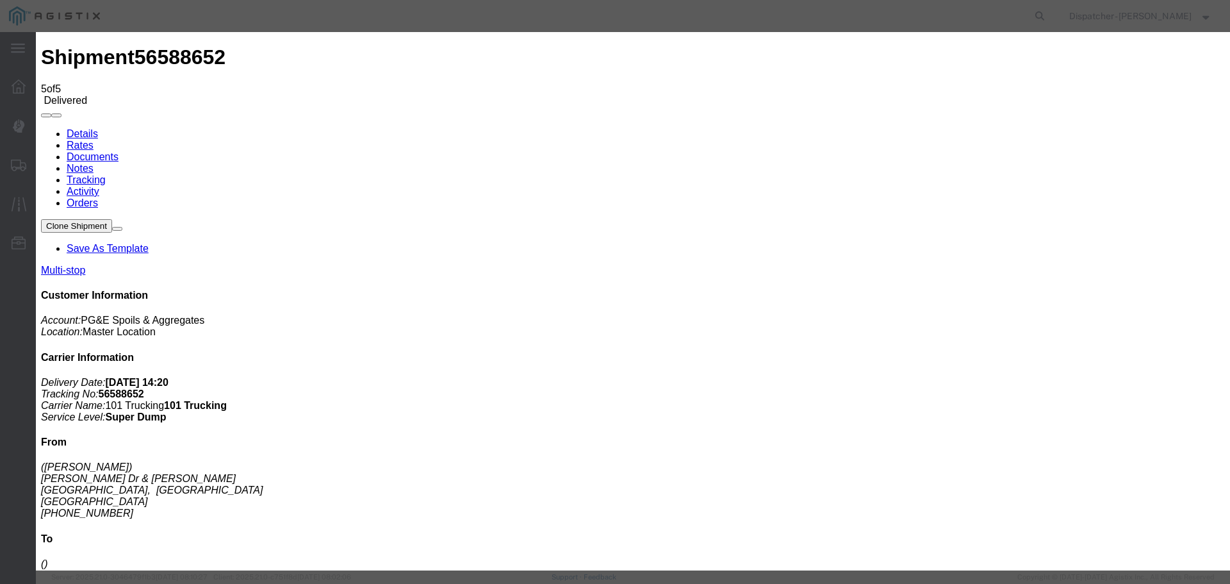
type input "[DATE]"
type input "4:05 PM"
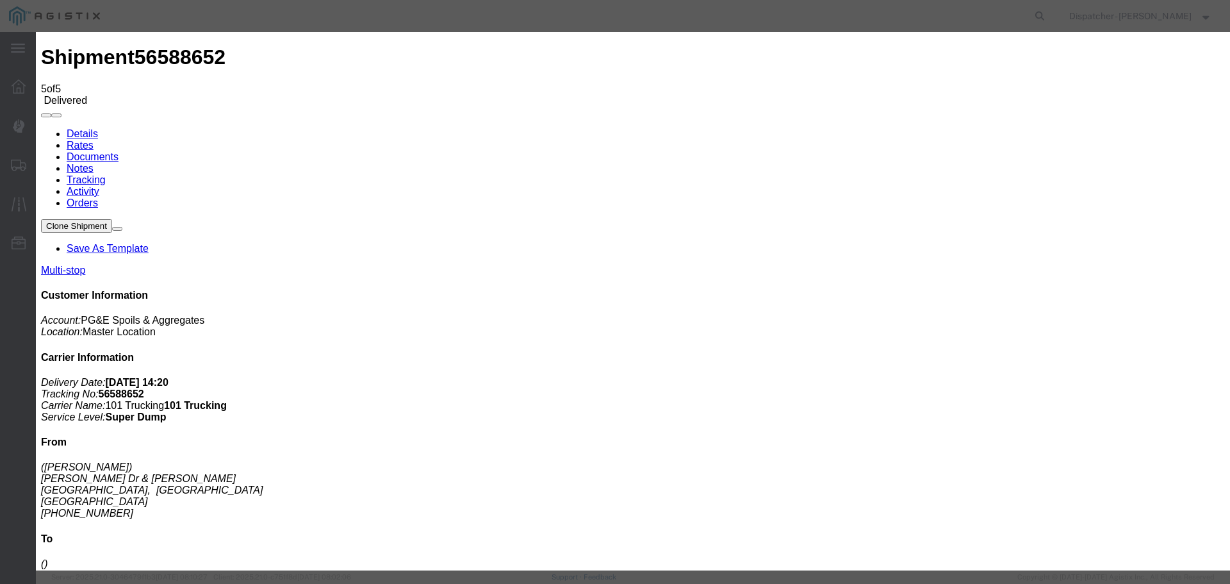
select select "{"pickupDeliveryInfoId": "122468304","pickupOrDelivery": "P","stopNum": "1","lo…"
select select "CA"
type input "[GEOGRAPHIC_DATA]"
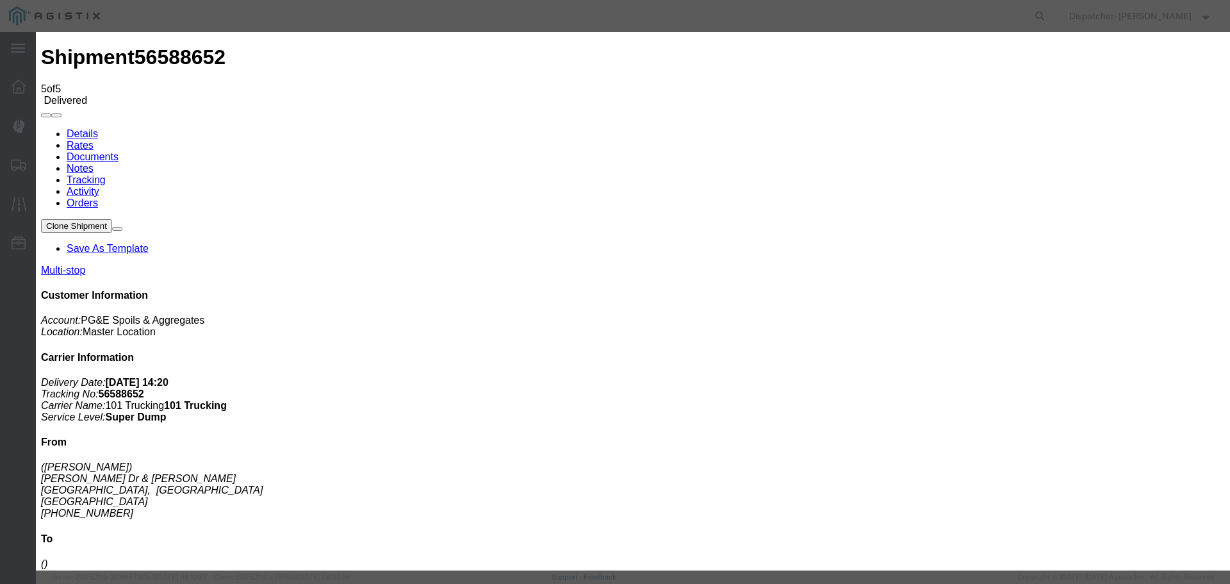
select select "ARVPULOC"
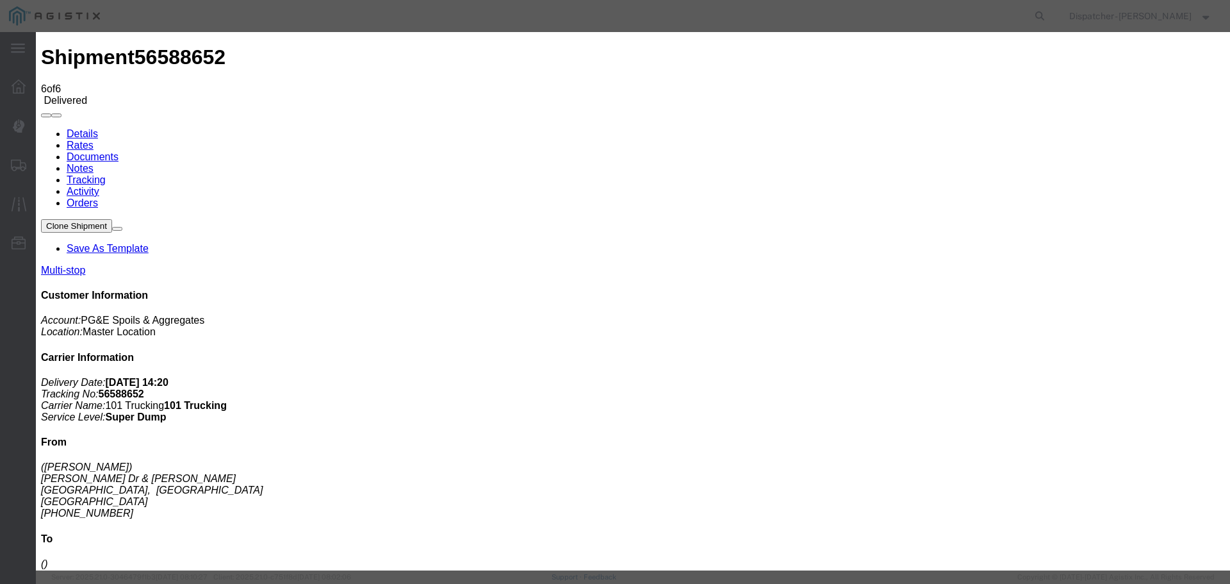
type input "[DATE]"
type input "10:00 PM"
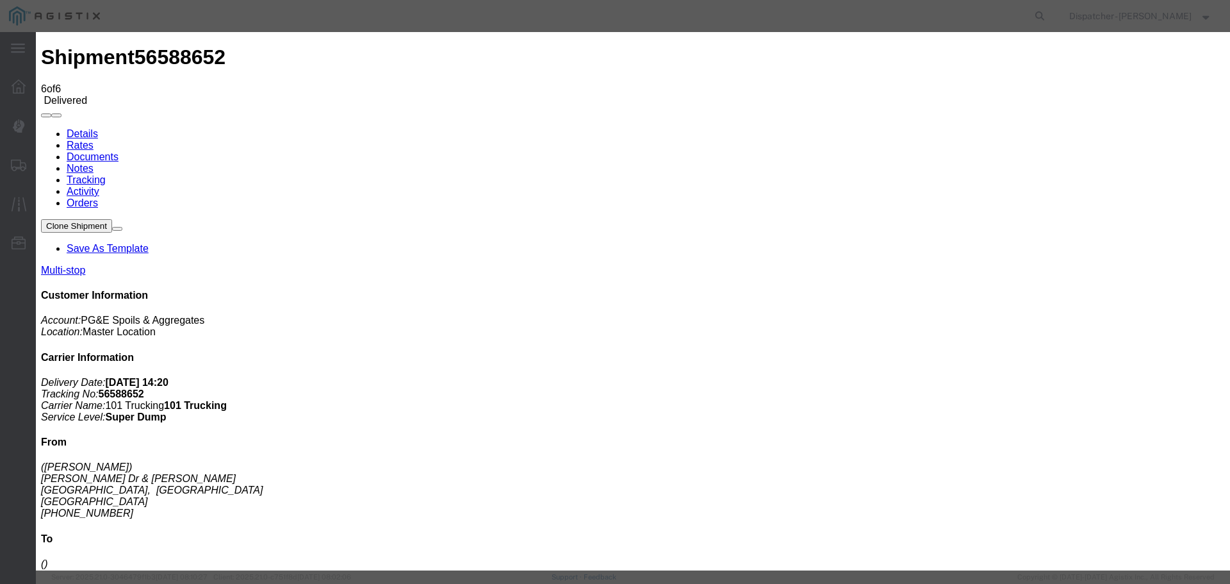
type input "[DATE]"
type input "4:05 PM"
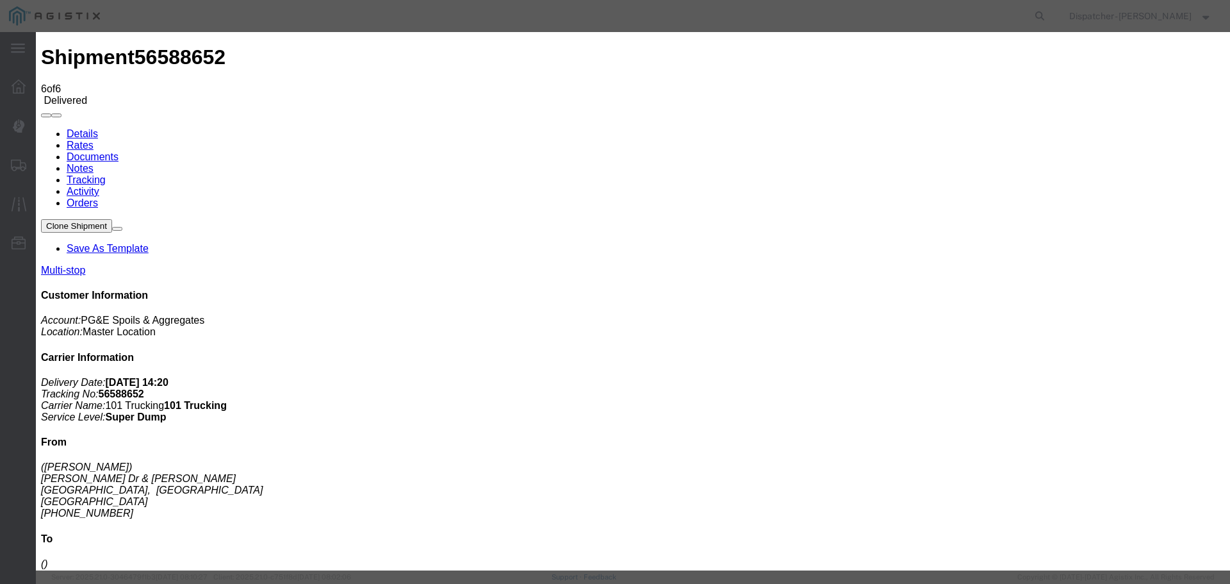
select select "{"pickupDeliveryInfoId": "122468304","pickupOrDelivery": "P","stopNum": "1","lo…"
select select "CA"
type input "[GEOGRAPHIC_DATA]"
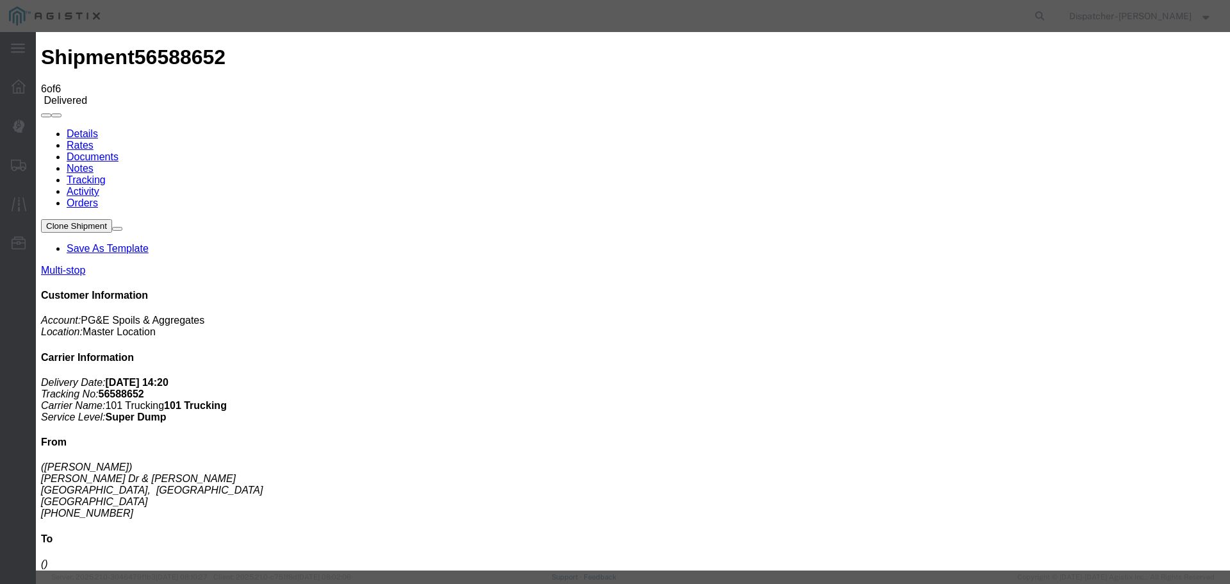
select select "BREAKSTART"
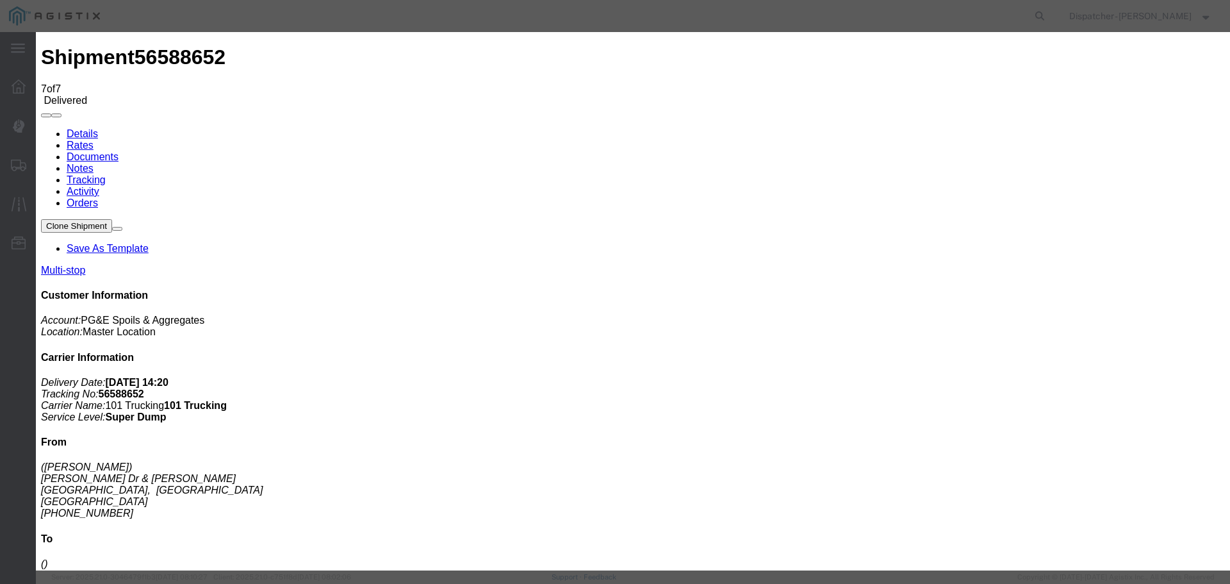
type input "[DATE]"
type input "10:00 PM"
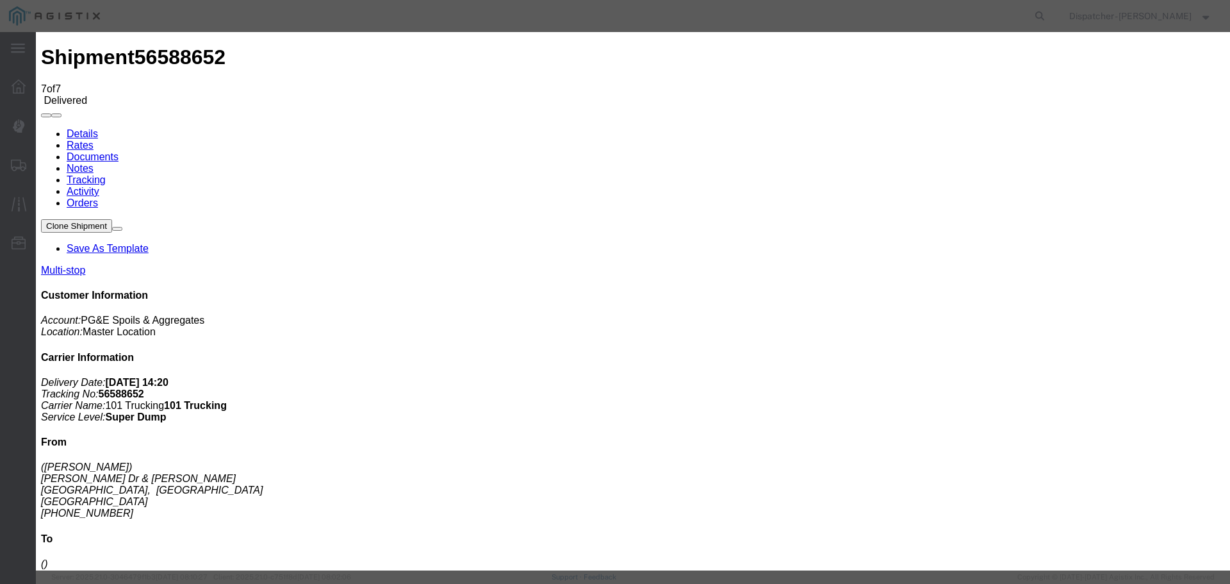
drag, startPoint x: 411, startPoint y: 163, endPoint x: 380, endPoint y: 159, distance: 31.1
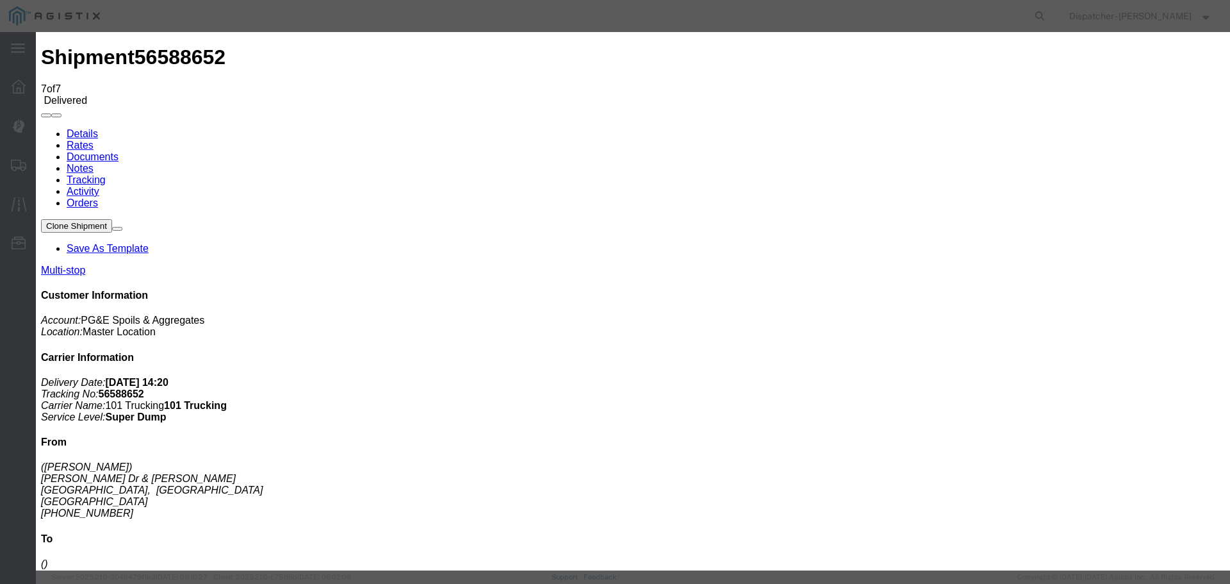
type input "[DATE]"
type input "4:35 PM"
select select "{"pickupDeliveryInfoId": "122468304","pickupOrDelivery": "P","stopNum": "1","lo…"
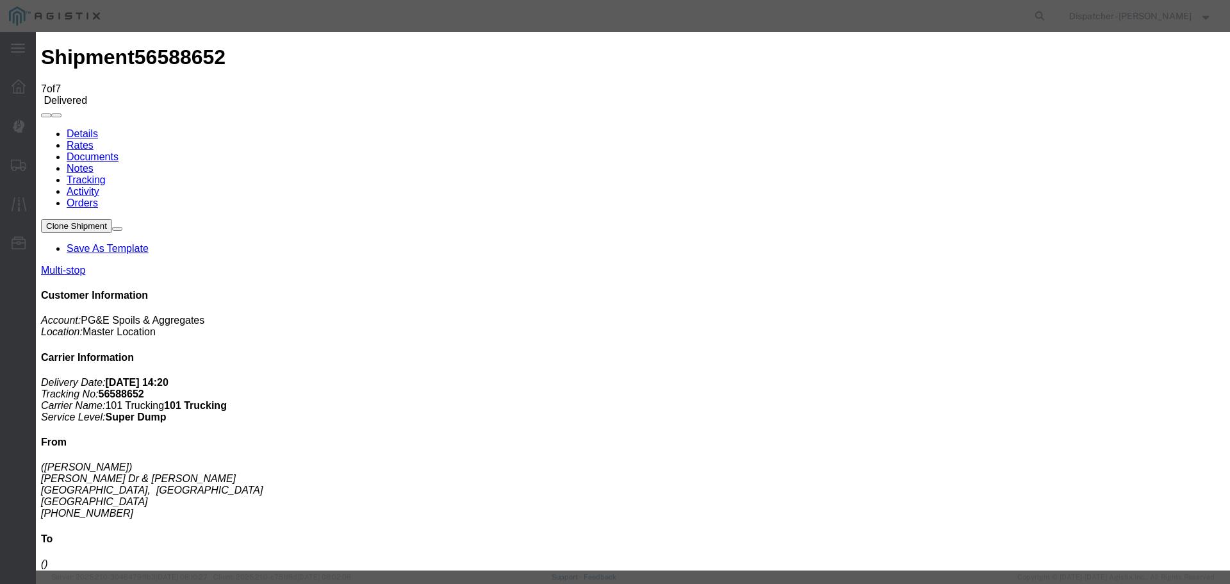
select select "CA"
type input "[GEOGRAPHIC_DATA]"
select select "BREAKSTOP"
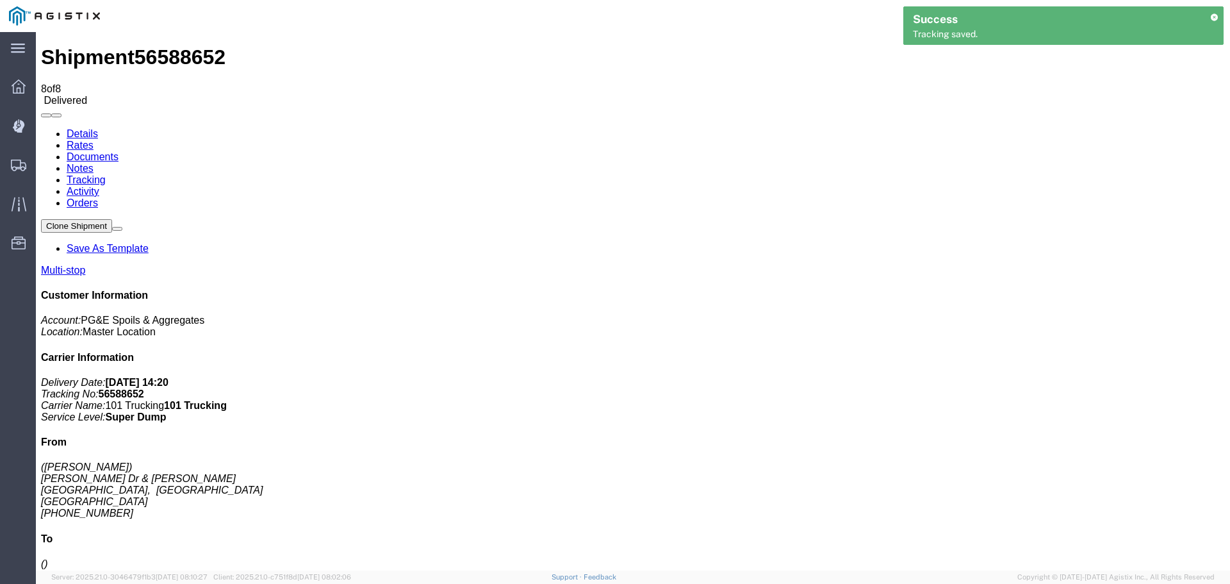
click at [94, 163] on link "Notes" at bounding box center [80, 168] width 27 height 11
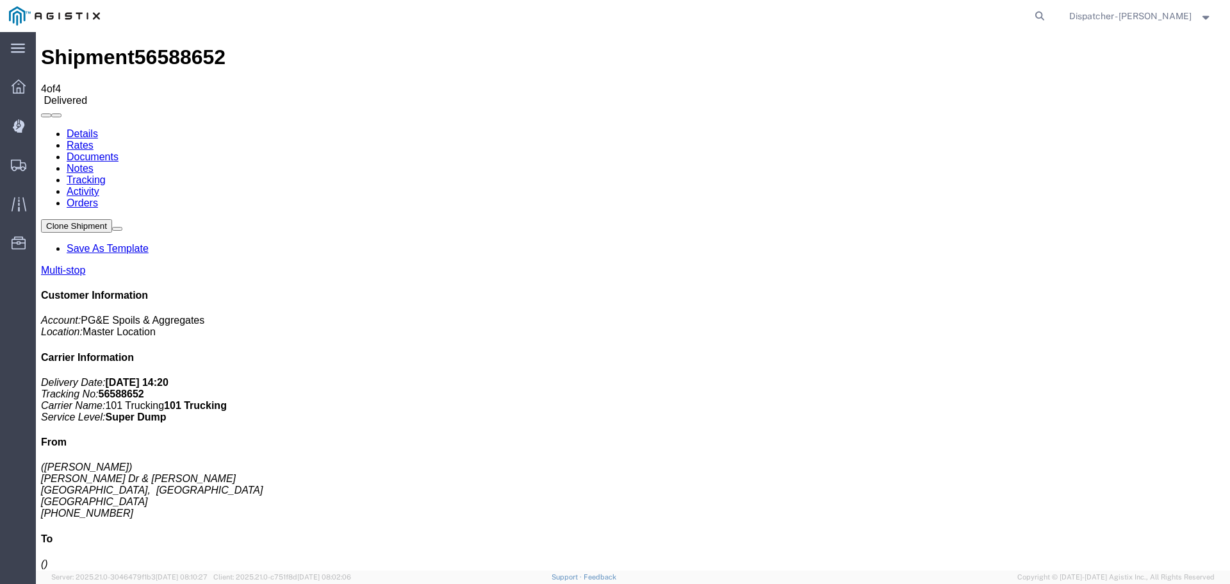
click at [119, 151] on link "Documents" at bounding box center [93, 156] width 52 height 11
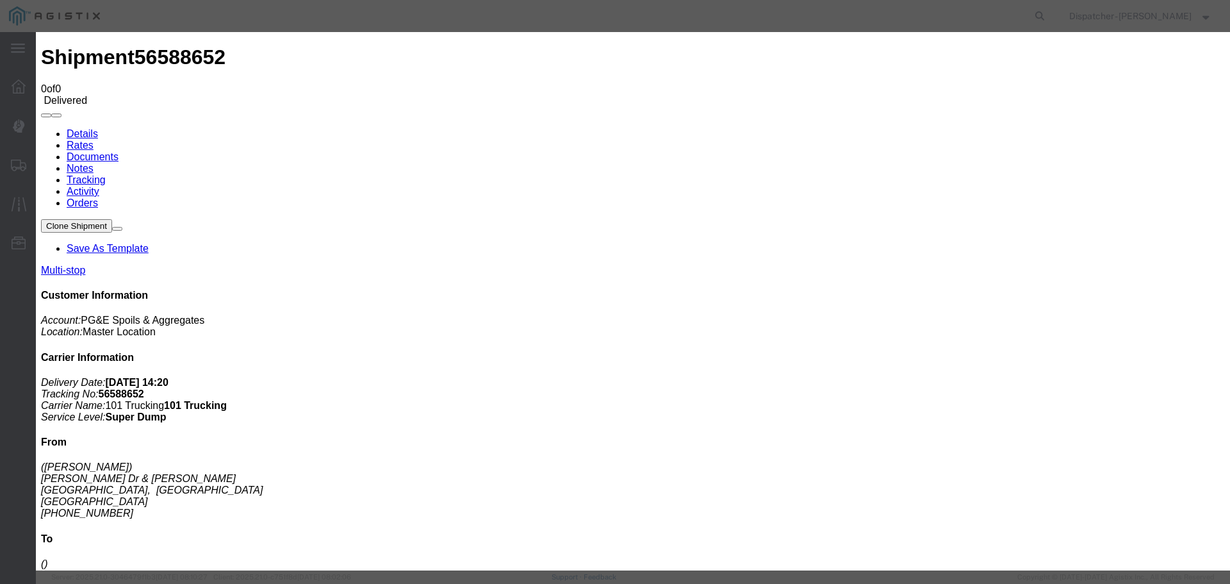
type input "Truck and Scale Tags"
type input "C:\fakepath\Truck and Scale Tags 56588652.pdf"
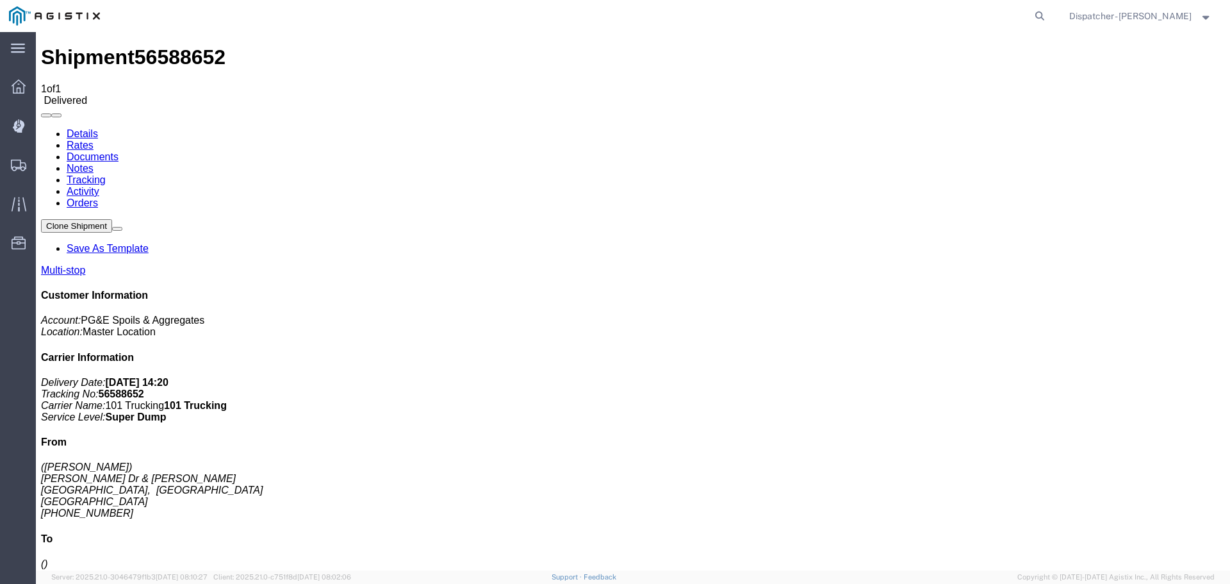
click at [44, 164] on span "Shipments" at bounding box center [39, 165] width 9 height 26
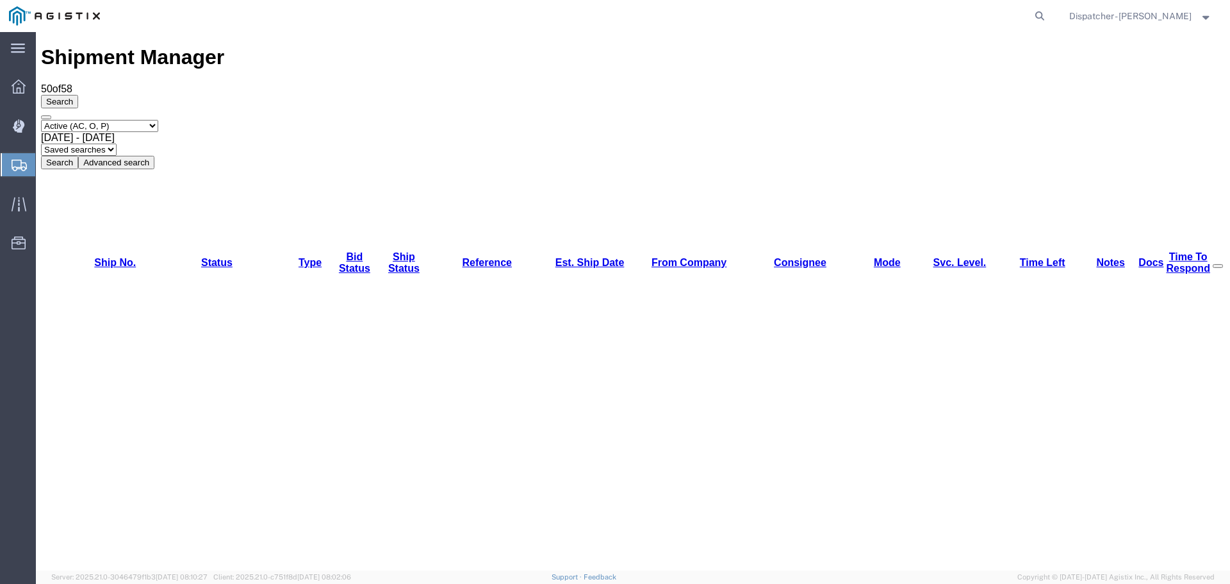
click at [115, 132] on span "[DATE] - [DATE]" at bounding box center [78, 137] width 74 height 11
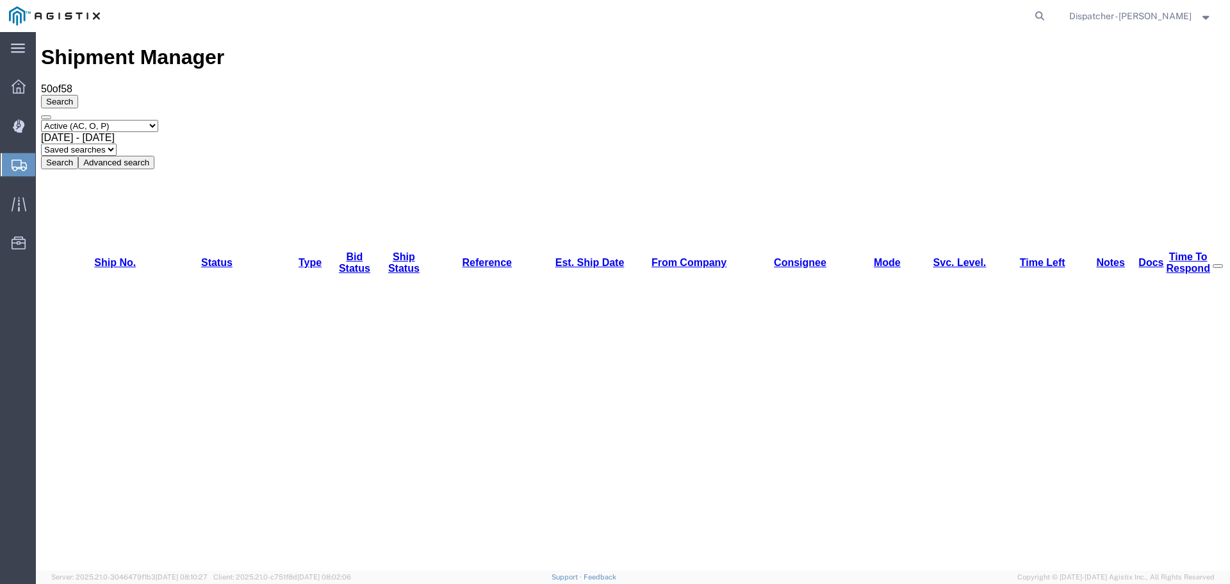
click at [596, 120] on div "Select status Active (AC, O, P) All Approved Awaiting Confirmation (AC) Booked …" at bounding box center [633, 144] width 1184 height 49
click at [78, 156] on button "Search" at bounding box center [59, 162] width 37 height 13
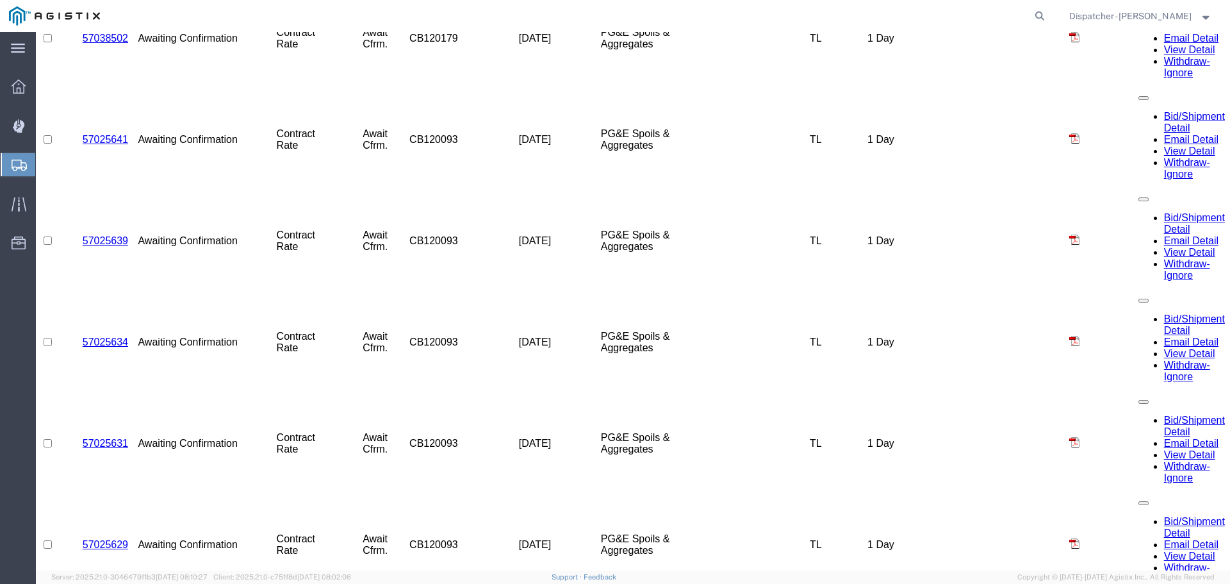
scroll to position [1703, 0]
